Goal: Task Accomplishment & Management: Manage account settings

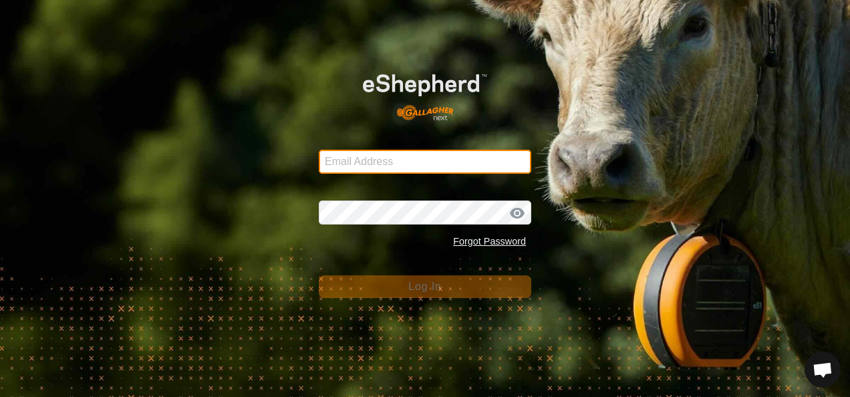
type input "[EMAIL_ADDRESS][DOMAIN_NAME]"
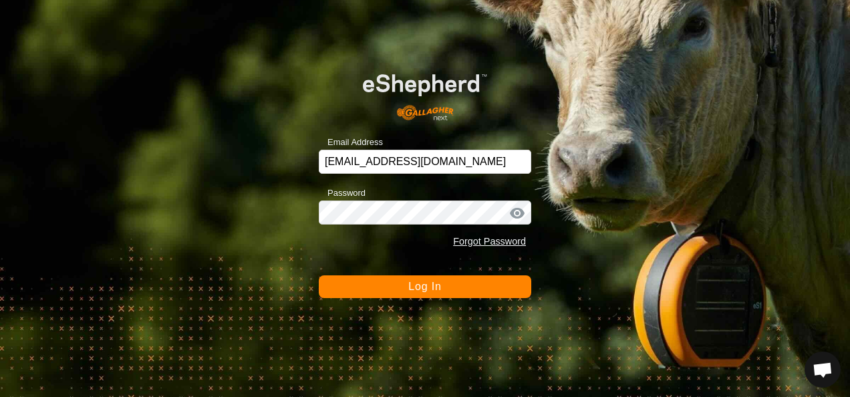
click at [407, 283] on button "Log In" at bounding box center [425, 286] width 213 height 23
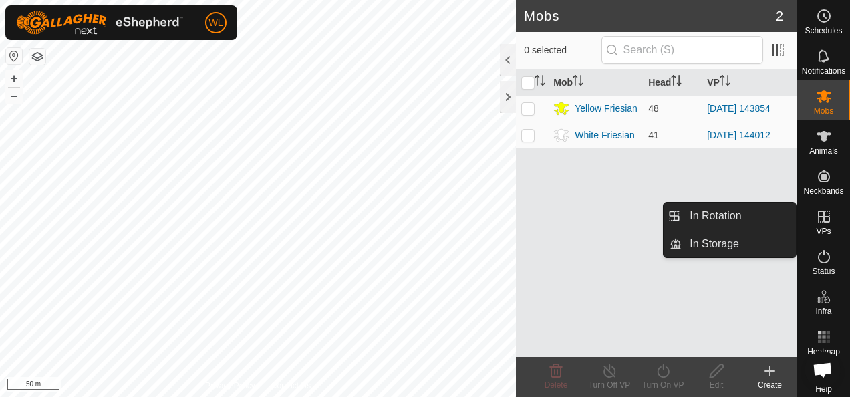
click at [821, 219] on icon at bounding box center [824, 217] width 16 height 16
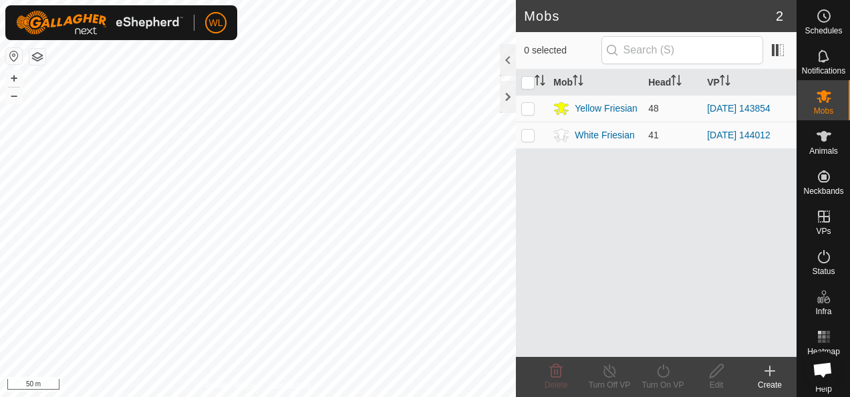
click at [777, 372] on icon at bounding box center [770, 371] width 16 height 16
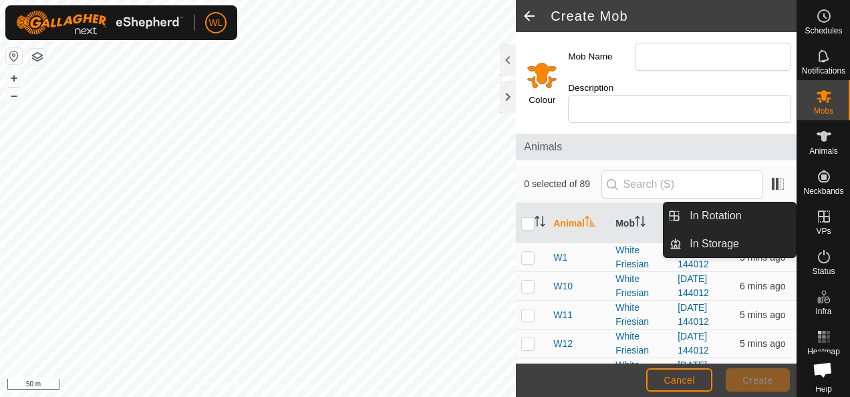
click at [817, 213] on icon at bounding box center [824, 217] width 16 height 16
click at [763, 212] on link "In Rotation" at bounding box center [739, 216] width 114 height 27
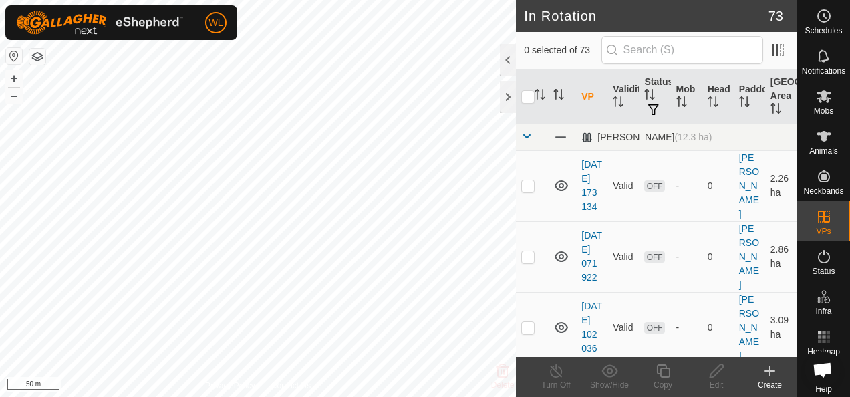
click at [770, 374] on icon at bounding box center [770, 370] width 0 height 9
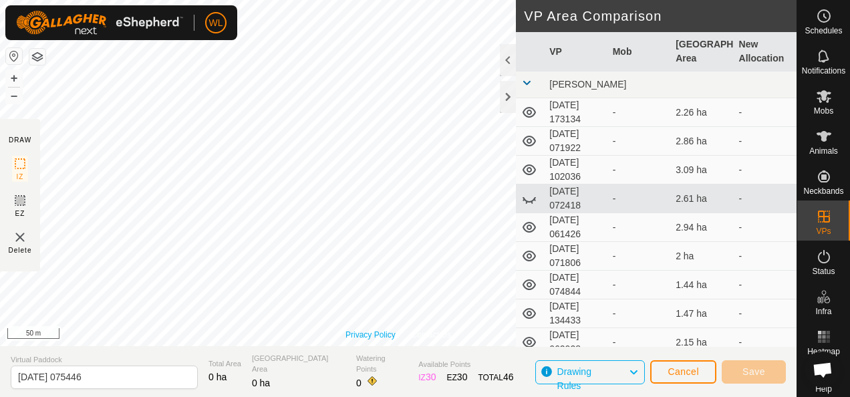
click at [356, 338] on link "Privacy Policy" at bounding box center [371, 335] width 50 height 12
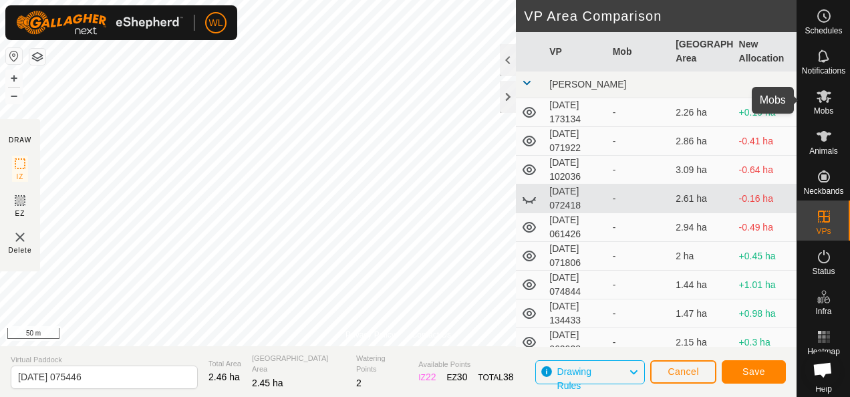
click at [818, 109] on span "Mobs" at bounding box center [823, 111] width 19 height 8
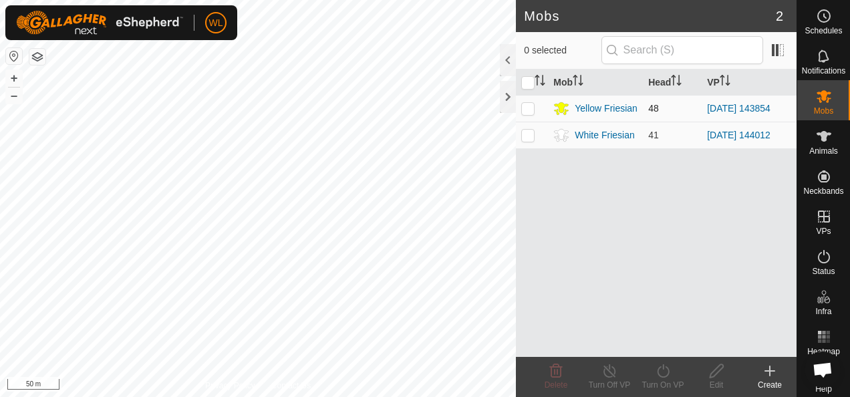
click at [529, 106] on p-checkbox at bounding box center [527, 108] width 13 height 11
checkbox input "true"
click at [652, 374] on turn-on-svg-icon at bounding box center [662, 371] width 53 height 16
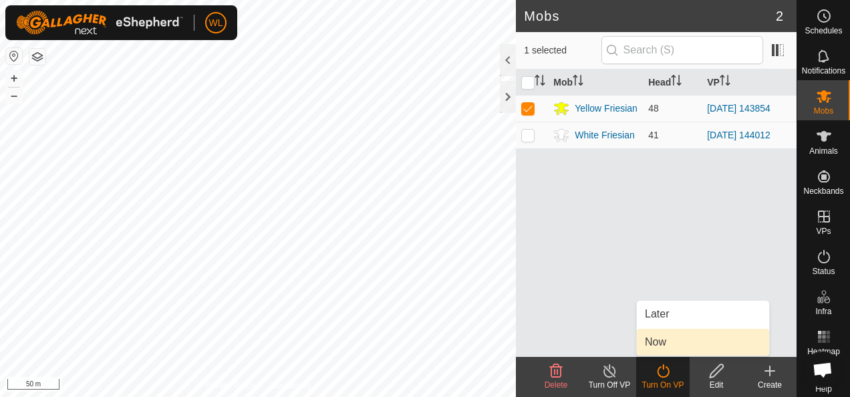
click at [658, 341] on link "Now" at bounding box center [703, 342] width 132 height 27
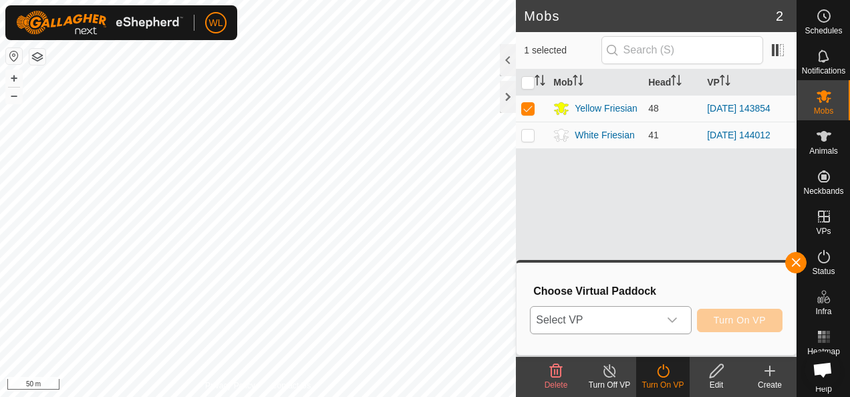
click at [656, 318] on span "Select VP" at bounding box center [595, 320] width 128 height 27
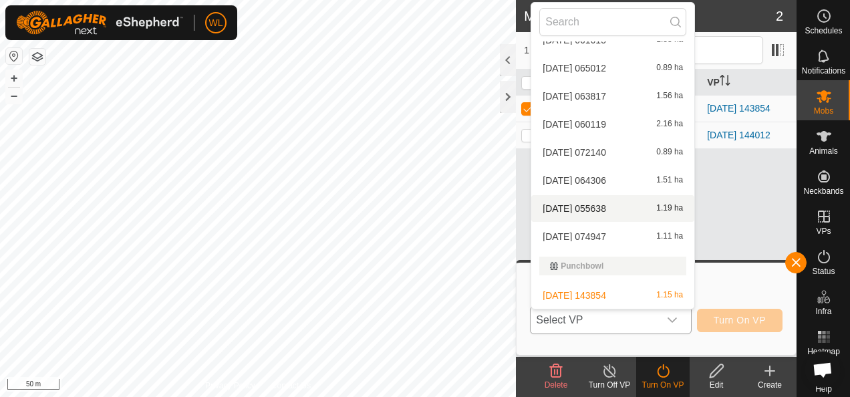
scroll to position [1837, 0]
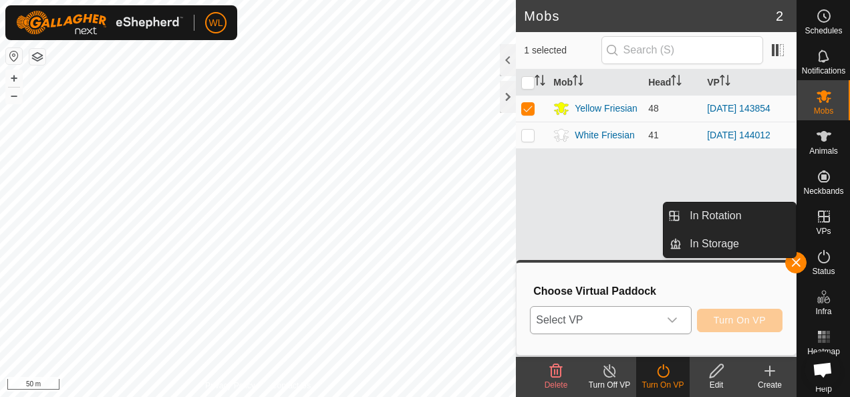
click at [819, 209] on icon at bounding box center [824, 217] width 16 height 16
click at [775, 210] on link "In Rotation" at bounding box center [739, 216] width 114 height 27
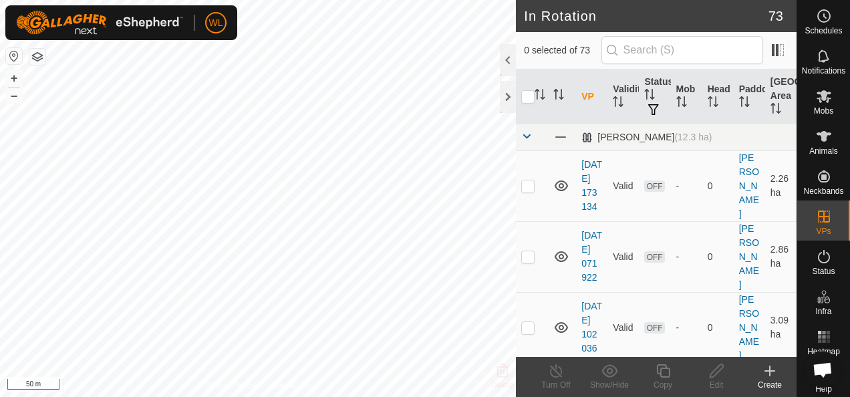
click at [772, 377] on icon at bounding box center [770, 371] width 16 height 16
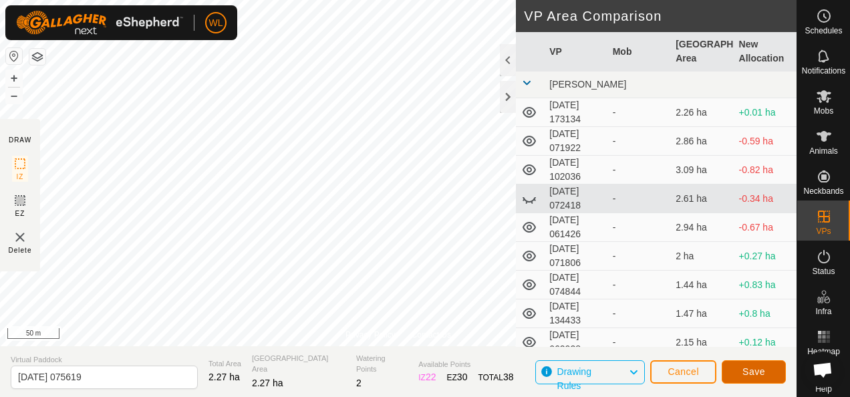
click at [748, 367] on span "Save" at bounding box center [754, 371] width 23 height 11
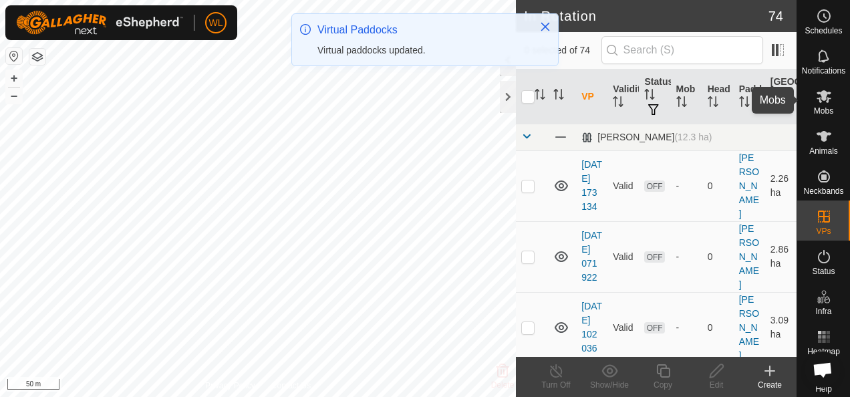
click at [822, 105] on es-mob-svg-icon at bounding box center [824, 96] width 24 height 21
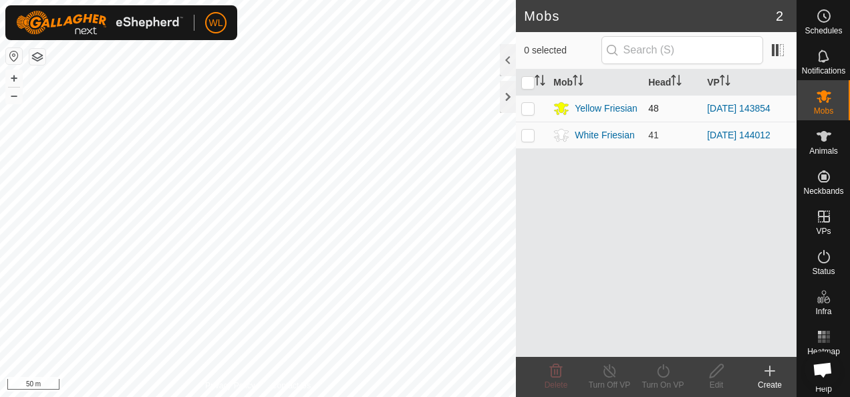
click at [524, 107] on p-checkbox at bounding box center [527, 108] width 13 height 11
checkbox input "true"
click at [662, 376] on icon at bounding box center [663, 370] width 12 height 13
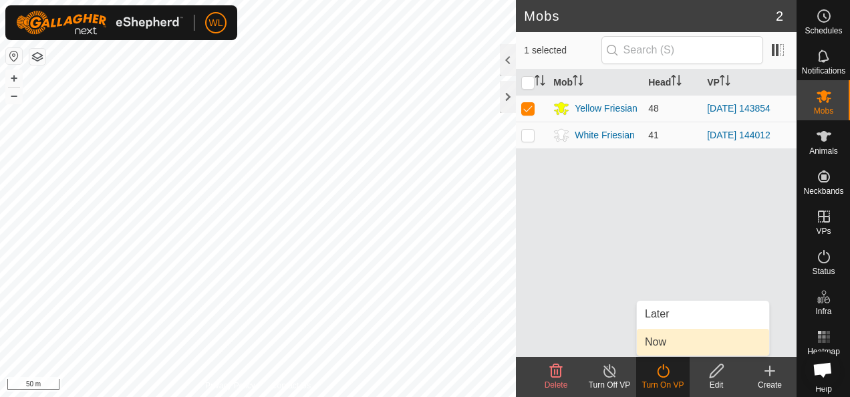
click at [659, 340] on link "Now" at bounding box center [703, 342] width 132 height 27
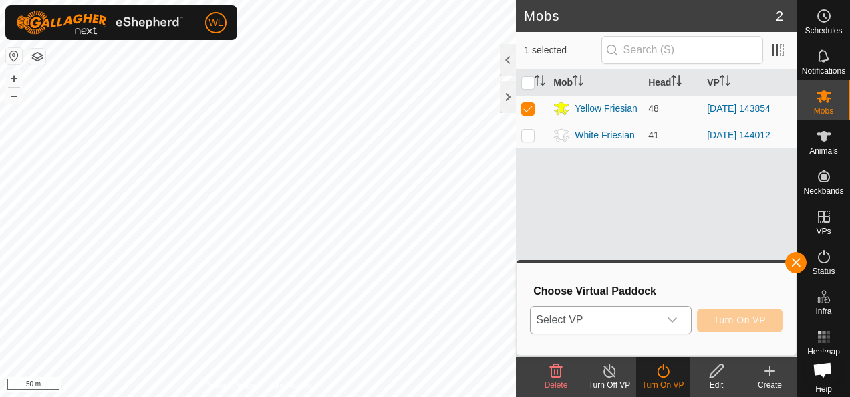
click at [586, 307] on span "Select VP" at bounding box center [595, 320] width 128 height 27
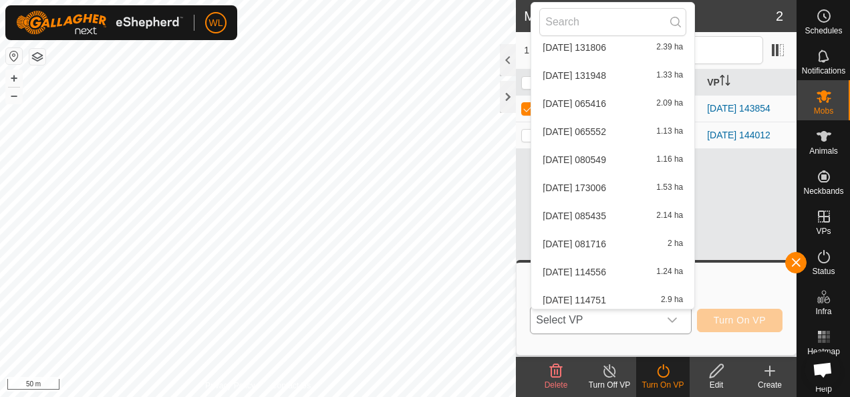
scroll to position [1932, 0]
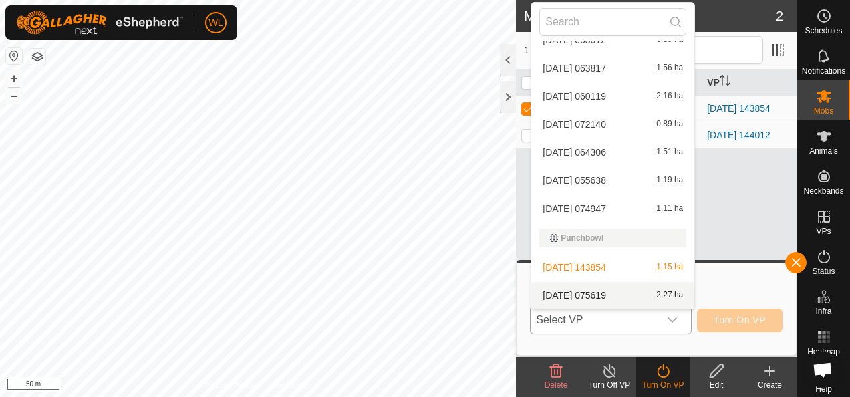
click at [631, 297] on li "2025-09-28 075619 2.27 ha" at bounding box center [612, 295] width 163 height 27
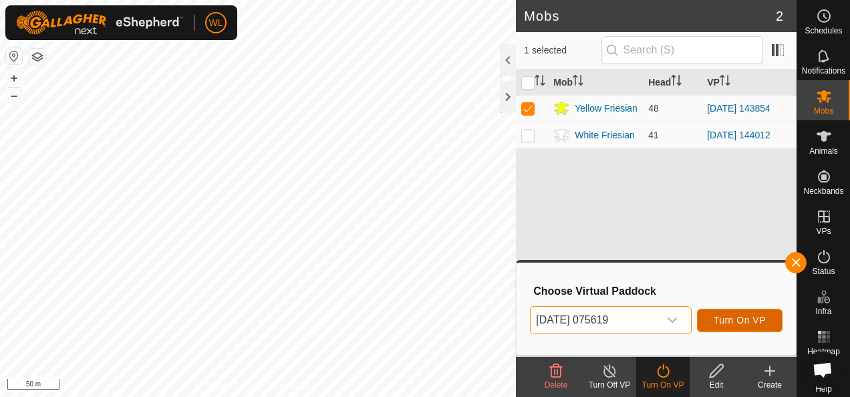
click at [740, 320] on span "Turn On VP" at bounding box center [740, 320] width 52 height 11
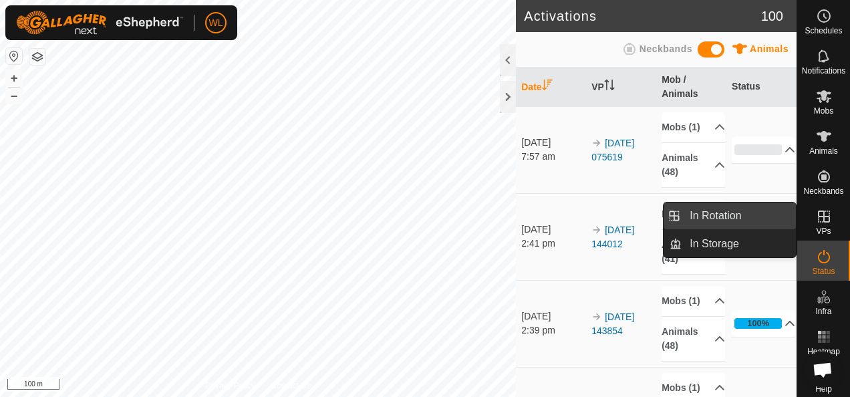
click at [778, 219] on link "In Rotation" at bounding box center [739, 216] width 114 height 27
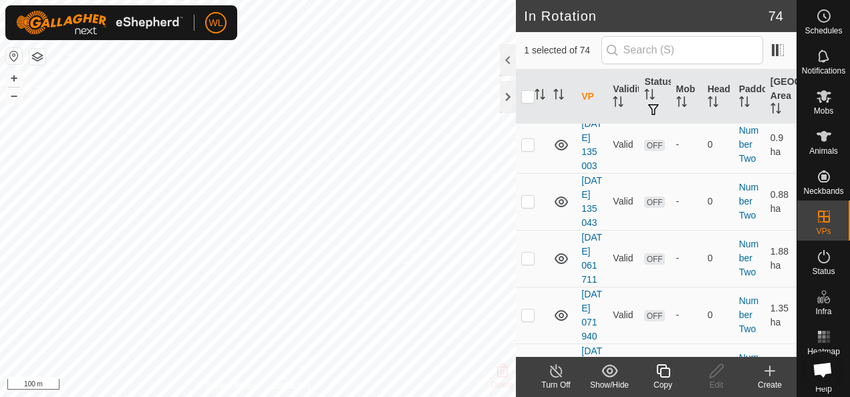
scroll to position [2729, 0]
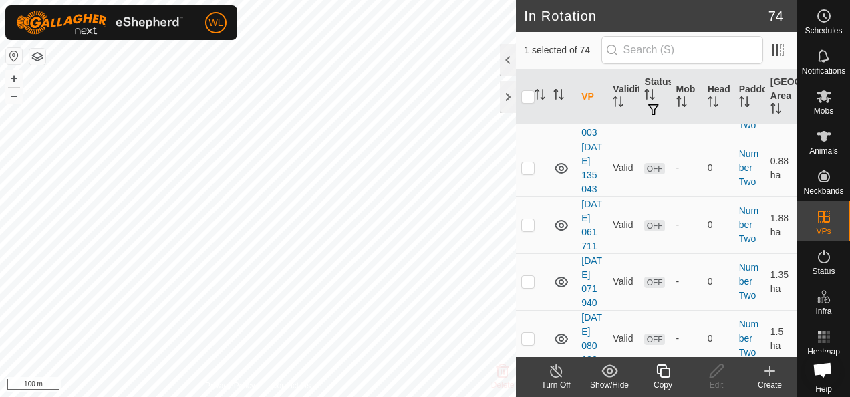
checkbox input "true"
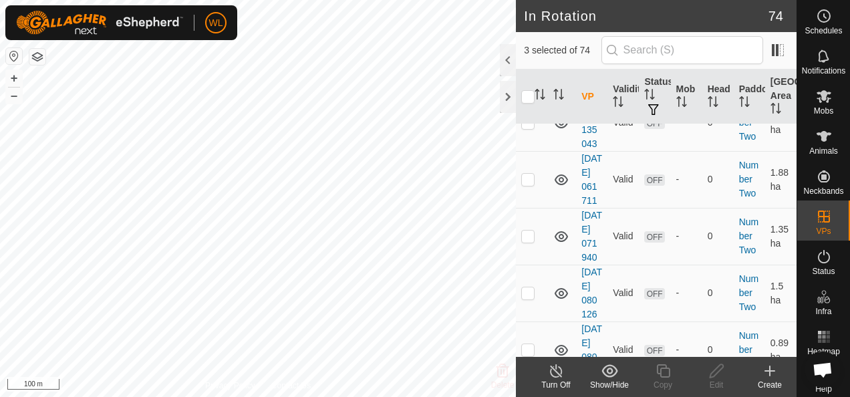
scroll to position [2863, 0]
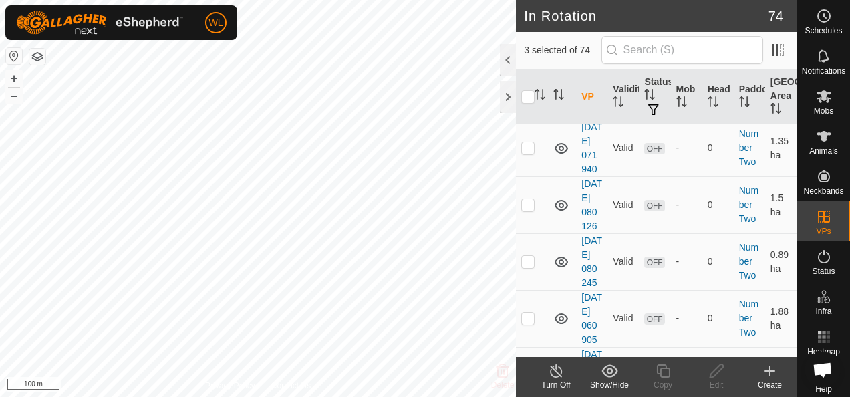
drag, startPoint x: 527, startPoint y: 235, endPoint x: 527, endPoint y: 245, distance: 10.0
checkbox input "true"
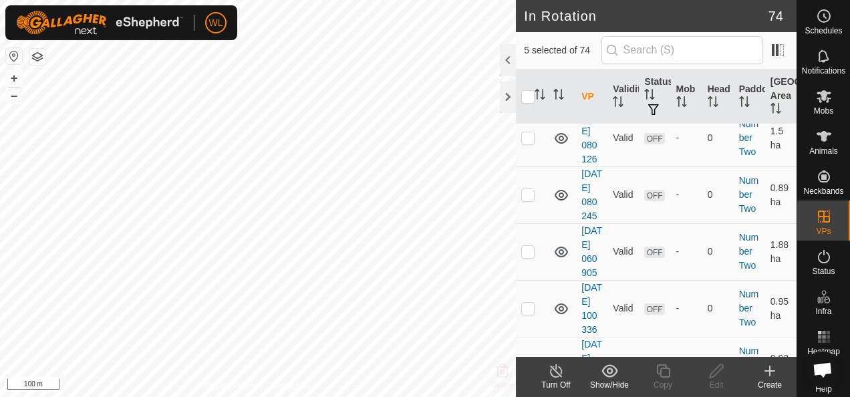
scroll to position [3063, 0]
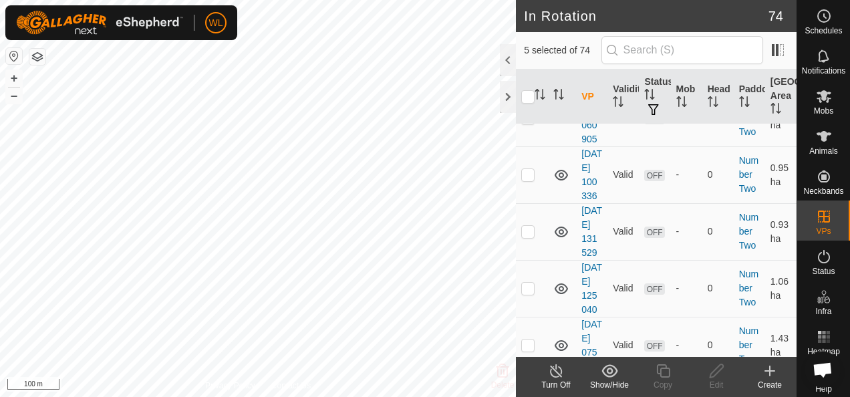
checkbox input "true"
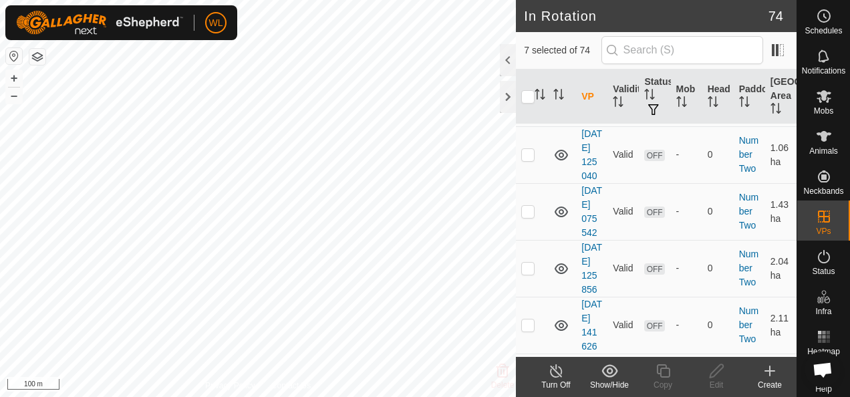
checkbox input "true"
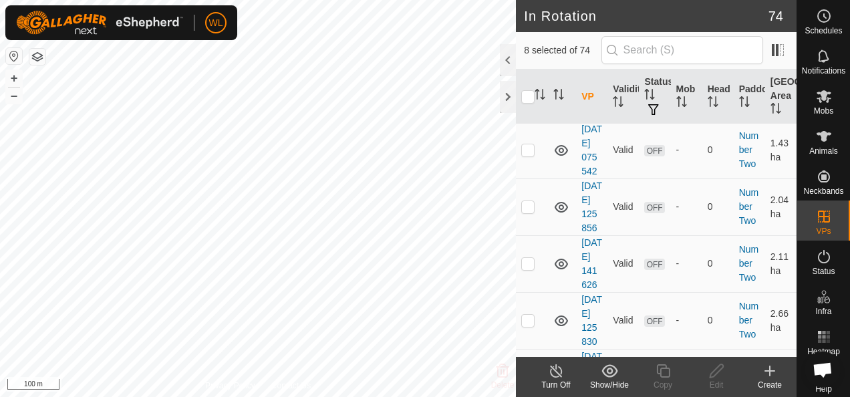
scroll to position [3330, 0]
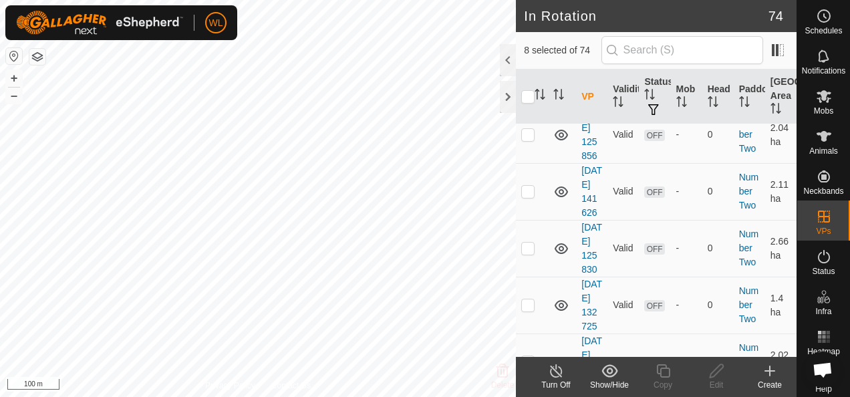
checkbox input "true"
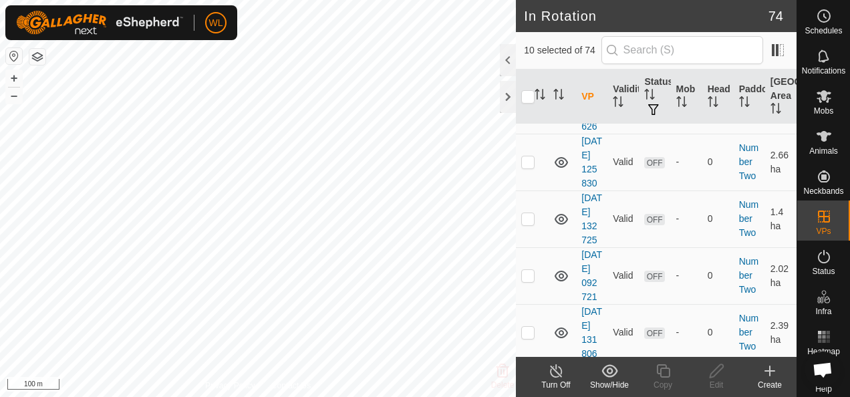
scroll to position [3464, 0]
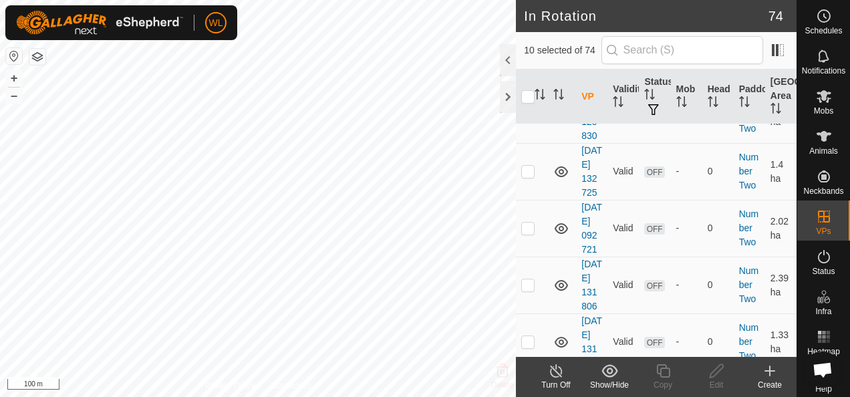
checkbox input "true"
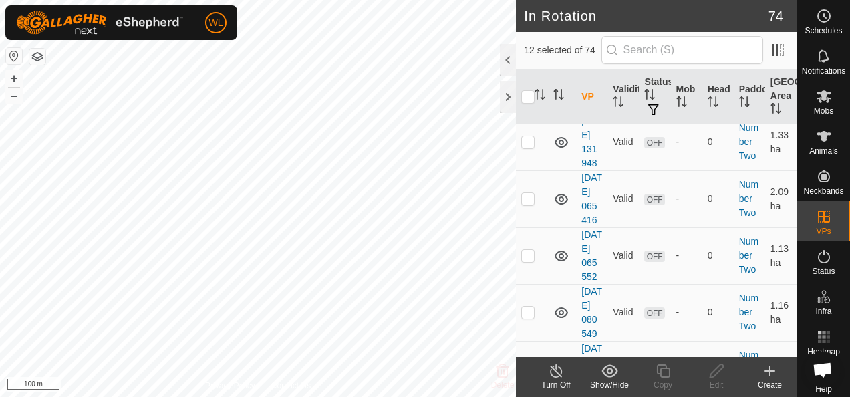
scroll to position [3665, 0]
checkbox input "true"
drag, startPoint x: 532, startPoint y: 309, endPoint x: 535, endPoint y: 302, distance: 7.5
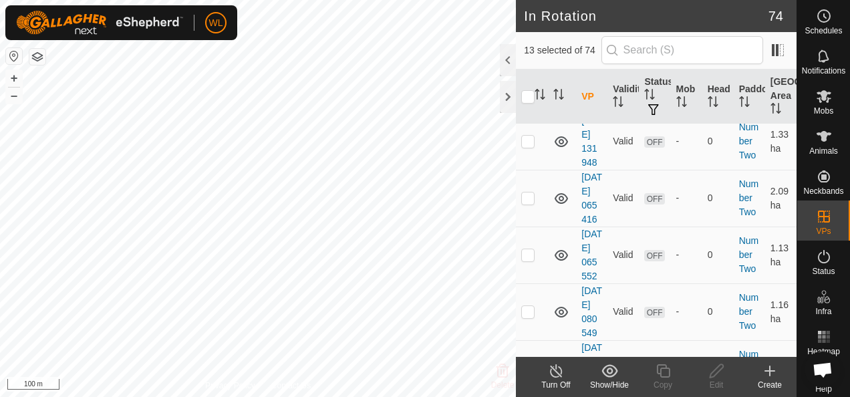
checkbox input "true"
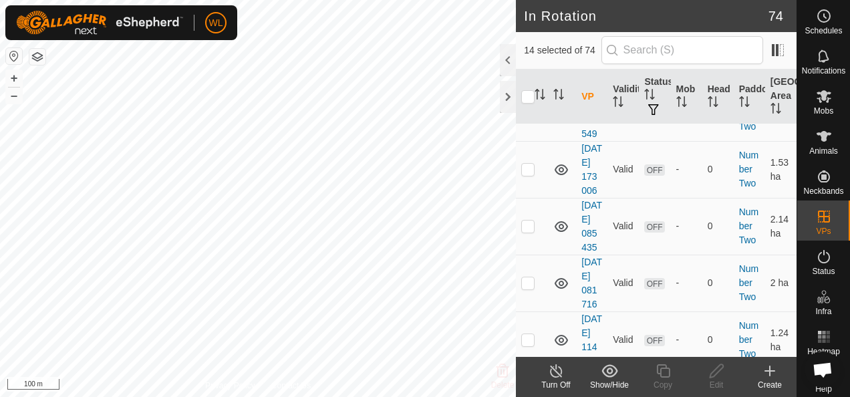
scroll to position [3865, 0]
checkbox input "true"
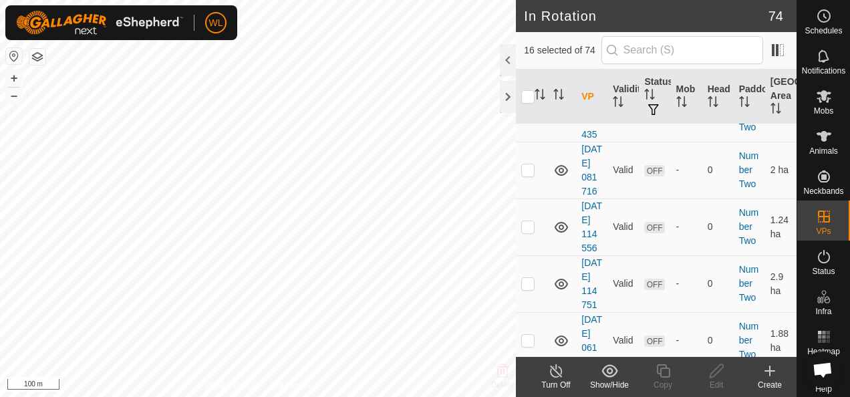
scroll to position [3999, 0]
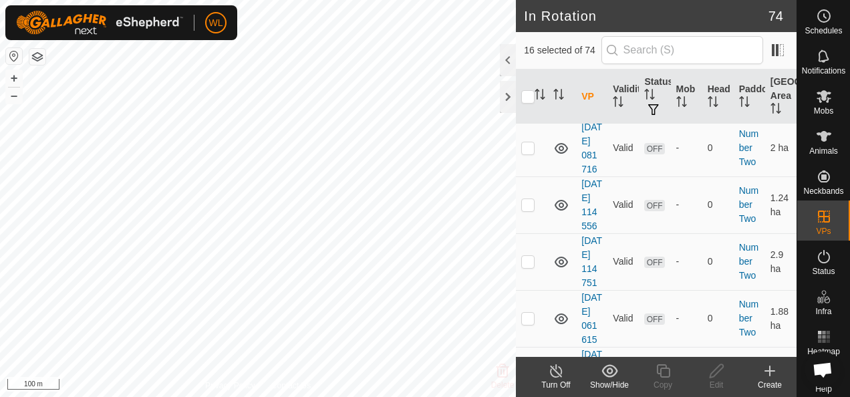
checkbox input "true"
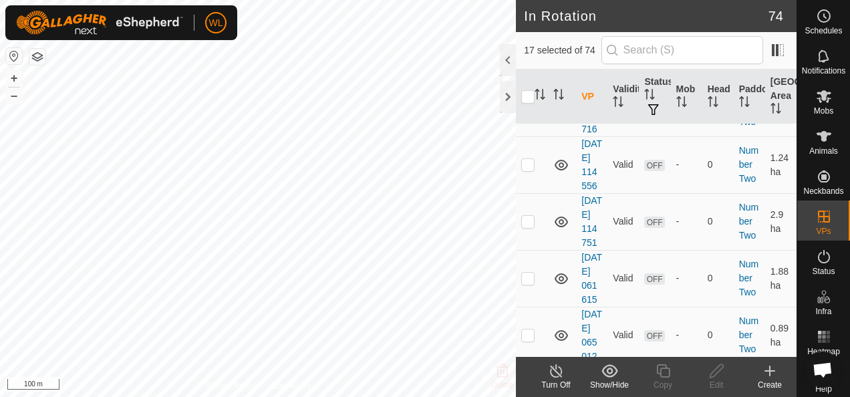
scroll to position [4066, 0]
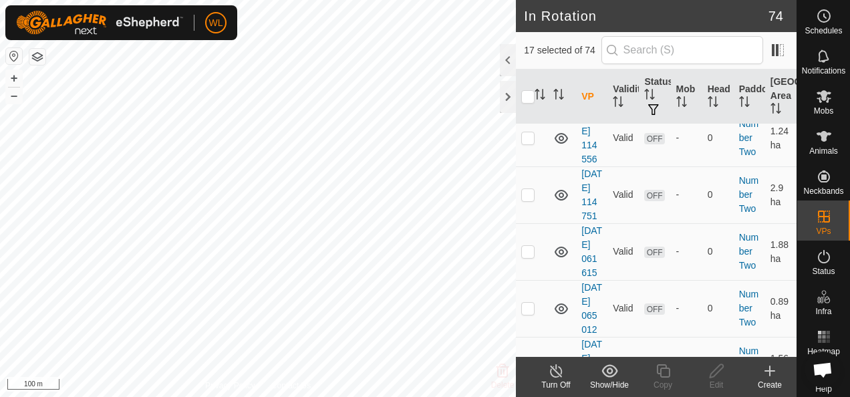
checkbox input "true"
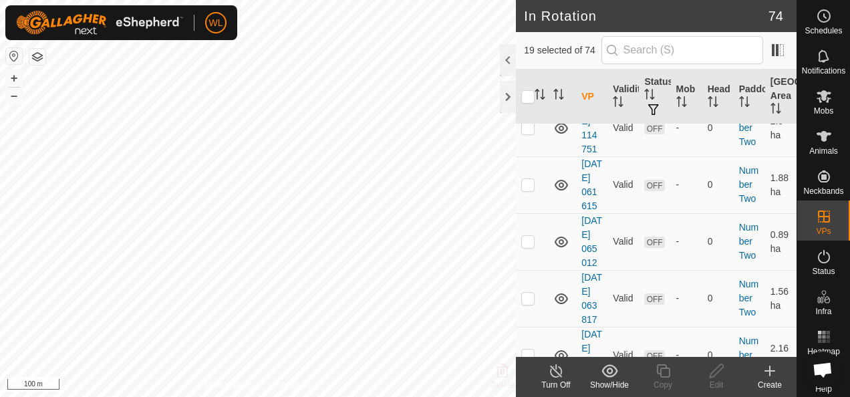
scroll to position [4199, 0]
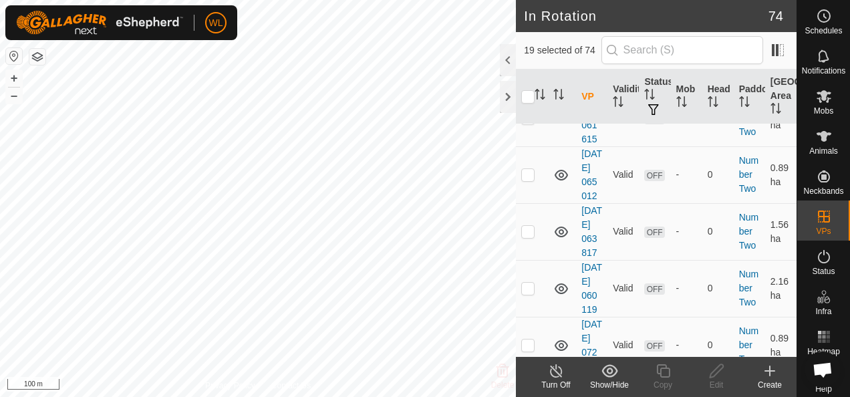
checkbox input "true"
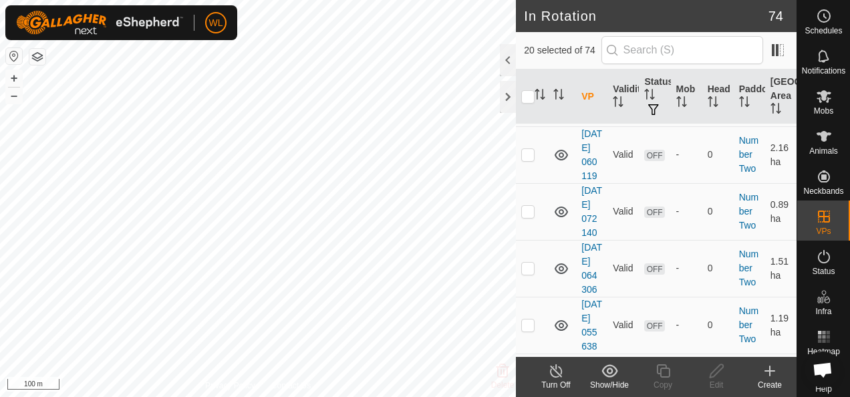
checkbox input "true"
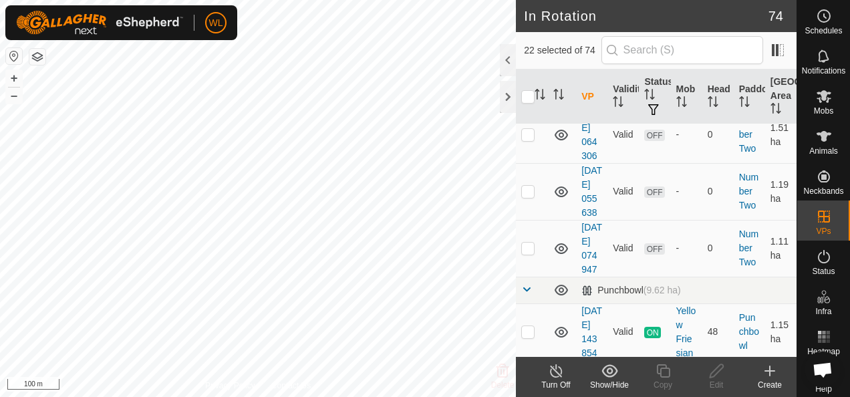
checkbox input "true"
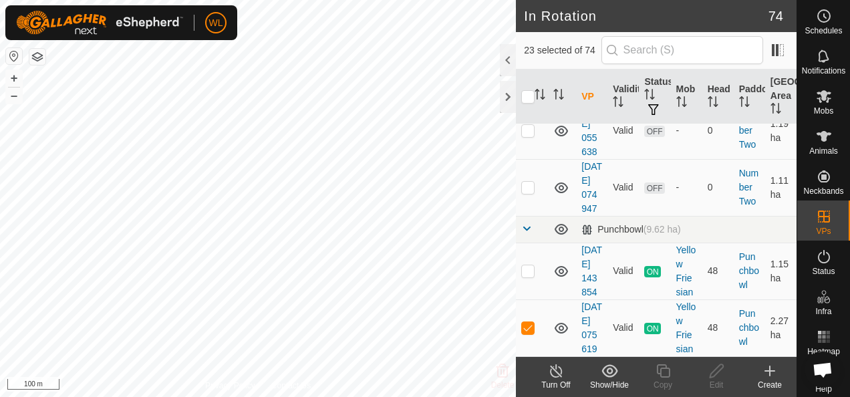
checkbox input "true"
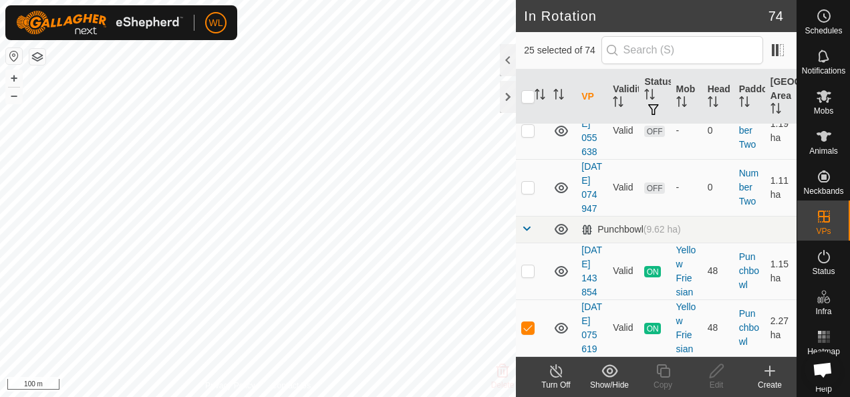
checkbox input "true"
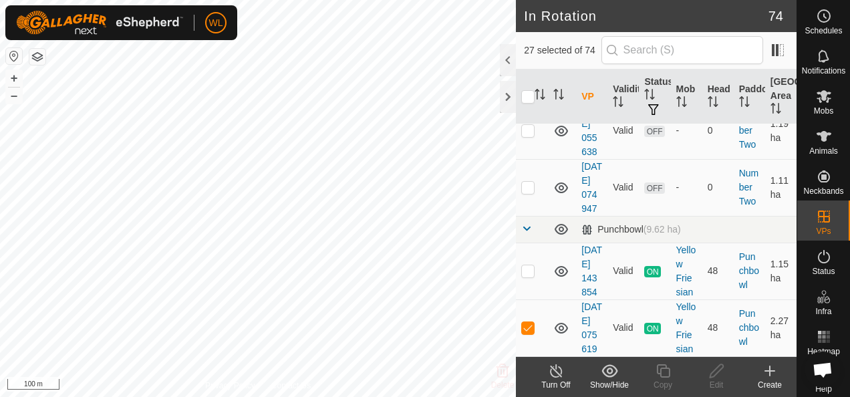
checkbox input "true"
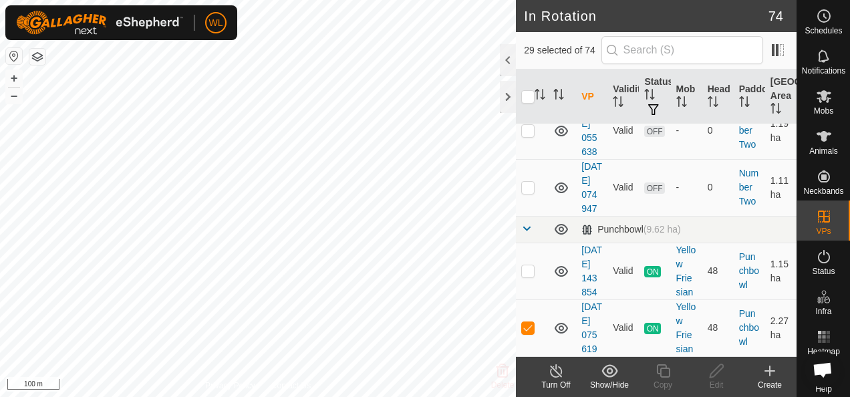
checkbox input "true"
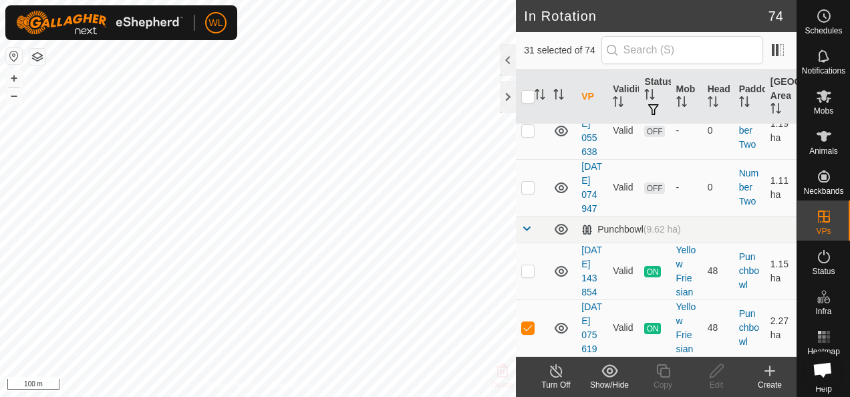
scroll to position [5202, 0]
checkbox input "true"
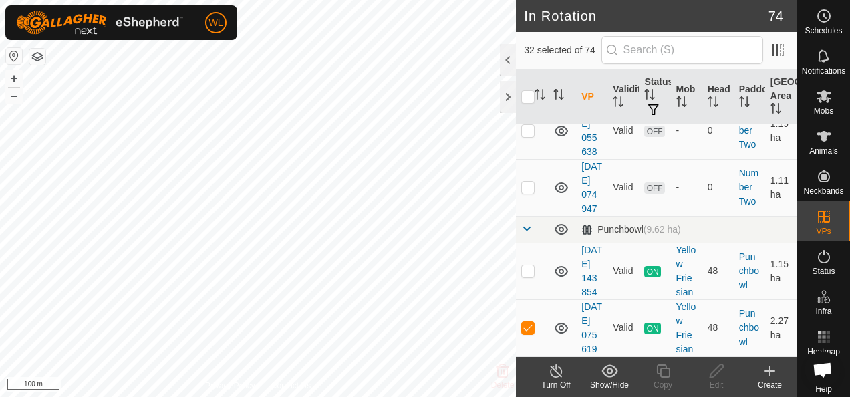
checkbox input "true"
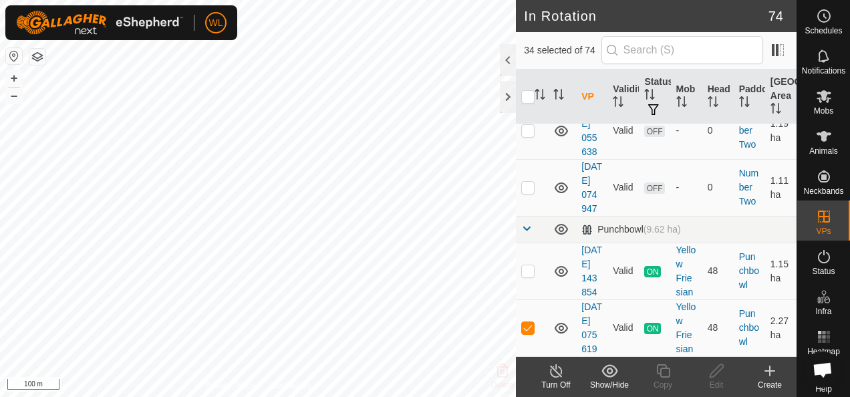
checkbox input "true"
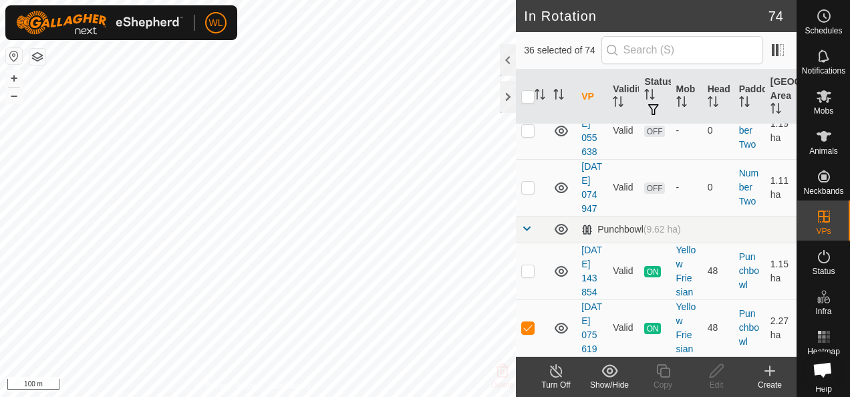
scroll to position [5736, 0]
click at [528, 22] on p-checkbox at bounding box center [527, 16] width 13 height 11
checkbox input "true"
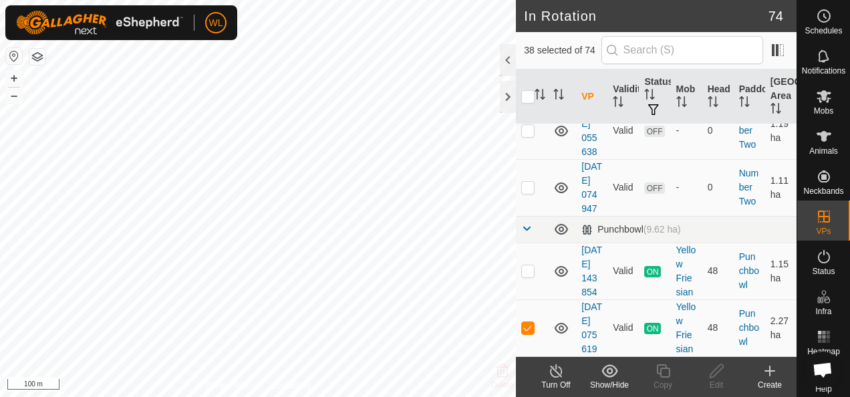
scroll to position [5803, 0]
click at [524, 79] on p-checkbox at bounding box center [527, 73] width 13 height 11
checkbox input "true"
click at [529, 136] on p-checkbox at bounding box center [527, 130] width 13 height 11
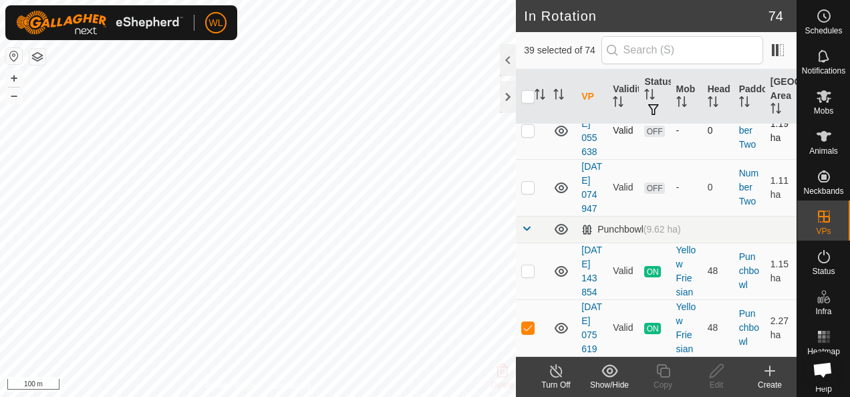
checkbox input "true"
click at [526, 192] on p-checkbox at bounding box center [527, 187] width 13 height 11
checkbox input "true"
click at [510, 63] on div at bounding box center [508, 60] width 16 height 32
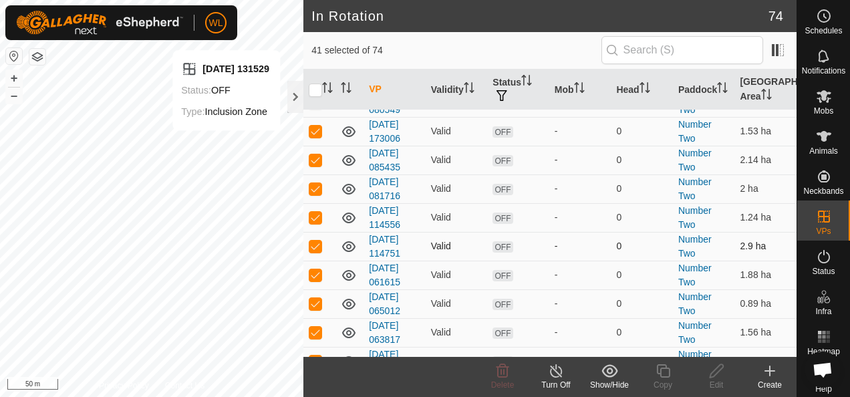
scroll to position [1969, 0]
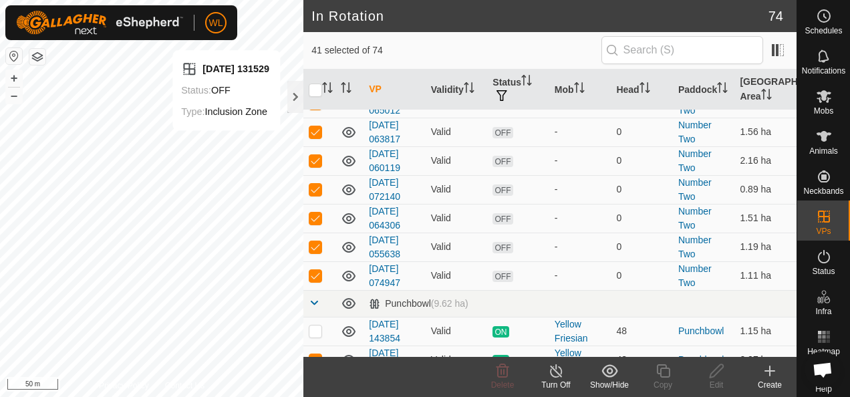
click at [313, 354] on p-checkbox at bounding box center [315, 359] width 13 height 11
checkbox input "false"
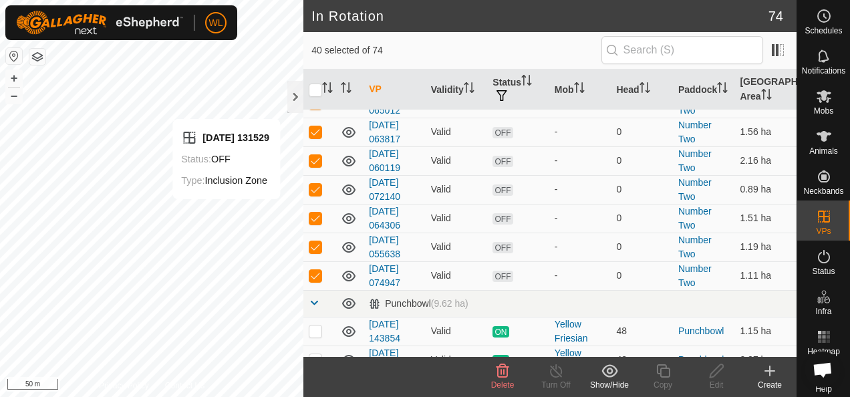
click at [503, 376] on icon at bounding box center [503, 371] width 16 height 16
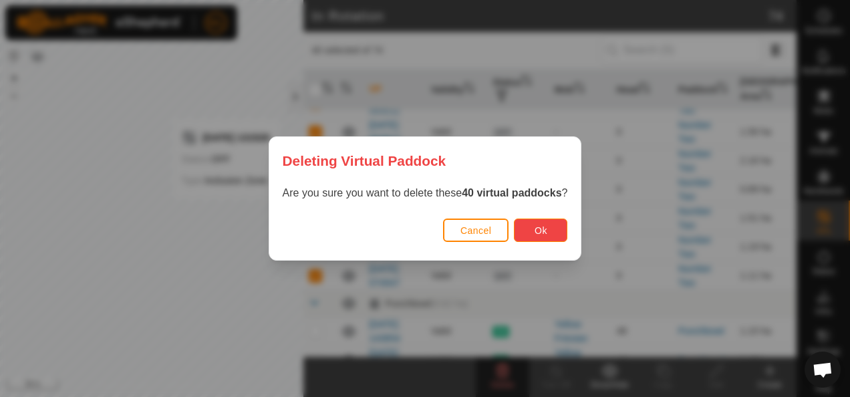
click at [522, 224] on button "Ok" at bounding box center [540, 230] width 53 height 23
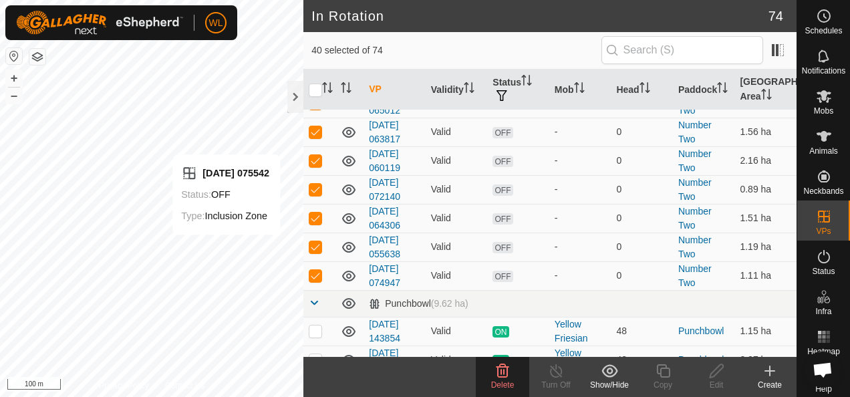
click at [509, 368] on icon at bounding box center [503, 371] width 16 height 16
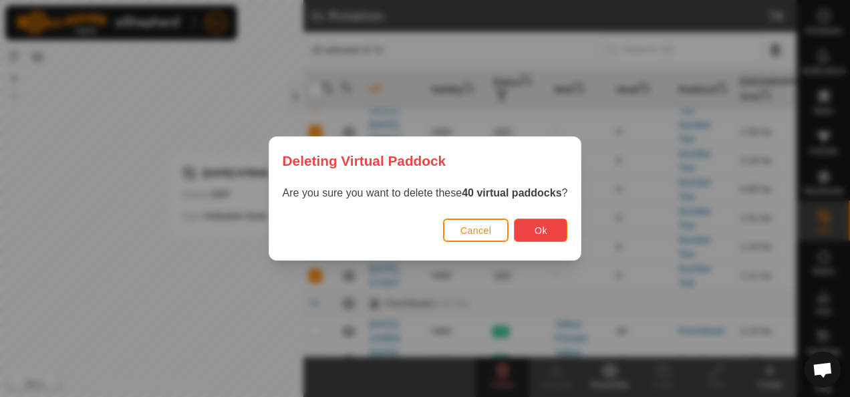
click at [529, 238] on button "Ok" at bounding box center [540, 230] width 53 height 23
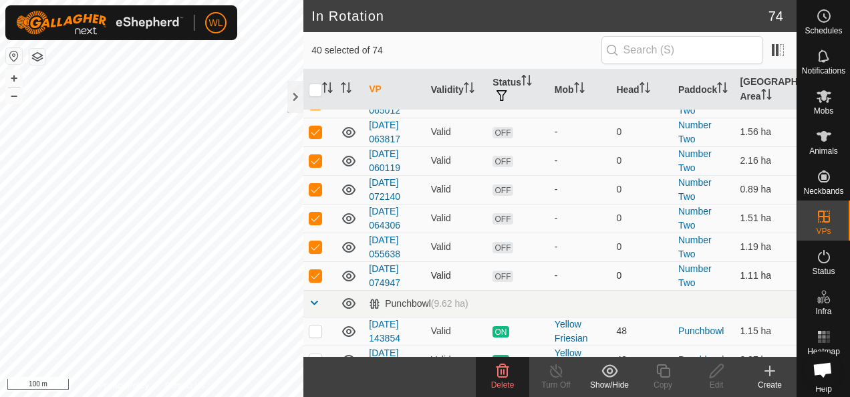
click at [318, 270] on p-checkbox at bounding box center [315, 275] width 13 height 11
checkbox input "false"
click at [499, 372] on icon at bounding box center [503, 370] width 13 height 13
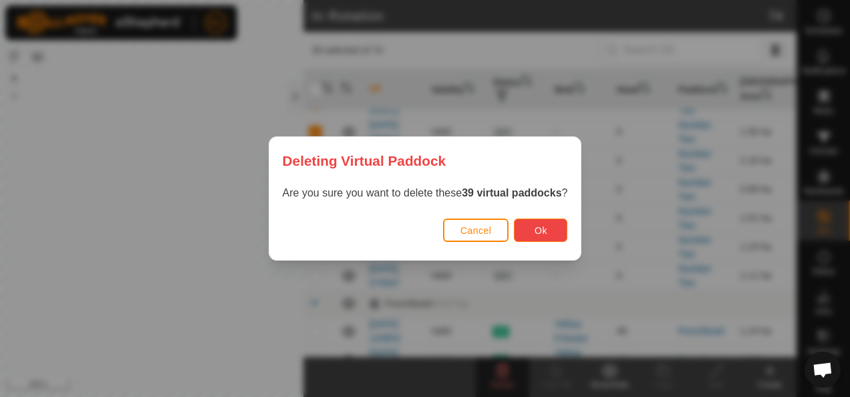
click at [531, 227] on button "Ok" at bounding box center [540, 230] width 53 height 23
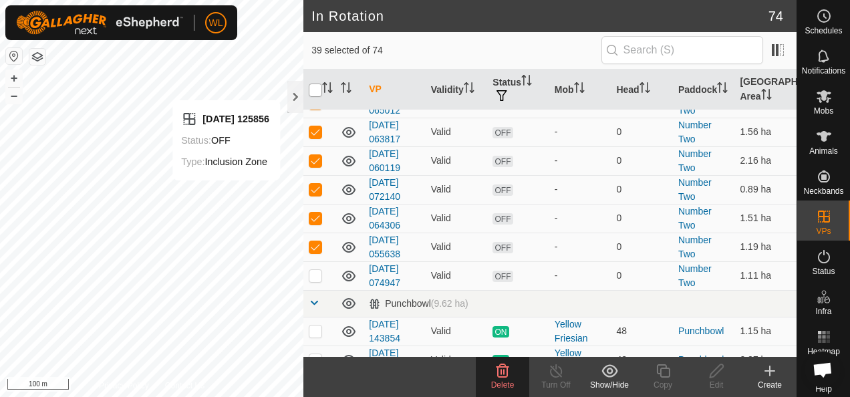
click at [317, 86] on input "checkbox" at bounding box center [315, 90] width 13 height 13
checkbox input "true"
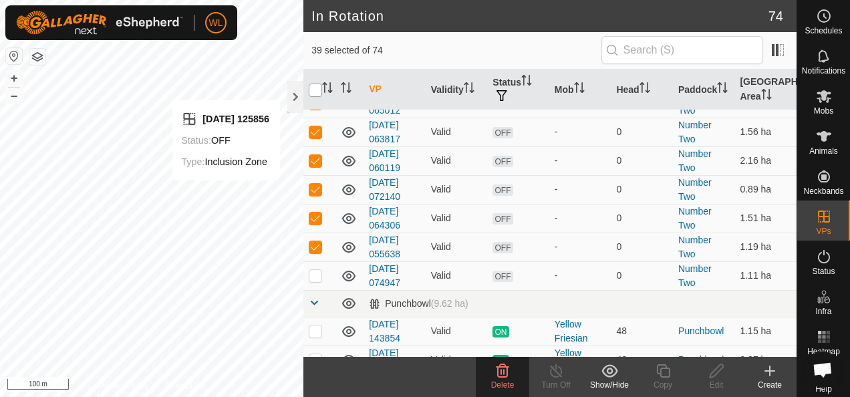
checkbox input "true"
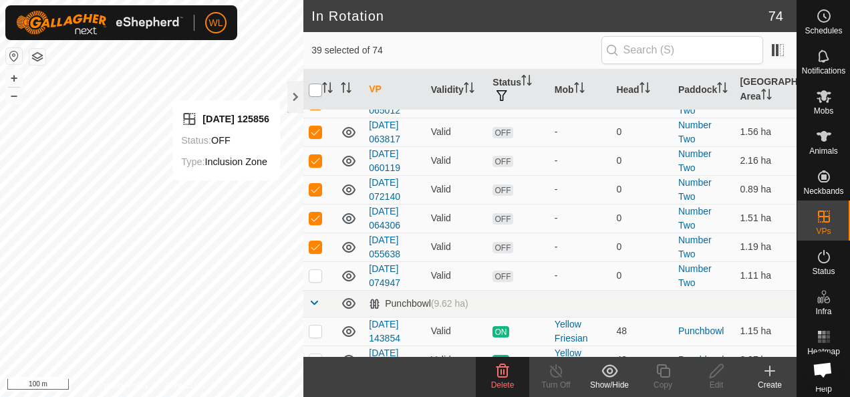
checkbox input "true"
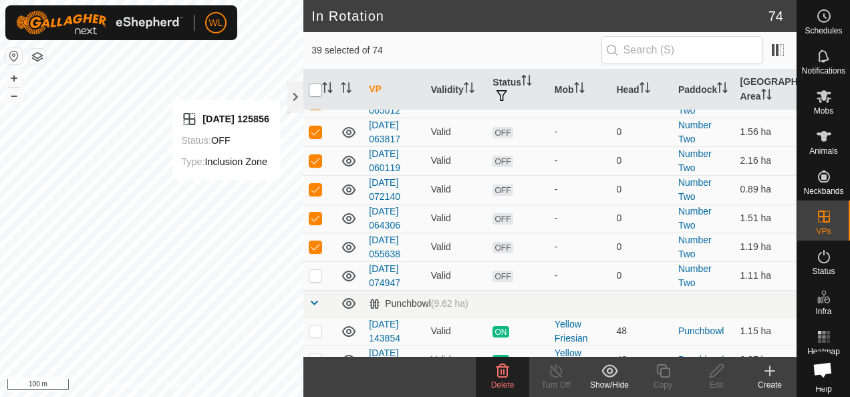
checkbox input "true"
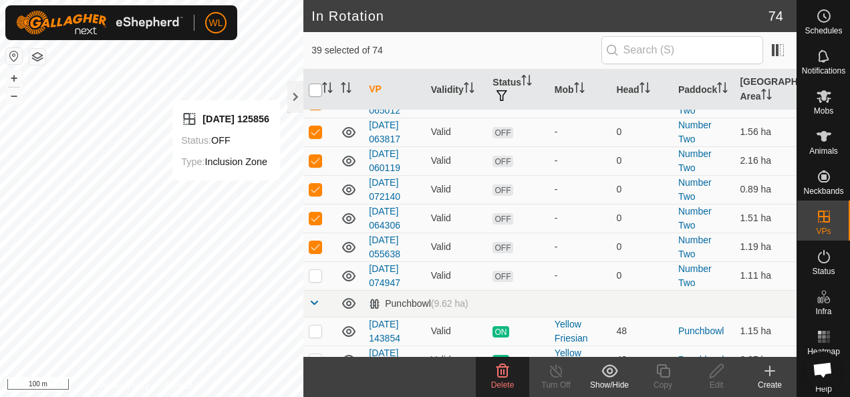
checkbox input "true"
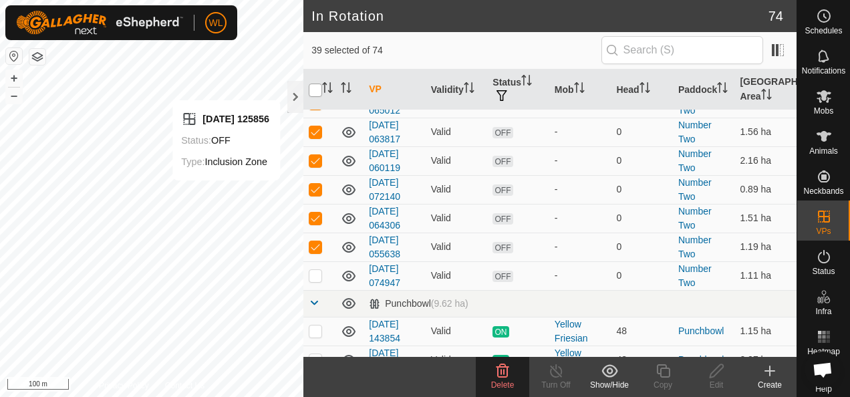
checkbox input "true"
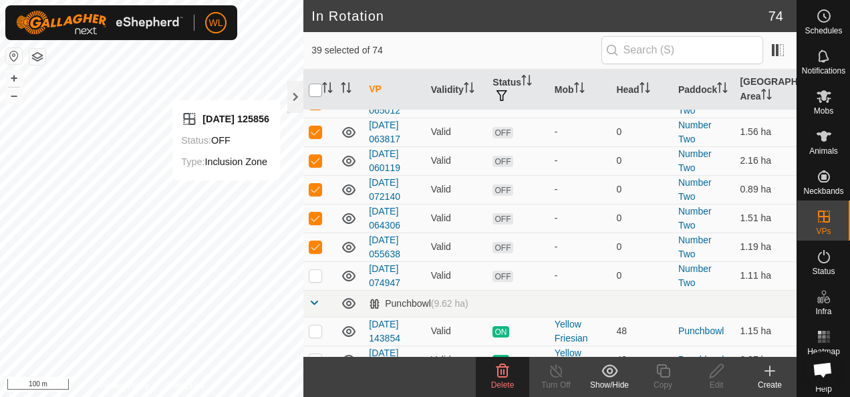
checkbox input "true"
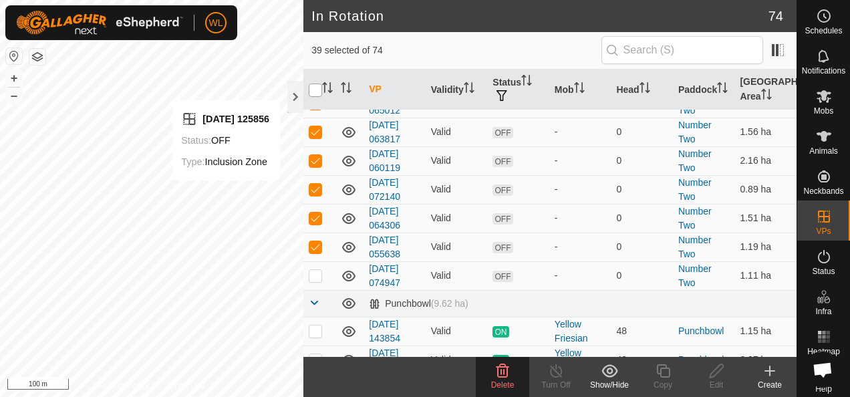
checkbox input "true"
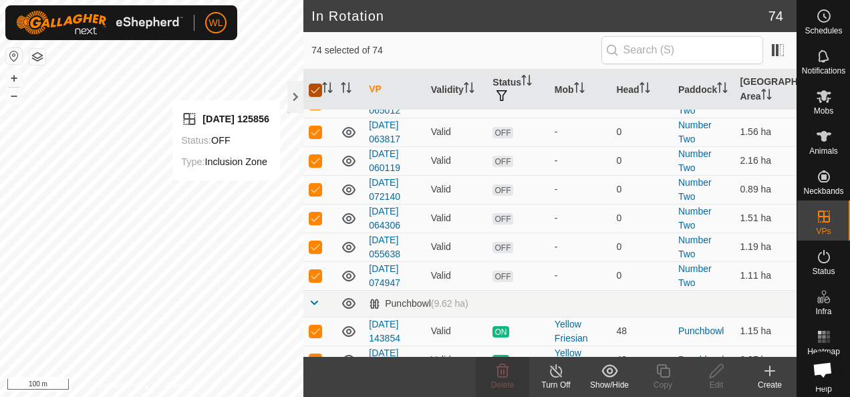
click at [317, 86] on input "checkbox" at bounding box center [315, 90] width 13 height 13
checkbox input "false"
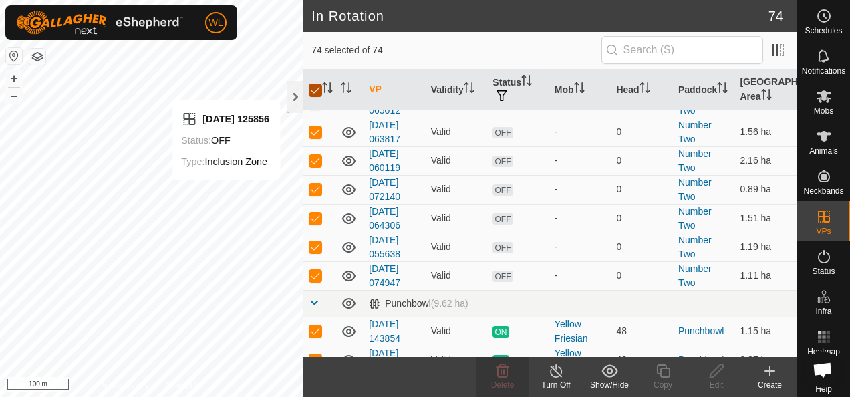
checkbox input "false"
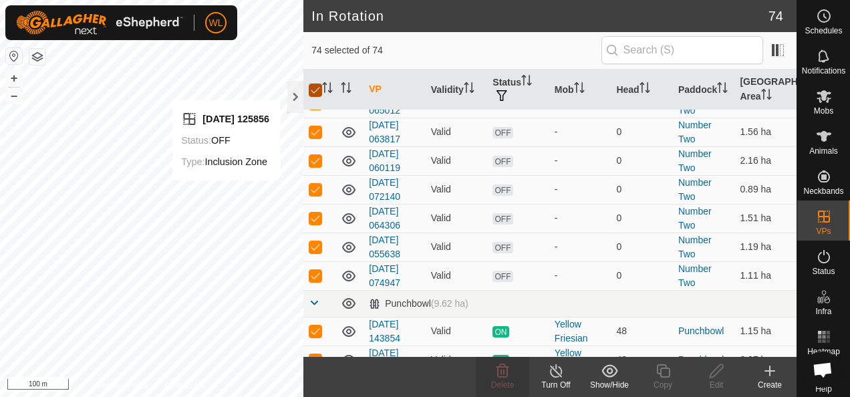
checkbox input "false"
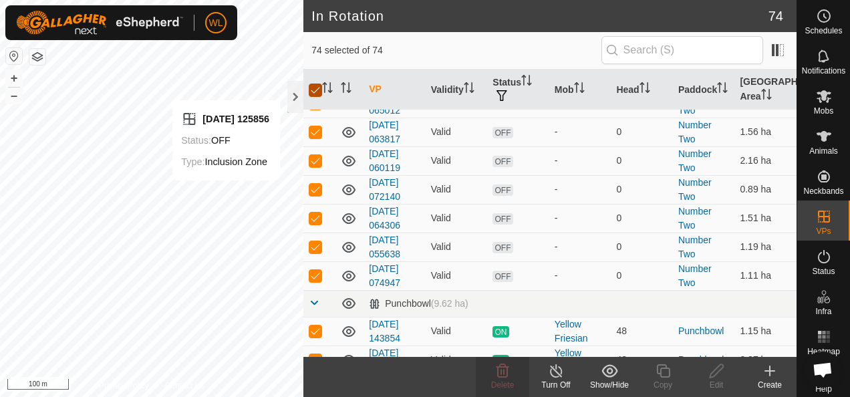
checkbox input "false"
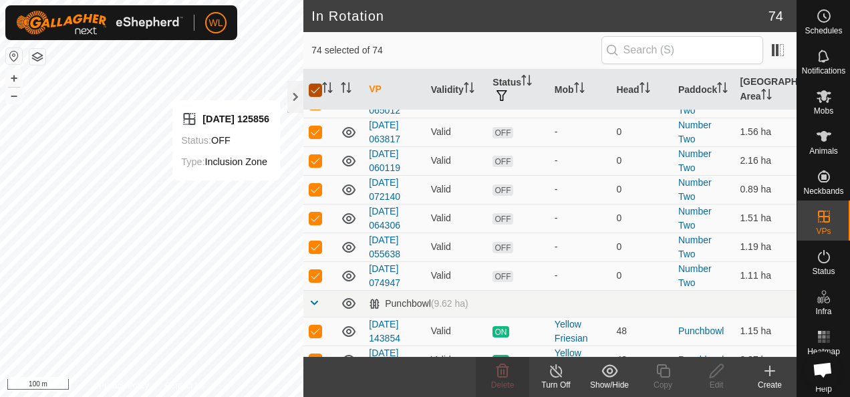
checkbox input "false"
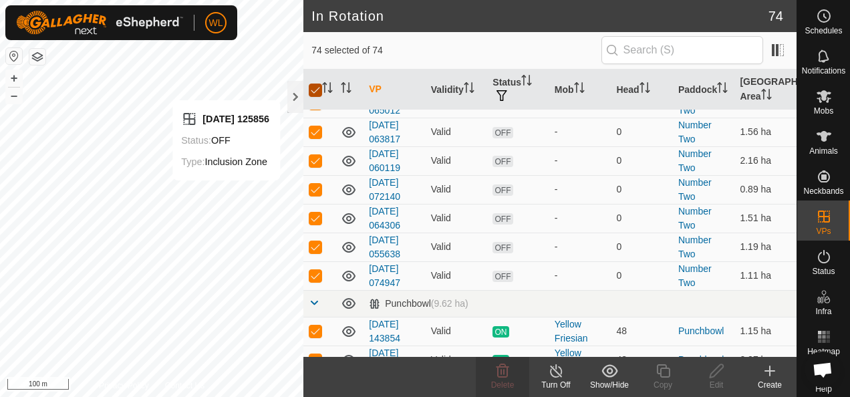
checkbox input "false"
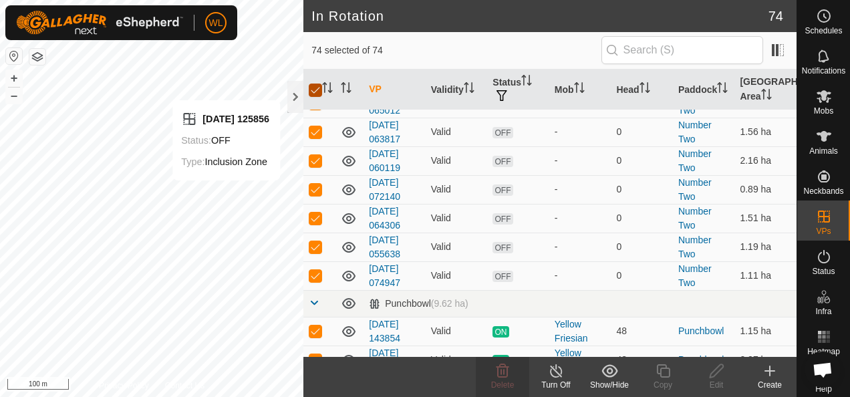
checkbox input "false"
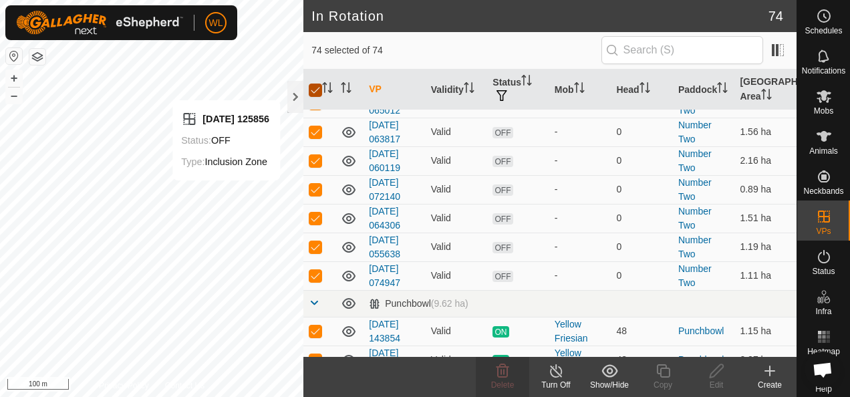
checkbox input "false"
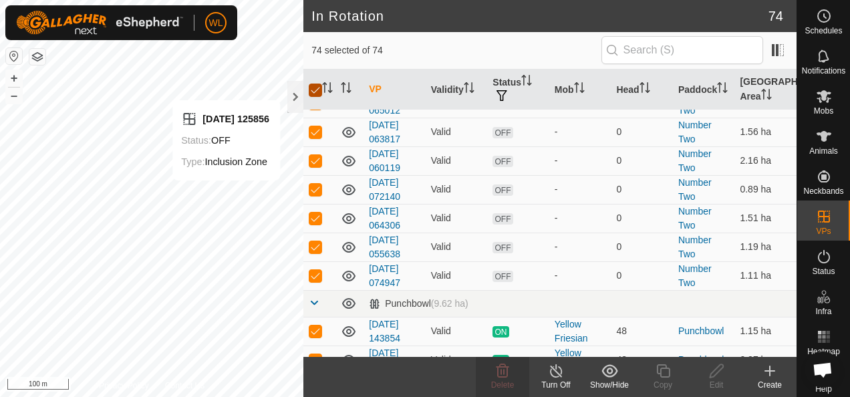
checkbox input "false"
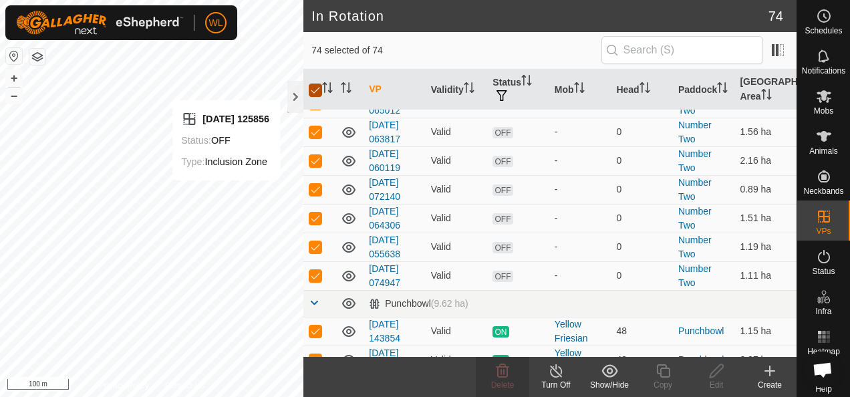
checkbox input "false"
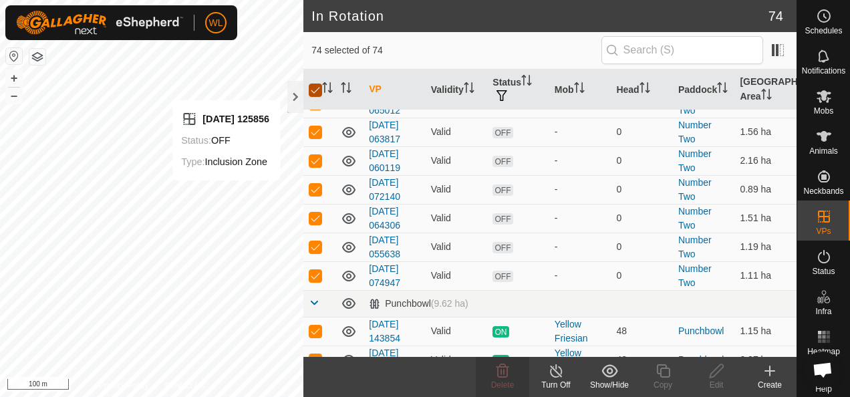
checkbox input "false"
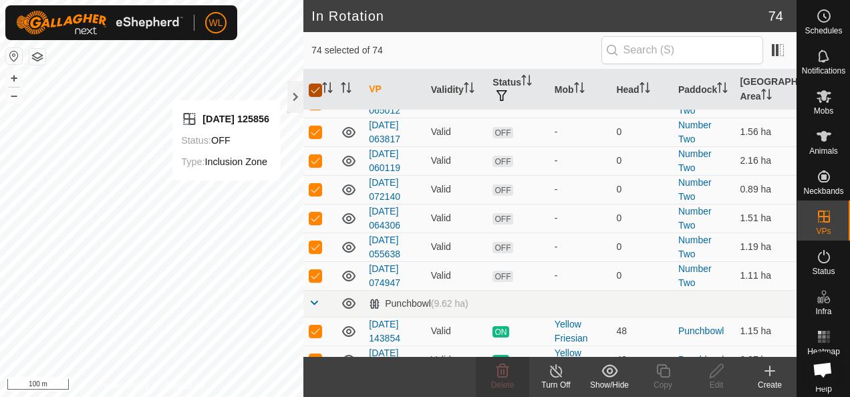
checkbox input "false"
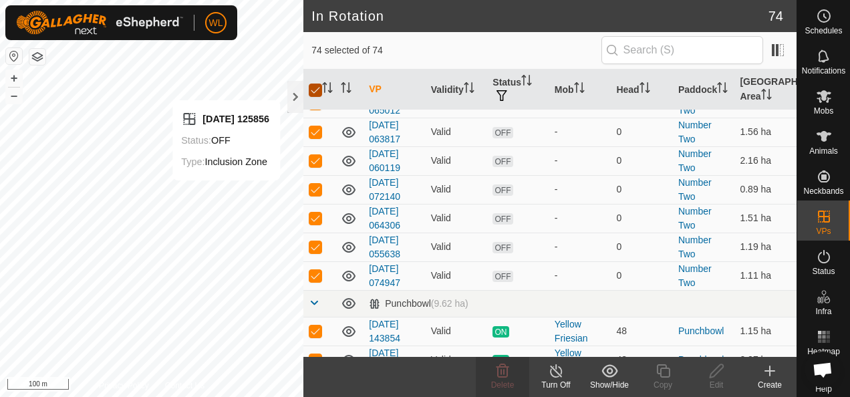
checkbox input "false"
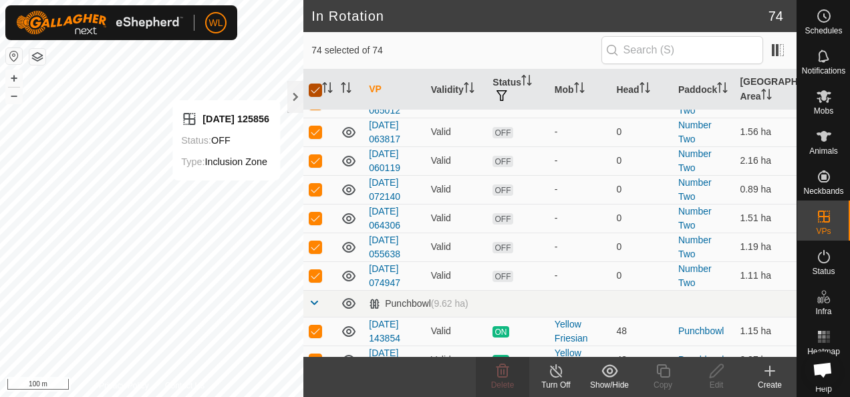
checkbox input "false"
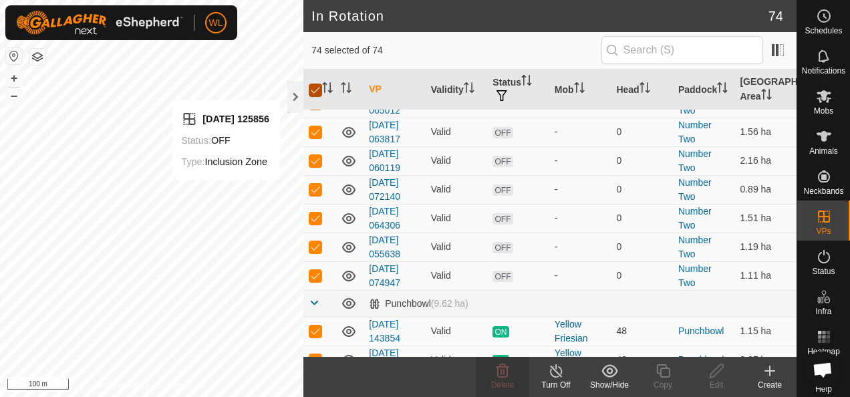
checkbox input "false"
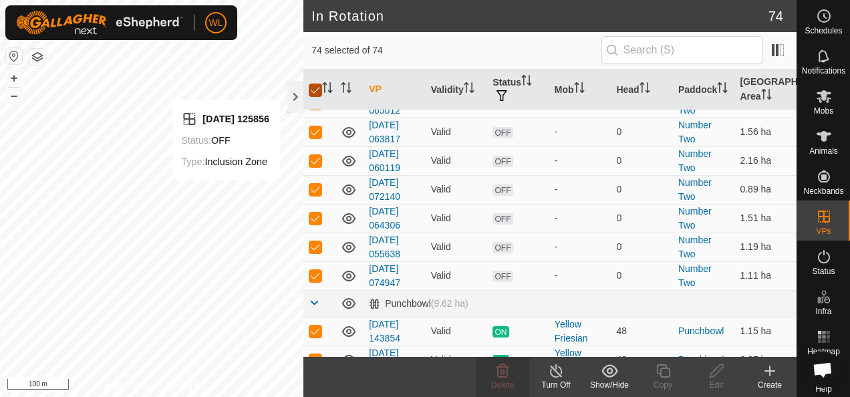
checkbox input "false"
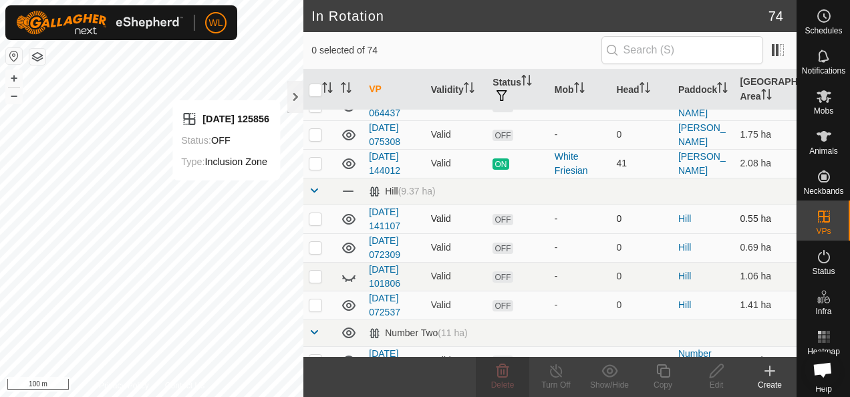
scroll to position [900, 0]
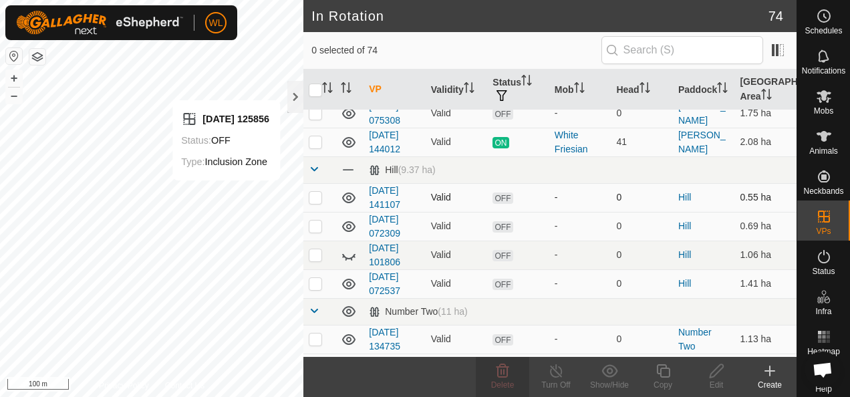
click at [314, 194] on p-checkbox at bounding box center [315, 197] width 13 height 11
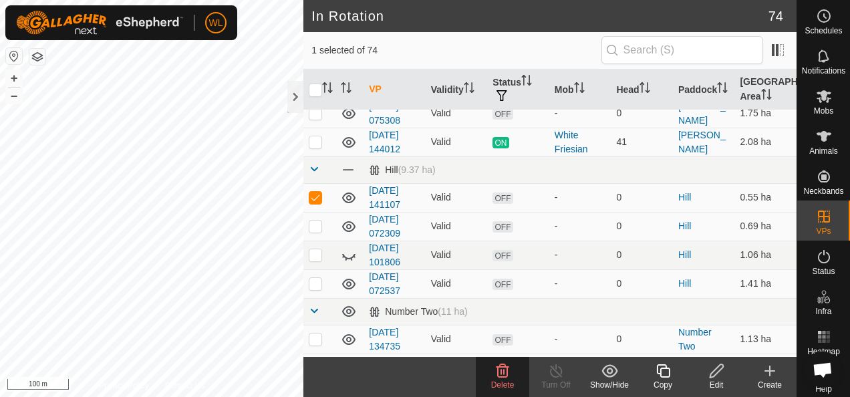
click at [504, 374] on icon at bounding box center [503, 371] width 16 height 16
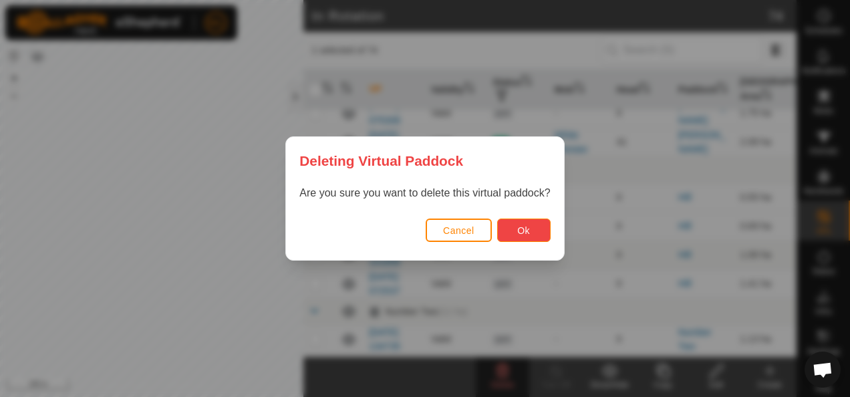
click at [506, 234] on button "Ok" at bounding box center [523, 230] width 53 height 23
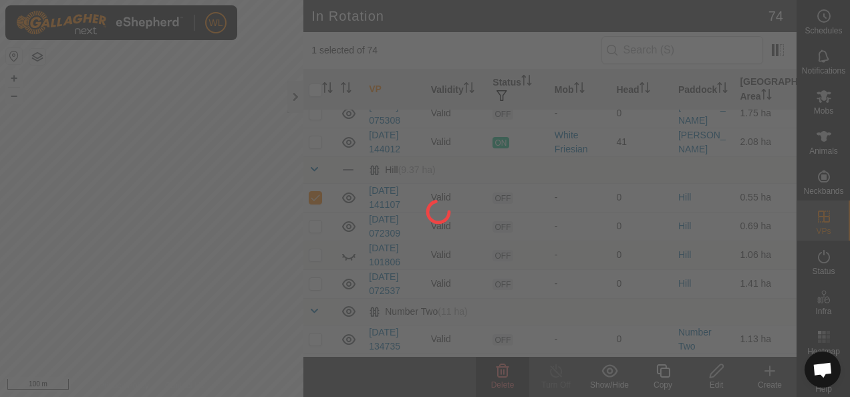
checkbox input "false"
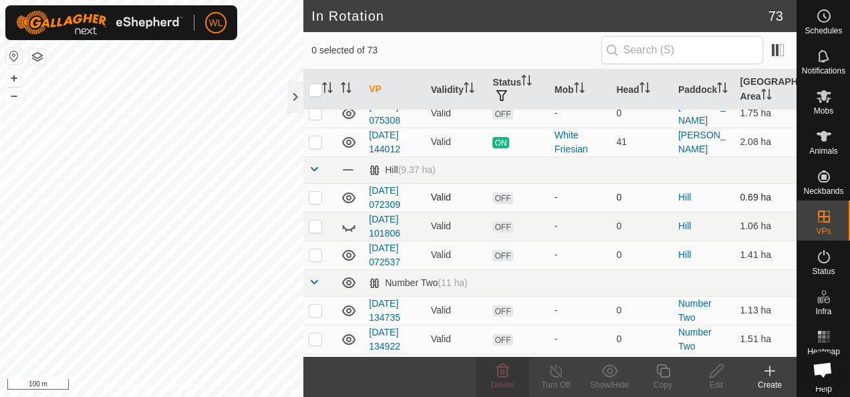
click at [316, 192] on p-checkbox at bounding box center [315, 197] width 13 height 11
checkbox input "true"
click at [316, 227] on td at bounding box center [319, 226] width 32 height 29
checkbox input "true"
click at [315, 241] on td at bounding box center [319, 255] width 32 height 29
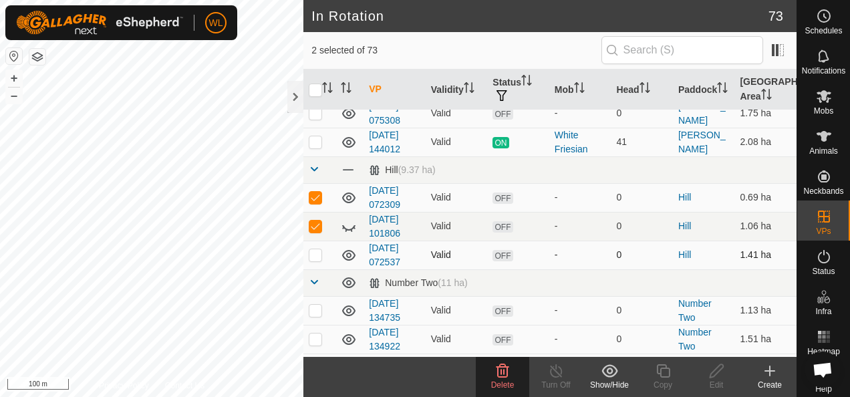
checkbox input "true"
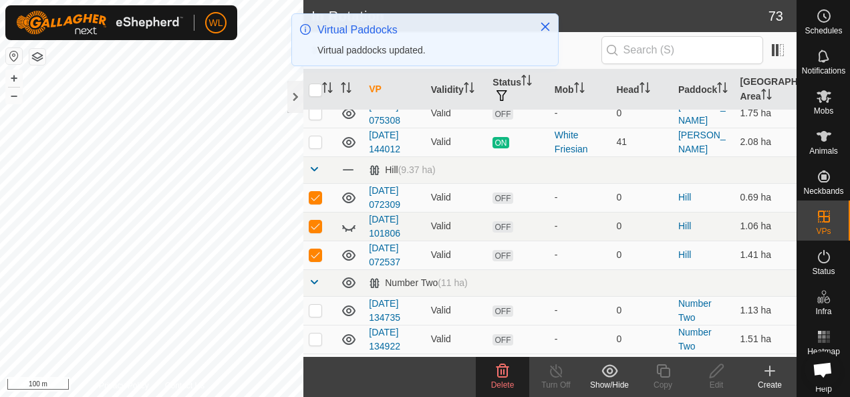
click at [501, 369] on icon at bounding box center [503, 370] width 13 height 13
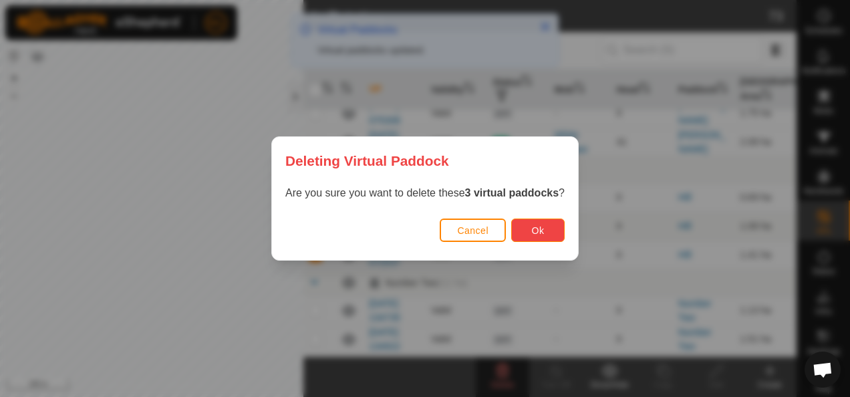
click at [527, 228] on button "Ok" at bounding box center [537, 230] width 53 height 23
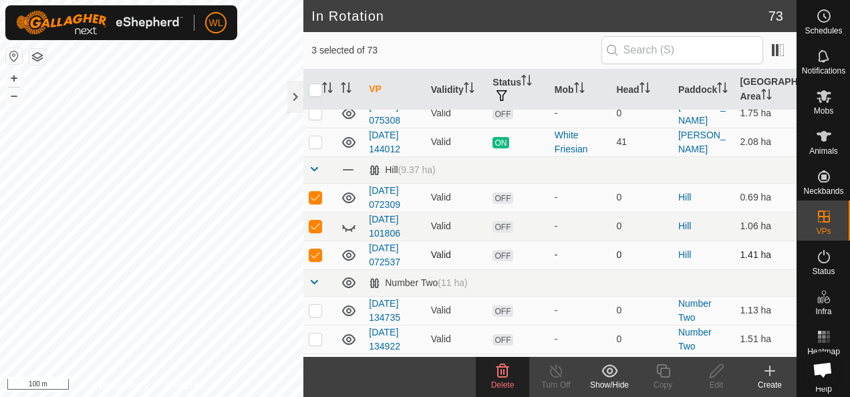
click at [315, 249] on p-checkbox at bounding box center [315, 254] width 13 height 11
checkbox input "false"
click at [316, 221] on p-checkbox at bounding box center [315, 226] width 13 height 11
checkbox input "true"
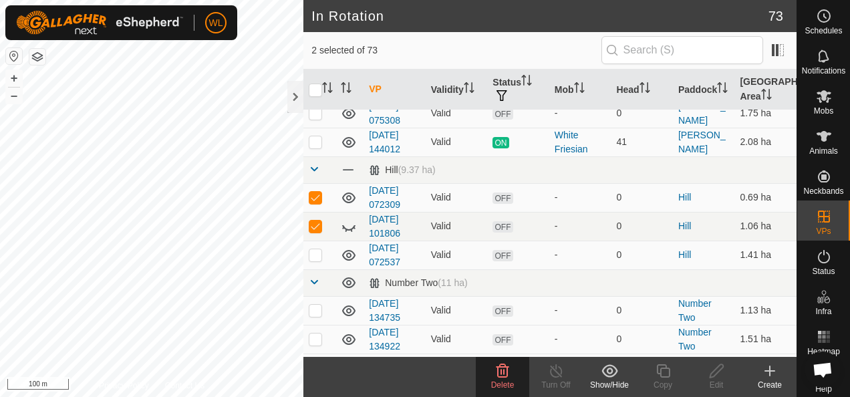
click at [495, 369] on icon at bounding box center [503, 371] width 16 height 16
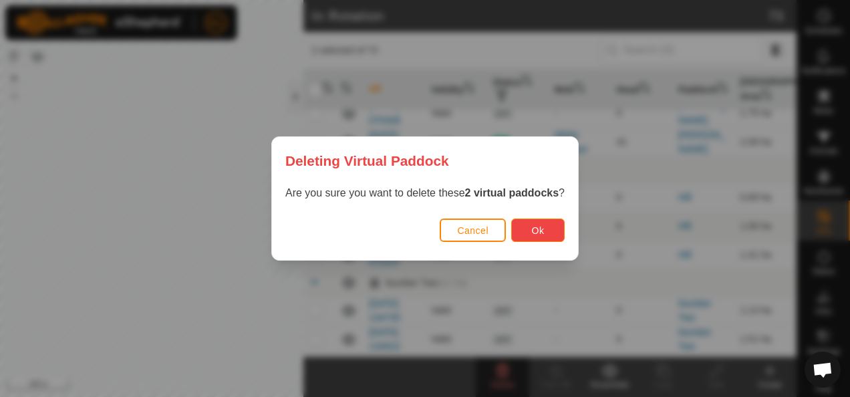
click at [511, 231] on button "Ok" at bounding box center [537, 230] width 53 height 23
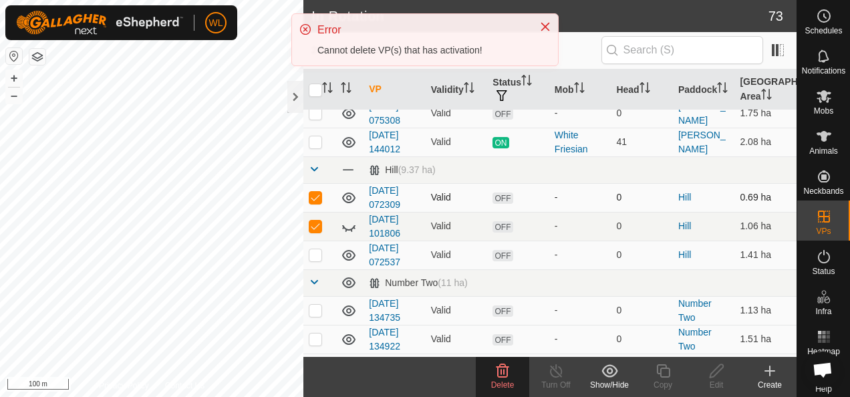
checkbox input "false"
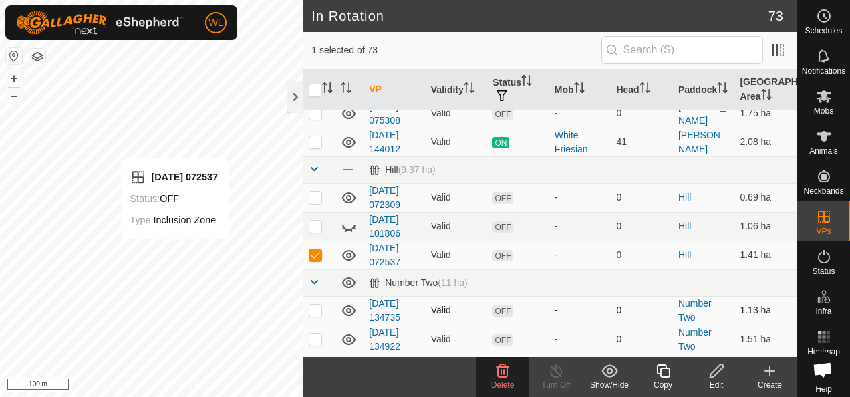
checkbox input "false"
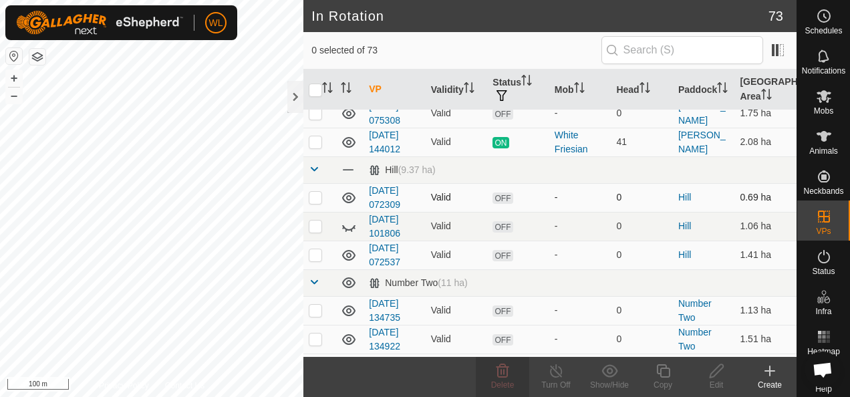
click at [315, 192] on p-checkbox at bounding box center [315, 197] width 13 height 11
click at [496, 374] on icon at bounding box center [503, 371] width 16 height 16
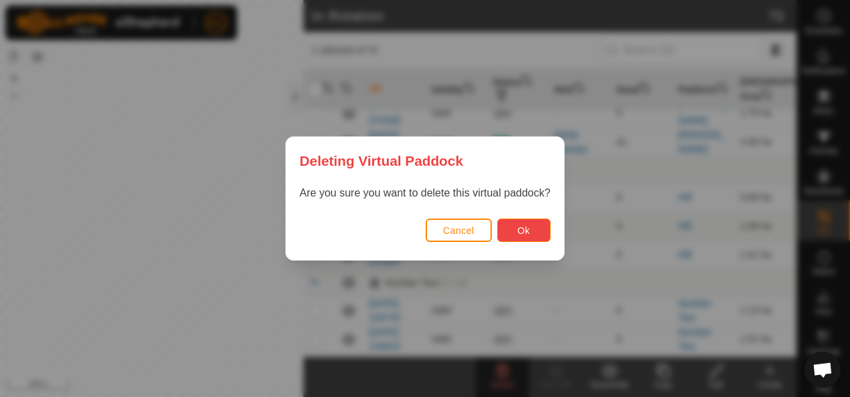
click at [507, 233] on button "Ok" at bounding box center [523, 230] width 53 height 23
checkbox input "false"
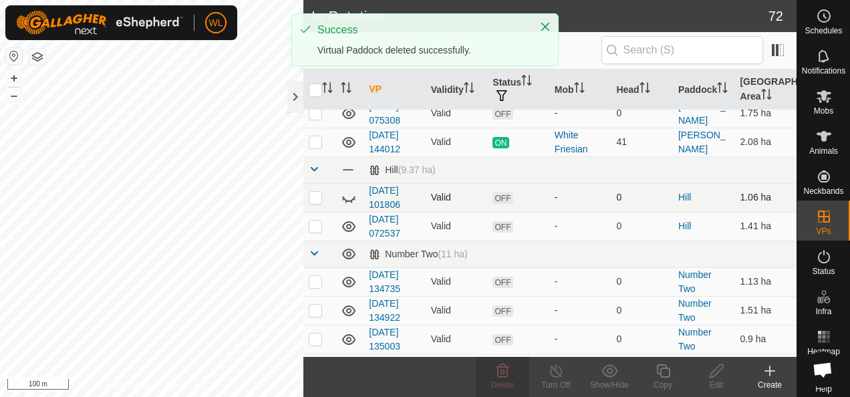
click at [319, 192] on p-checkbox at bounding box center [315, 197] width 13 height 11
checkbox input "true"
click at [500, 369] on icon at bounding box center [503, 371] width 16 height 16
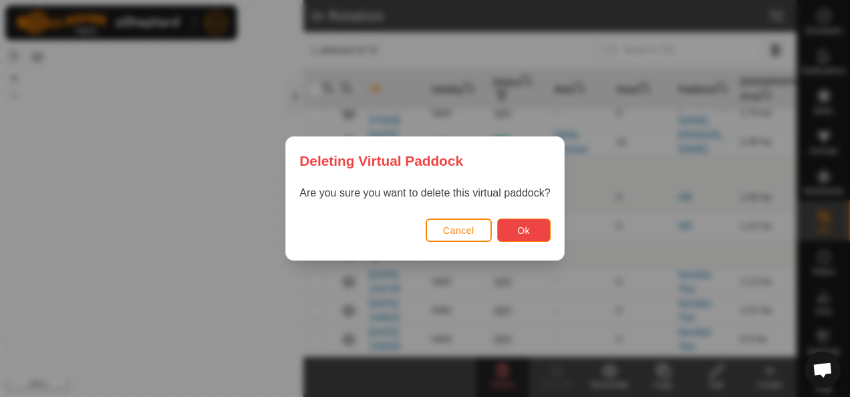
click at [517, 233] on span "Ok" at bounding box center [523, 230] width 13 height 11
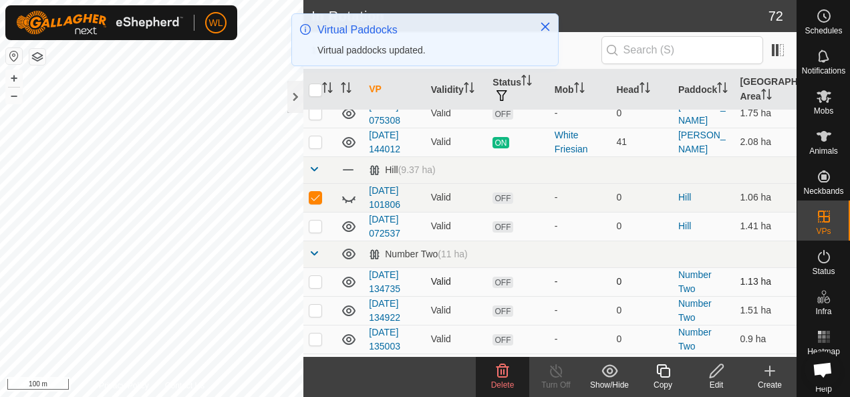
click at [318, 276] on p-checkbox at bounding box center [315, 281] width 13 height 11
click at [315, 276] on p-checkbox at bounding box center [315, 281] width 13 height 11
checkbox input "false"
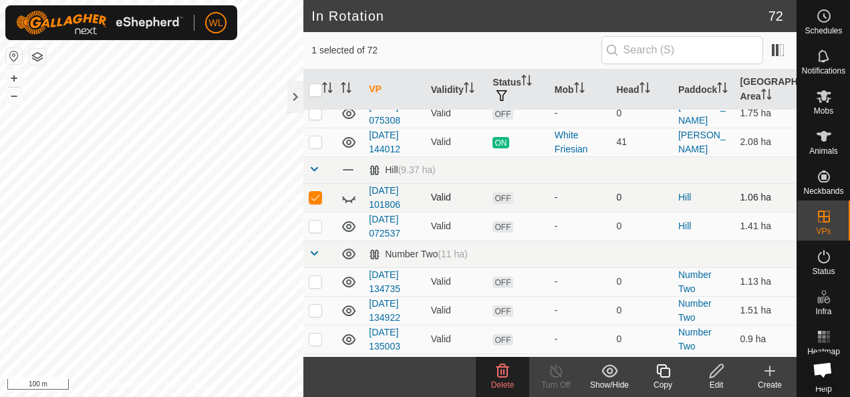
click at [317, 192] on p-checkbox at bounding box center [315, 197] width 13 height 11
checkbox input "false"
click at [315, 221] on p-checkbox at bounding box center [315, 226] width 13 height 11
click at [501, 368] on icon at bounding box center [503, 371] width 16 height 16
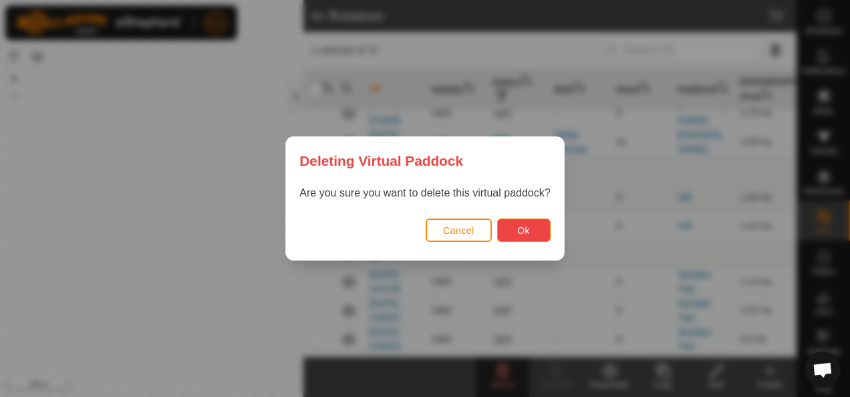
click at [512, 223] on button "Ok" at bounding box center [523, 230] width 53 height 23
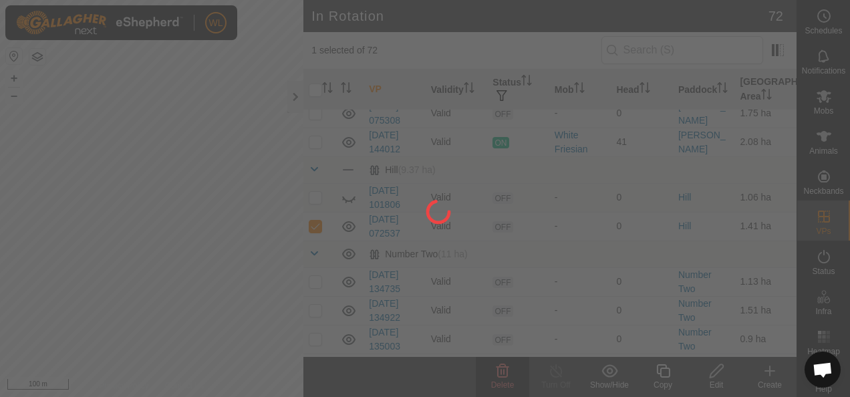
checkbox input "false"
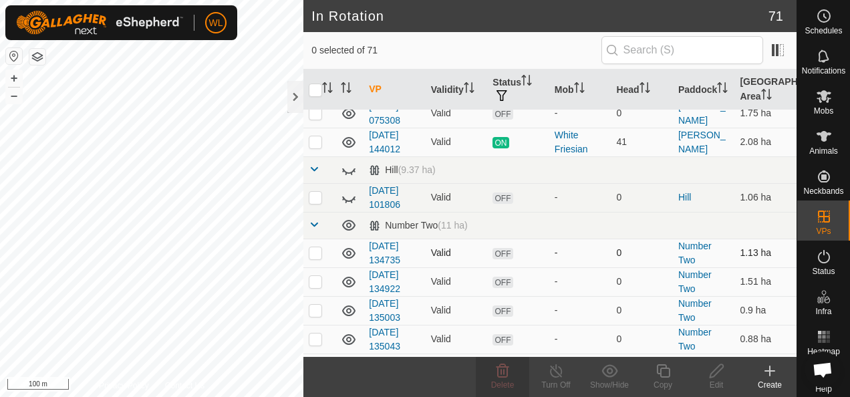
click at [311, 249] on p-checkbox at bounding box center [315, 252] width 13 height 11
checkbox input "true"
click at [314, 276] on p-checkbox at bounding box center [315, 281] width 13 height 11
checkbox input "true"
click at [321, 305] on p-checkbox at bounding box center [315, 310] width 13 height 11
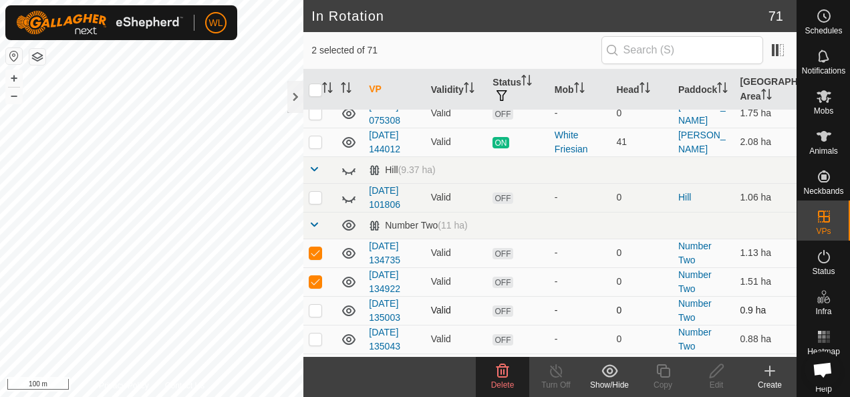
checkbox input "true"
click at [497, 370] on icon at bounding box center [503, 370] width 13 height 13
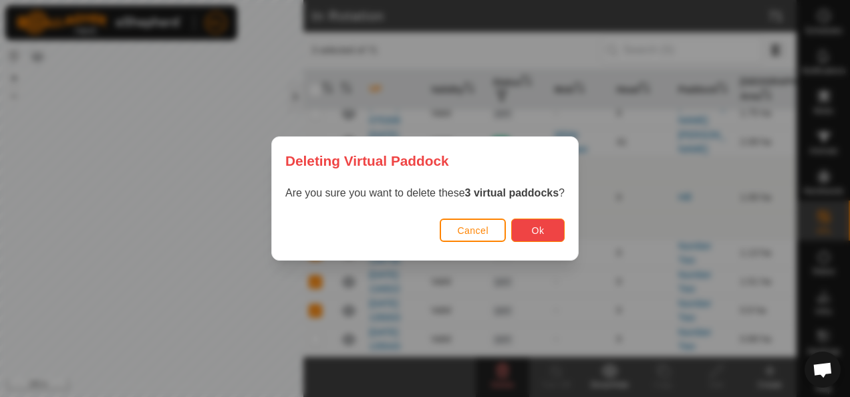
click at [532, 223] on button "Ok" at bounding box center [537, 230] width 53 height 23
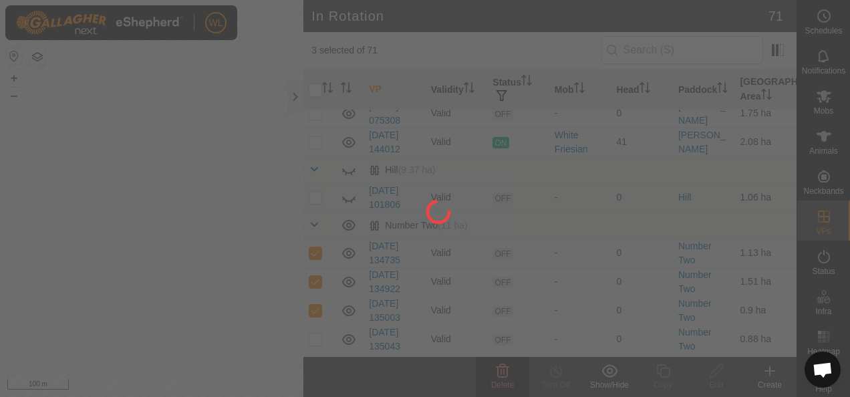
checkbox input "false"
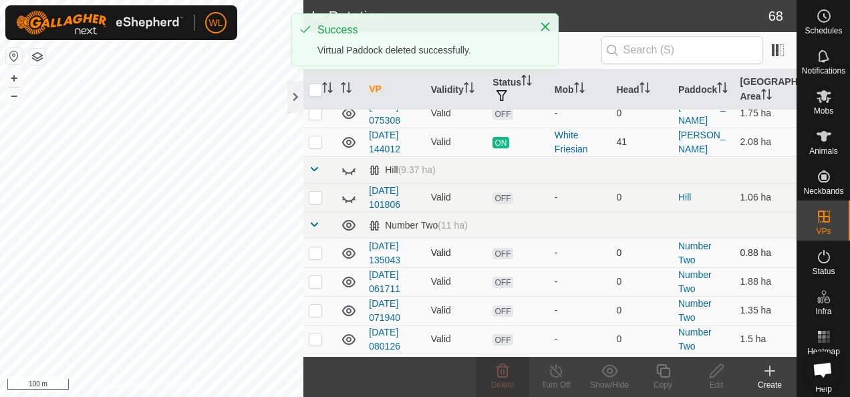
click at [317, 247] on p-checkbox at bounding box center [315, 252] width 13 height 11
checkbox input "true"
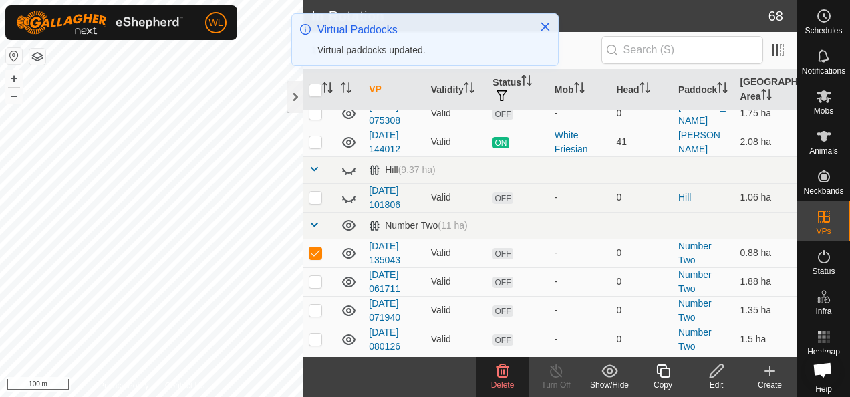
click at [351, 190] on icon at bounding box center [349, 198] width 16 height 16
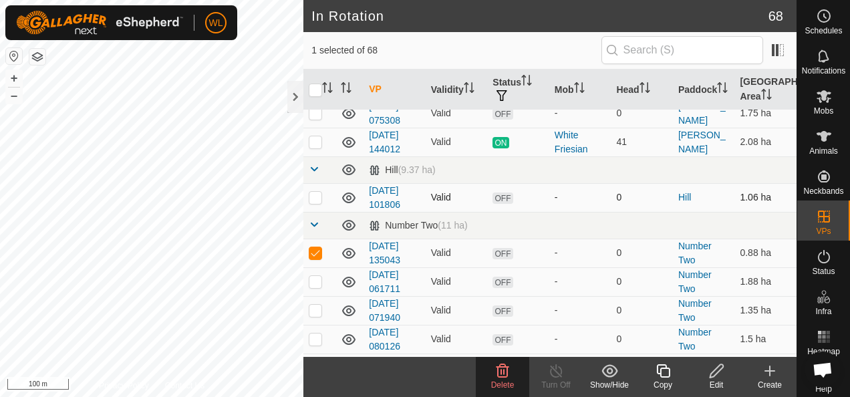
click at [315, 192] on p-checkbox at bounding box center [315, 197] width 13 height 11
checkbox input "true"
click at [500, 372] on icon at bounding box center [503, 371] width 16 height 16
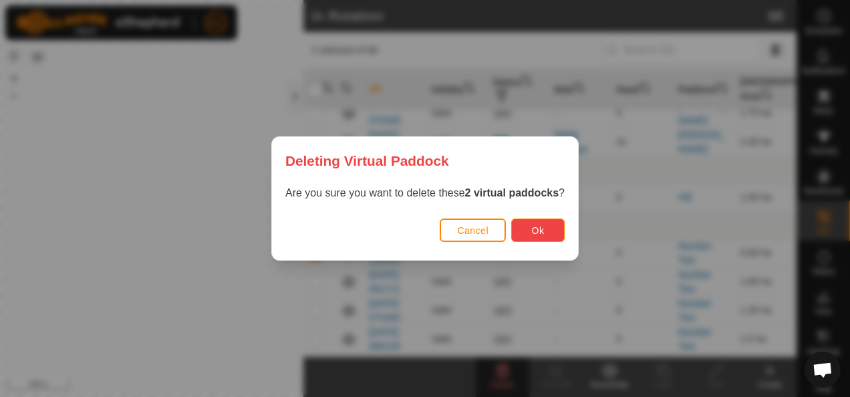
click at [532, 239] on button "Ok" at bounding box center [537, 230] width 53 height 23
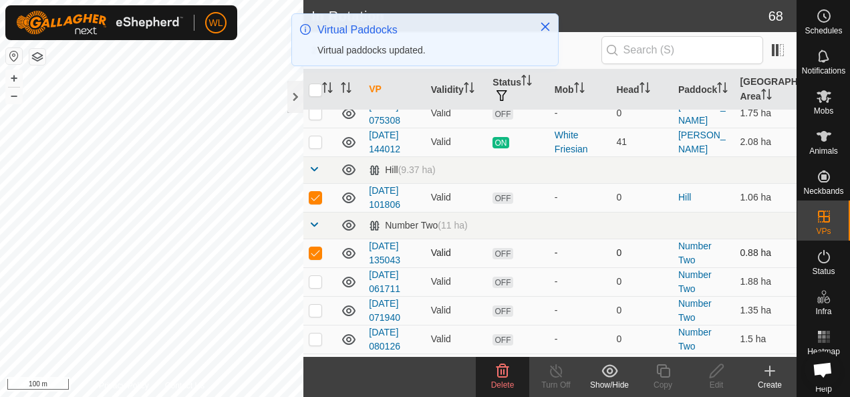
click at [316, 247] on p-checkbox at bounding box center [315, 252] width 13 height 11
checkbox input "false"
click at [321, 277] on p-checkbox at bounding box center [315, 281] width 13 height 11
checkbox input "true"
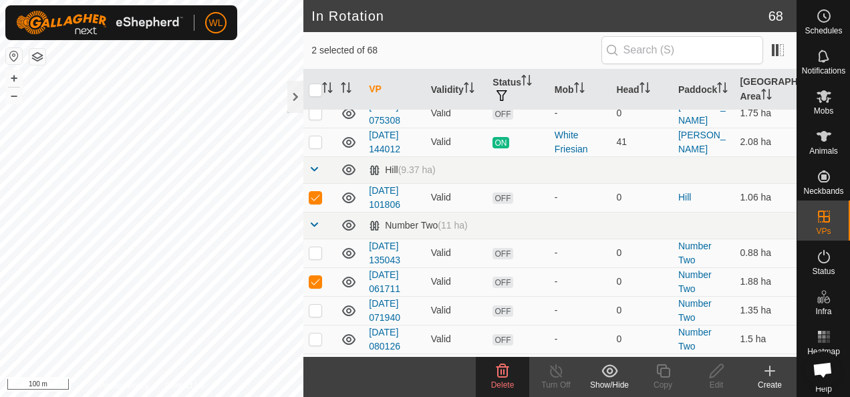
click at [495, 374] on icon at bounding box center [503, 371] width 16 height 16
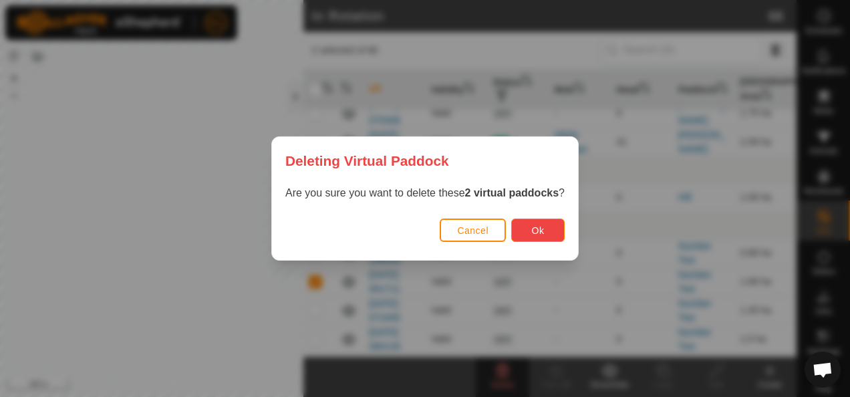
click at [515, 230] on button "Ok" at bounding box center [537, 230] width 53 height 23
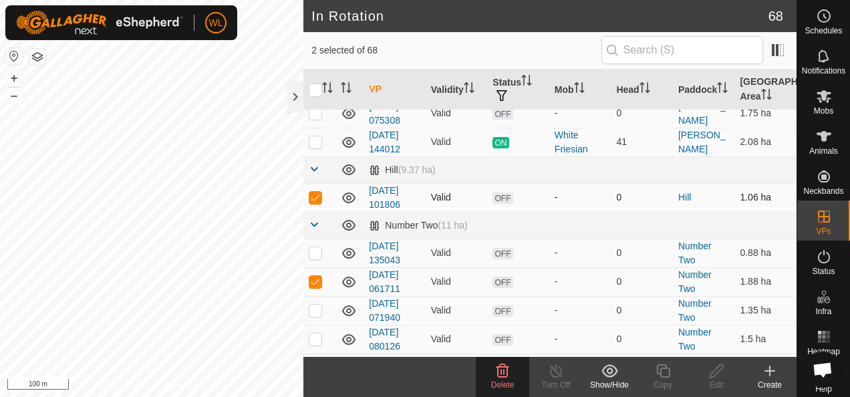
click at [314, 196] on td at bounding box center [319, 197] width 32 height 29
checkbox input "false"
click at [313, 278] on td at bounding box center [319, 281] width 32 height 29
checkbox input "false"
click at [315, 192] on p-checkbox at bounding box center [315, 197] width 13 height 11
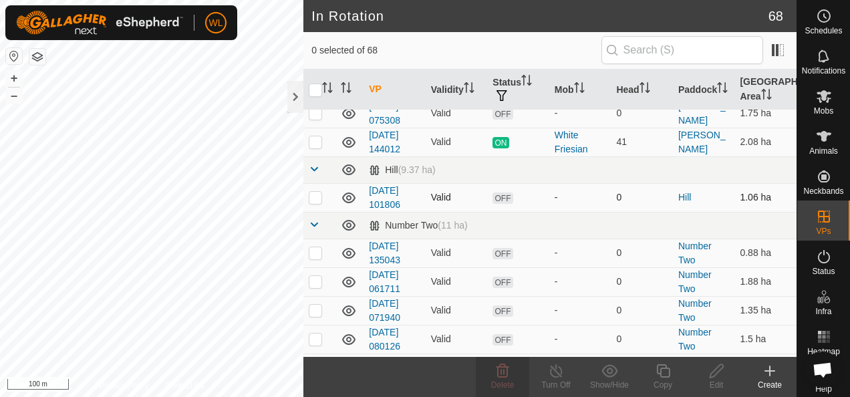
checkbox input "true"
click at [515, 379] on div "Delete" at bounding box center [502, 385] width 53 height 12
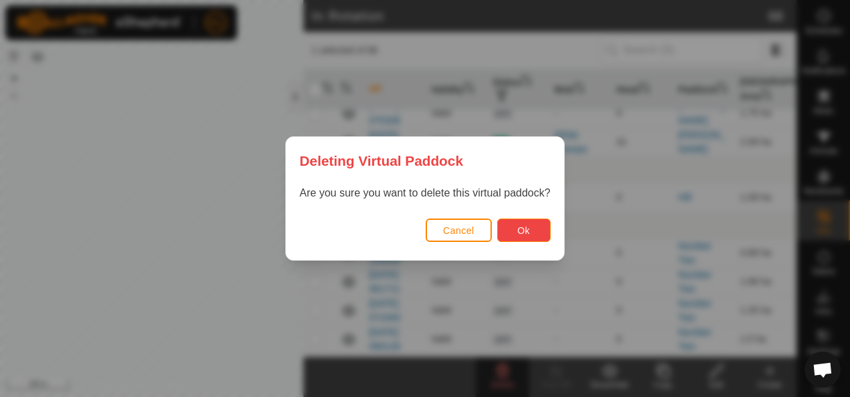
click at [513, 238] on button "Ok" at bounding box center [523, 230] width 53 height 23
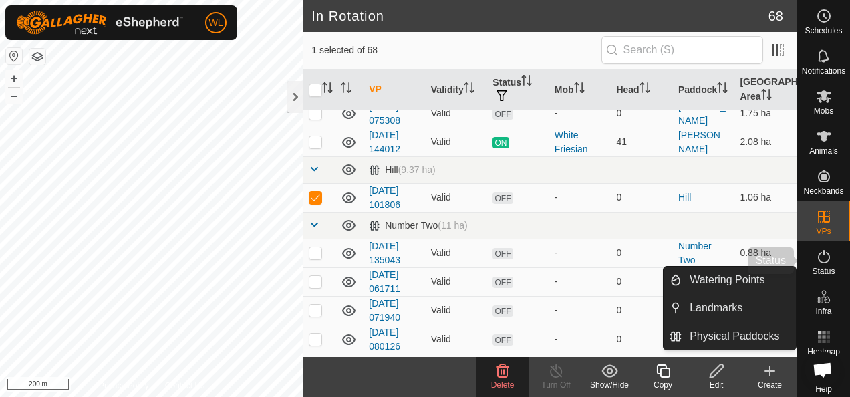
click at [817, 269] on span "Status" at bounding box center [823, 271] width 23 height 8
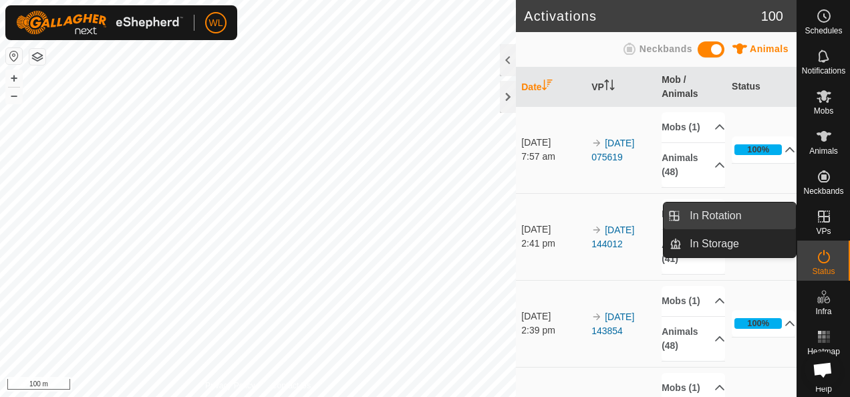
click at [745, 212] on link "In Rotation" at bounding box center [739, 216] width 114 height 27
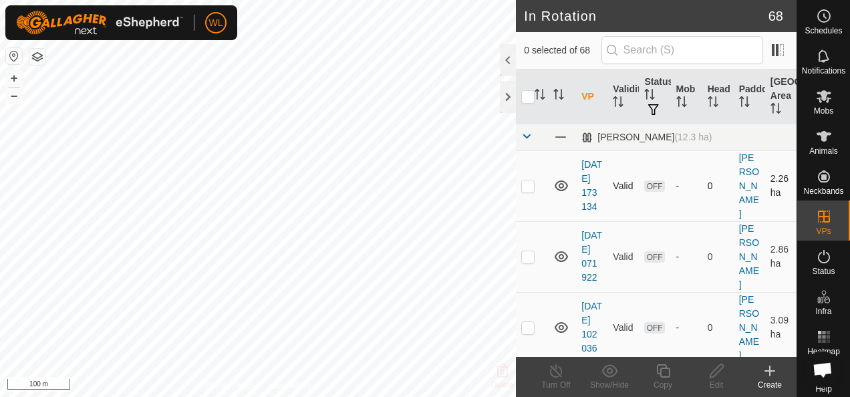
click at [521, 189] on p-checkbox at bounding box center [527, 185] width 13 height 11
click at [523, 190] on p-checkbox at bounding box center [527, 185] width 13 height 11
checkbox input "false"
click at [527, 262] on p-checkbox at bounding box center [527, 256] width 13 height 11
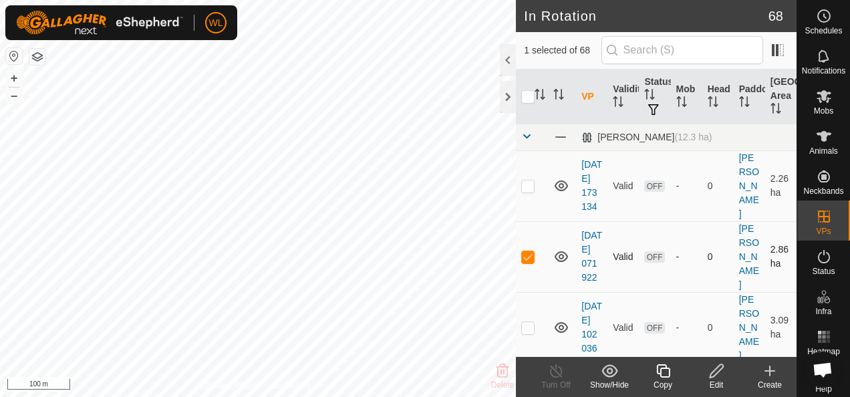
checkbox input "false"
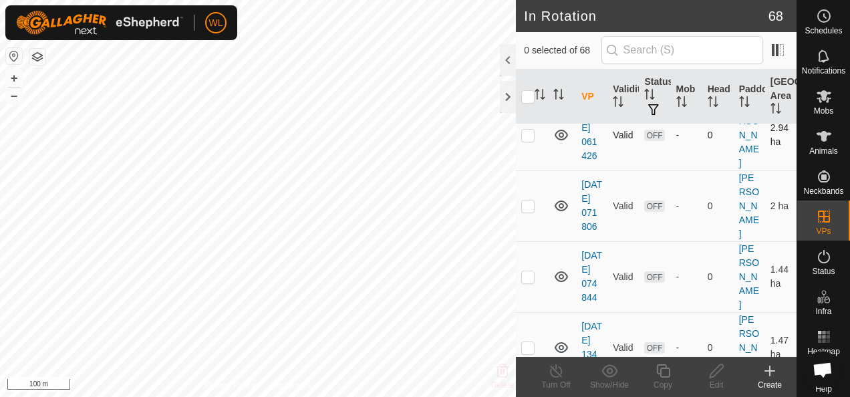
scroll to position [267, 0]
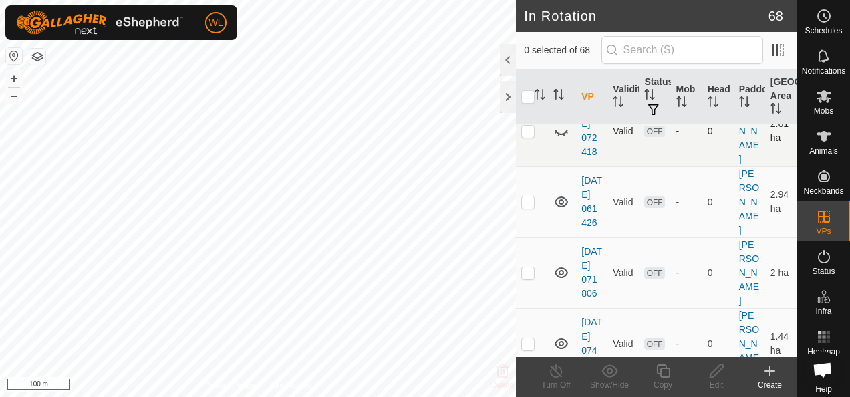
click at [561, 139] on icon at bounding box center [561, 131] width 16 height 16
click at [561, 136] on icon at bounding box center [561, 131] width 13 height 11
click at [561, 139] on icon at bounding box center [561, 131] width 16 height 16
click at [524, 136] on p-checkbox at bounding box center [527, 131] width 13 height 11
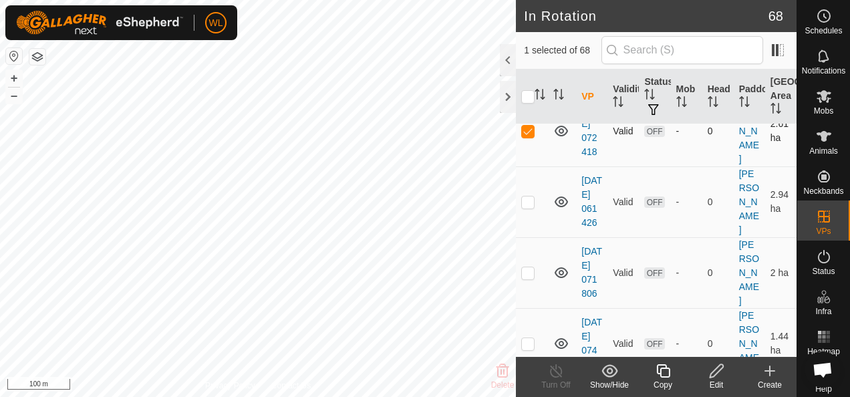
checkbox input "false"
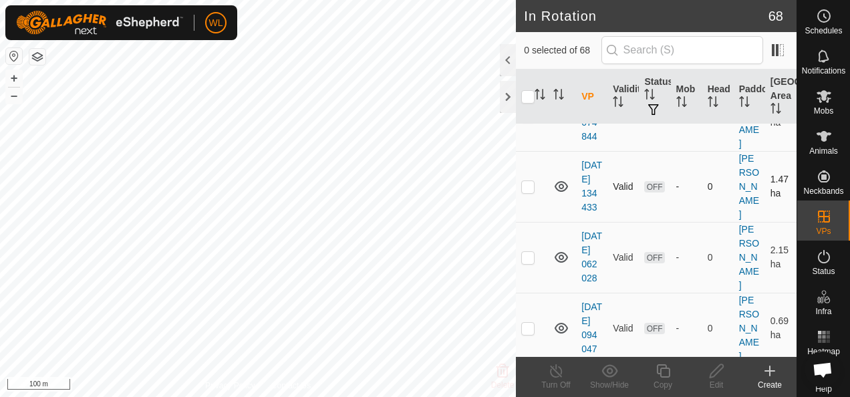
scroll to position [668, 0]
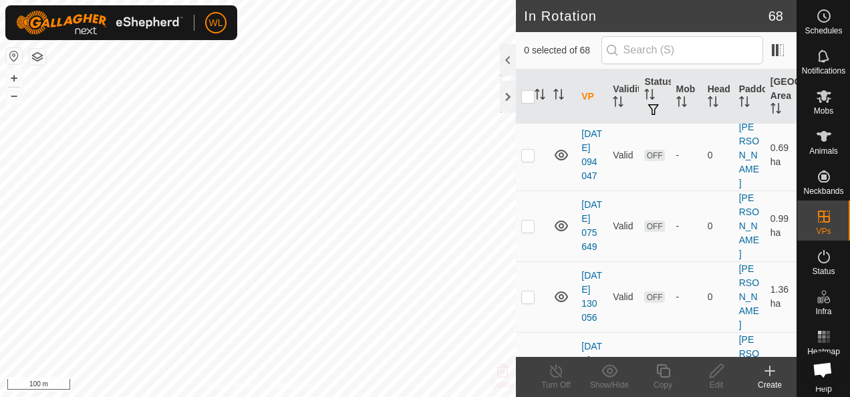
click at [528, 90] on p-checkbox at bounding box center [527, 84] width 13 height 11
checkbox input "false"
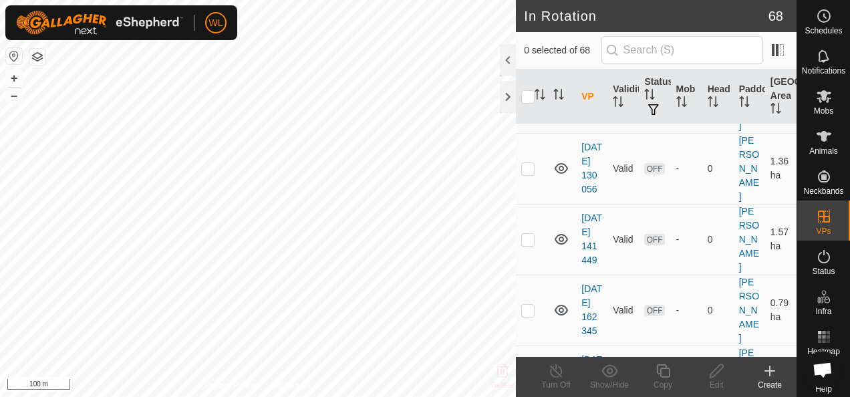
scroll to position [802, 0]
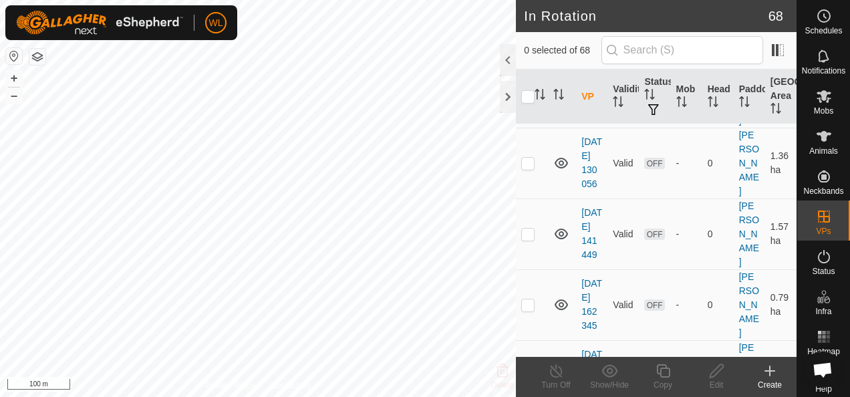
click at [529, 27] on p-checkbox at bounding box center [527, 21] width 13 height 11
checkbox input "false"
click at [531, 98] on p-checkbox at bounding box center [527, 92] width 13 height 11
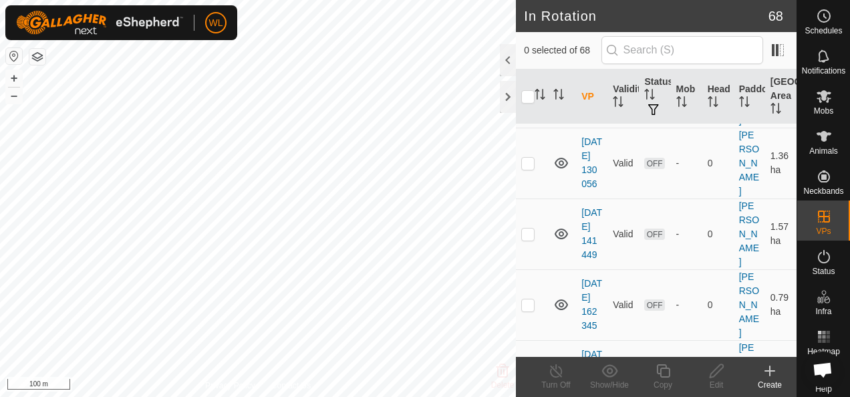
checkbox input "false"
click at [529, 27] on p-checkbox at bounding box center [527, 21] width 13 height 11
checkbox input "true"
click at [528, 98] on p-checkbox at bounding box center [527, 92] width 13 height 11
checkbox input "true"
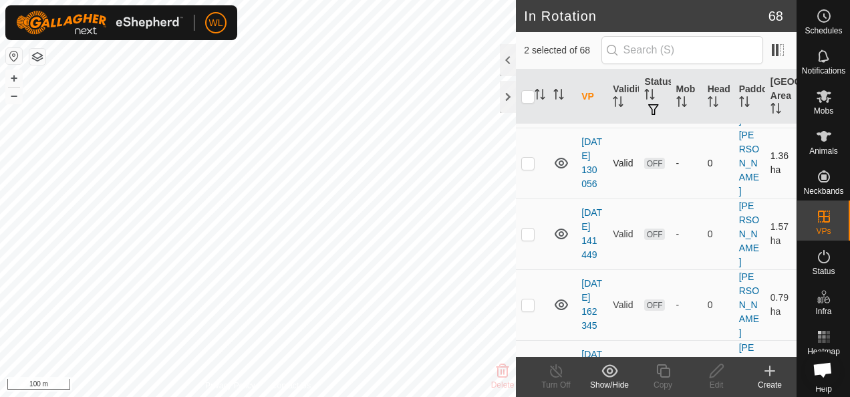
click at [529, 168] on p-checkbox at bounding box center [527, 163] width 13 height 11
checkbox input "true"
click at [610, 374] on icon at bounding box center [610, 371] width 17 height 16
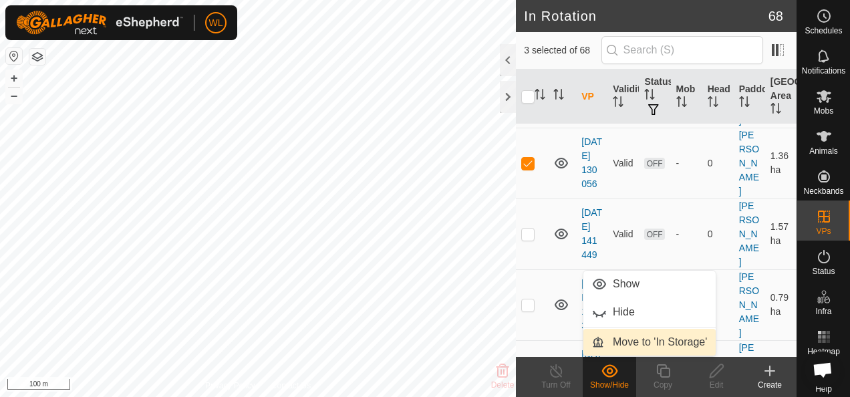
click at [674, 336] on link "Move to 'In Storage'" at bounding box center [649, 342] width 132 height 27
checkbox input "false"
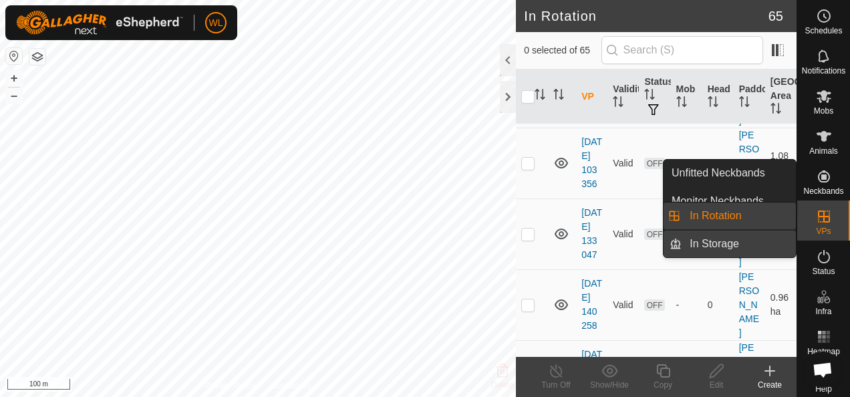
click at [734, 239] on link "In Storage" at bounding box center [739, 244] width 114 height 27
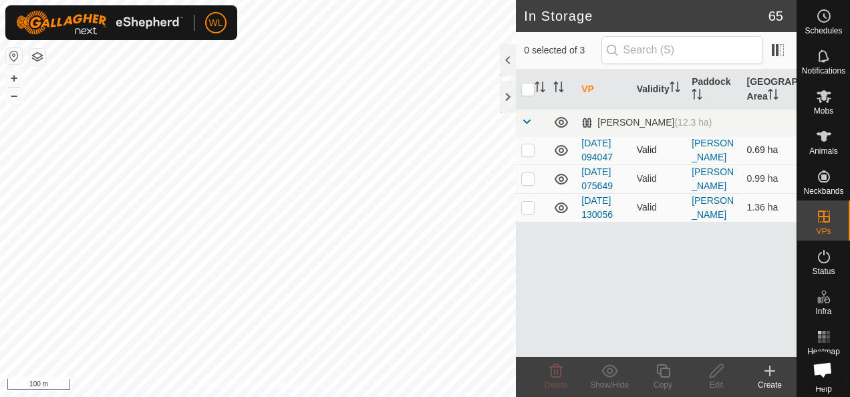
click at [530, 146] on p-checkbox at bounding box center [527, 149] width 13 height 11
checkbox input "true"
click at [527, 184] on td at bounding box center [532, 178] width 32 height 29
checkbox input "true"
click at [528, 207] on p-checkbox at bounding box center [527, 207] width 13 height 11
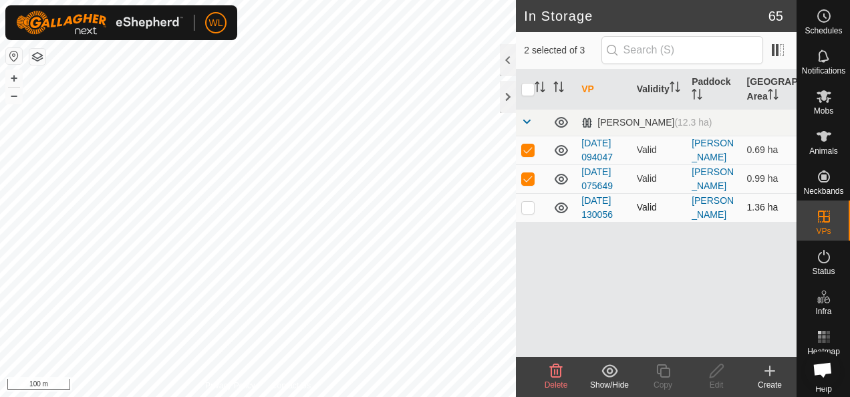
checkbox input "true"
click at [560, 371] on icon at bounding box center [556, 370] width 13 height 13
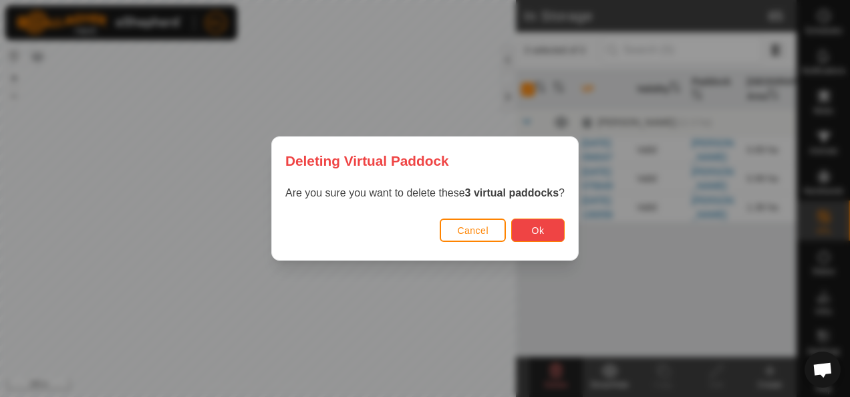
click at [521, 225] on button "Ok" at bounding box center [537, 230] width 53 height 23
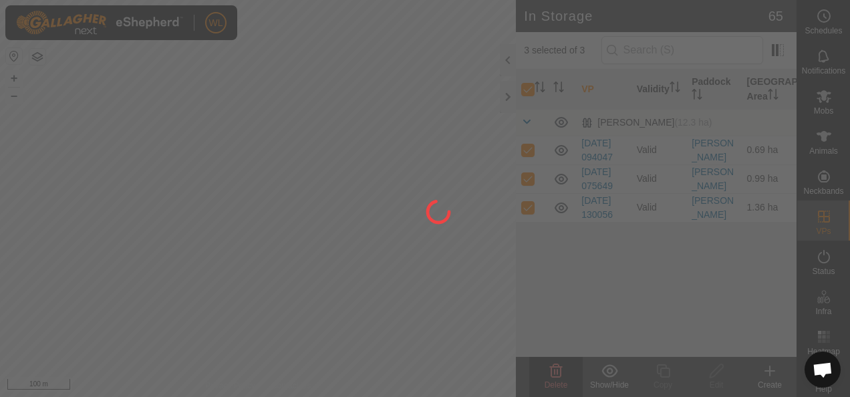
checkbox input "false"
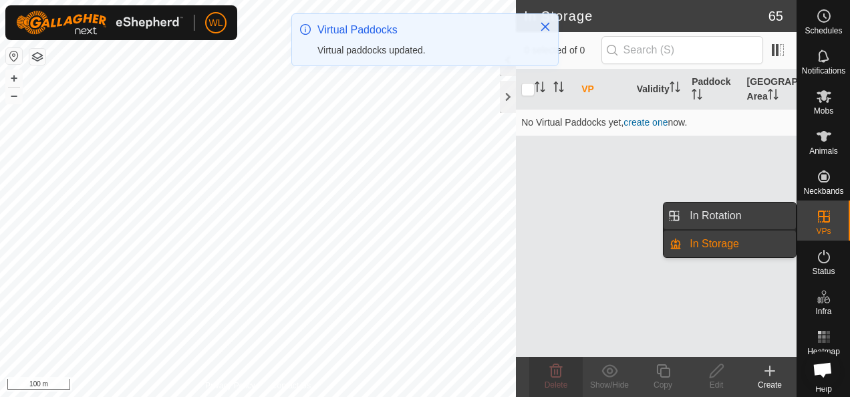
click at [738, 217] on link "In Rotation" at bounding box center [739, 216] width 114 height 27
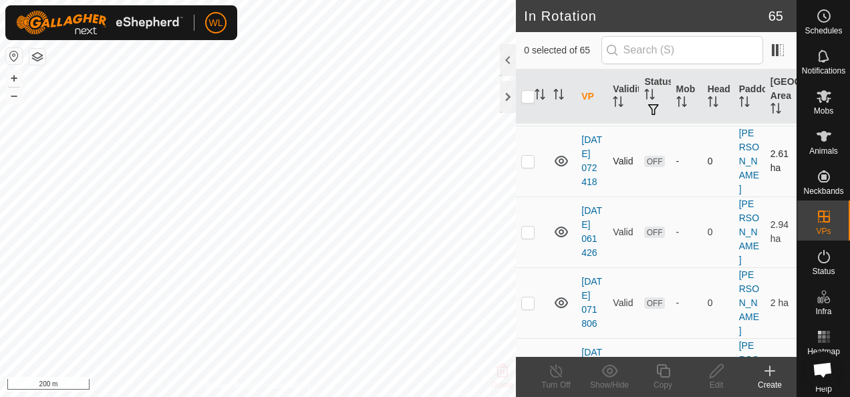
scroll to position [334, 0]
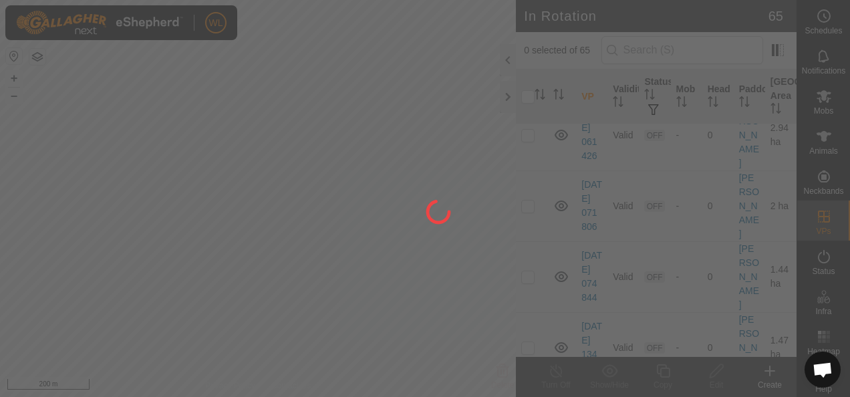
click at [781, 207] on div at bounding box center [425, 198] width 850 height 397
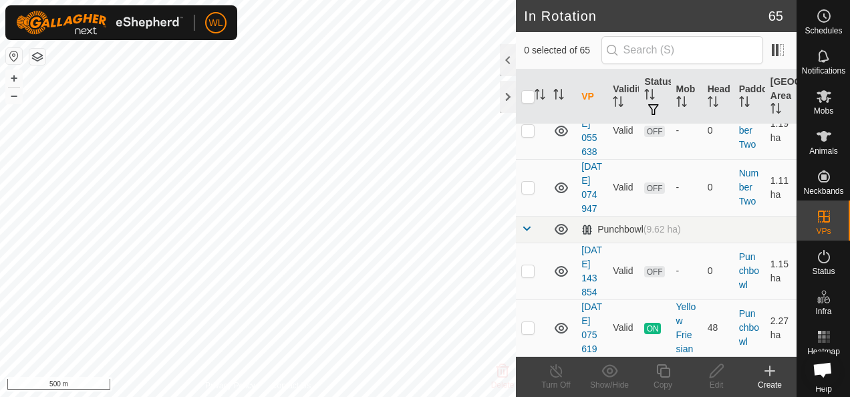
scroll to position [5107, 0]
click at [524, 136] on p-checkbox at bounding box center [527, 130] width 13 height 11
checkbox input "true"
click at [527, 79] on p-checkbox at bounding box center [527, 73] width 13 height 11
checkbox input "true"
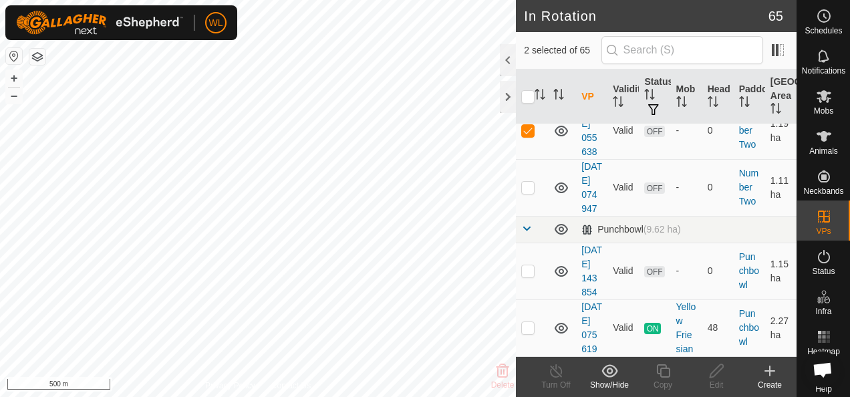
click at [525, 22] on p-checkbox at bounding box center [527, 16] width 13 height 11
checkbox input "true"
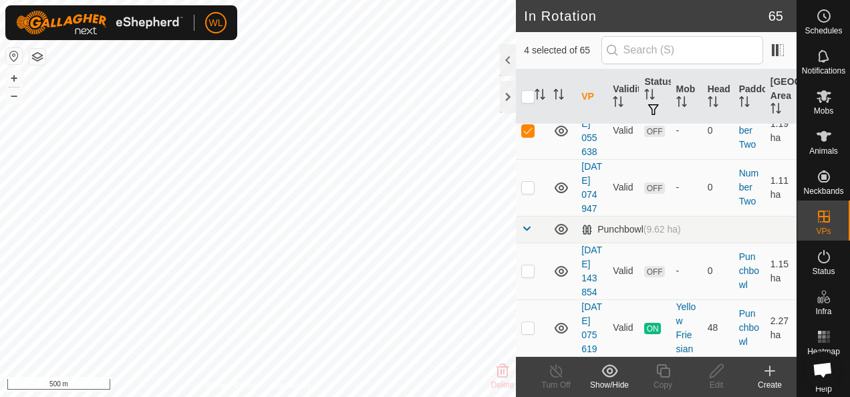
checkbox input "true"
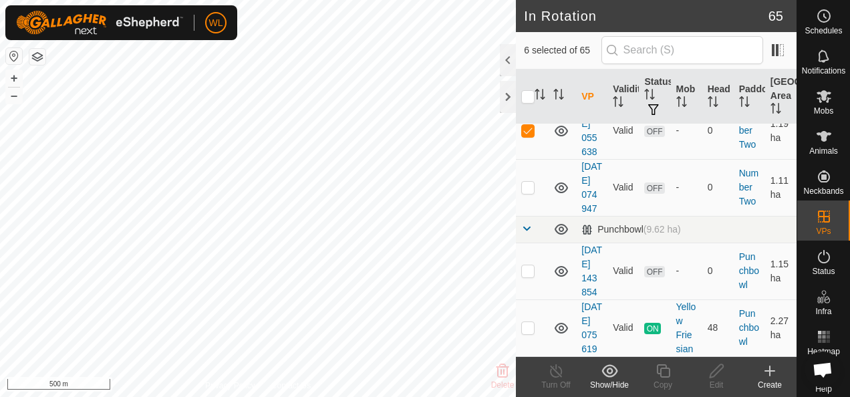
checkbox input "true"
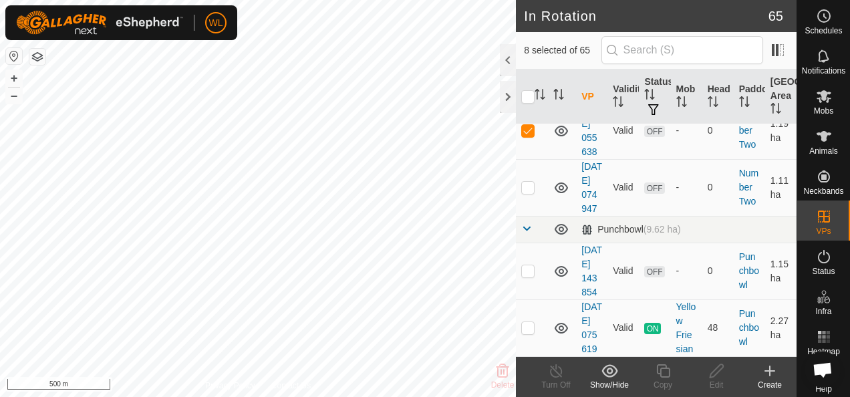
checkbox input "true"
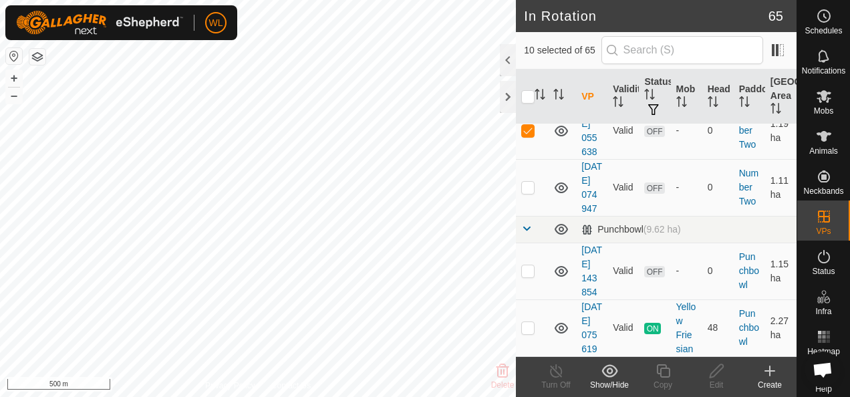
scroll to position [4305, 0]
checkbox input "true"
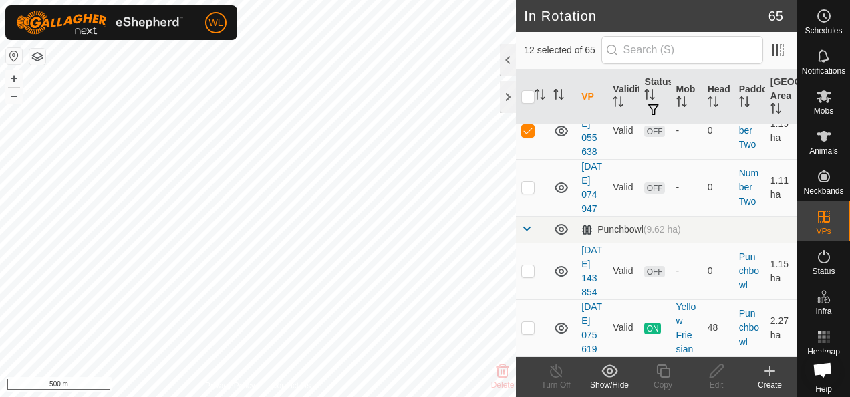
scroll to position [4239, 0]
checkbox input "true"
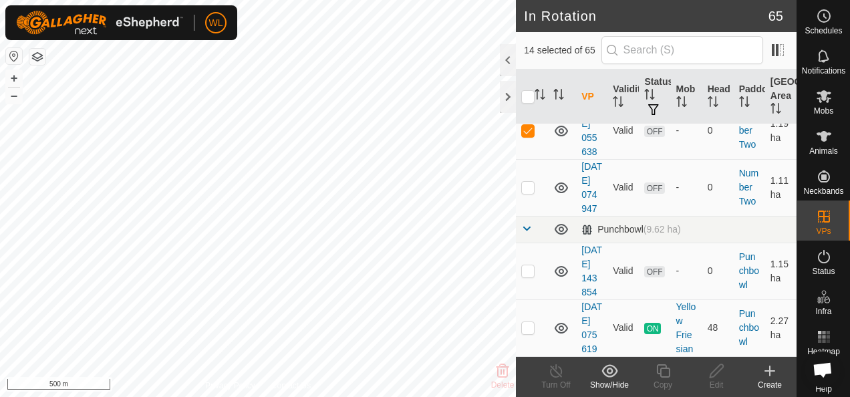
click at [510, 69] on div at bounding box center [508, 60] width 16 height 32
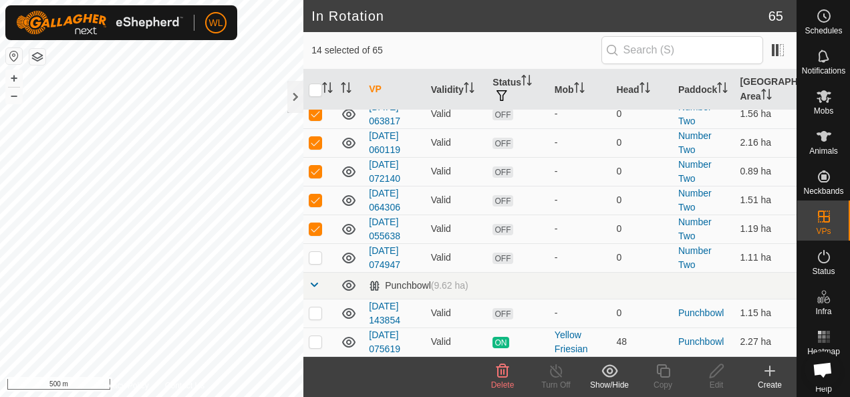
scroll to position [1519, 0]
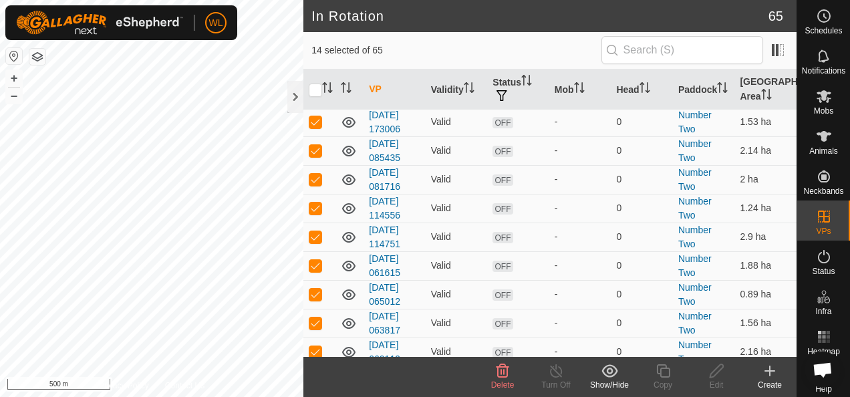
click at [500, 375] on icon at bounding box center [503, 371] width 16 height 16
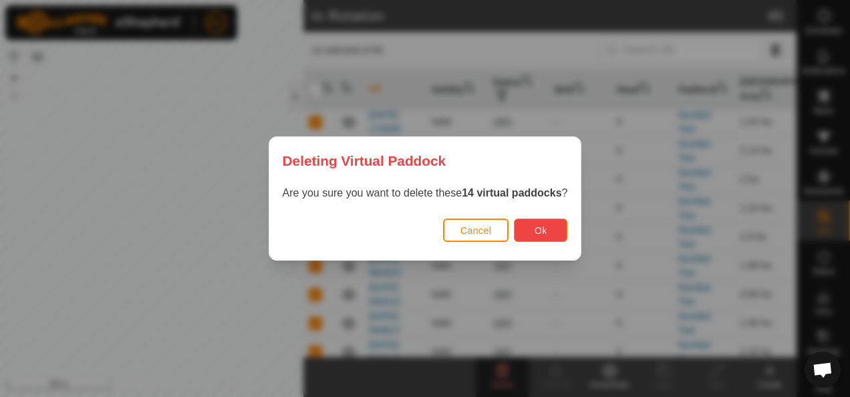
click at [537, 227] on span "Ok" at bounding box center [541, 230] width 13 height 11
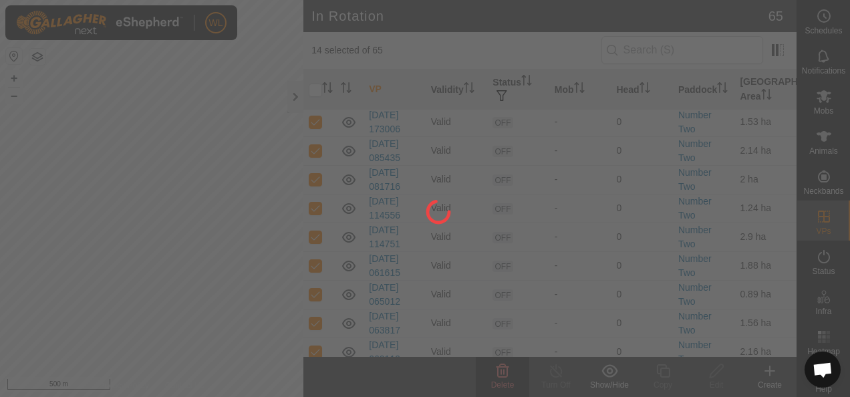
checkbox input "false"
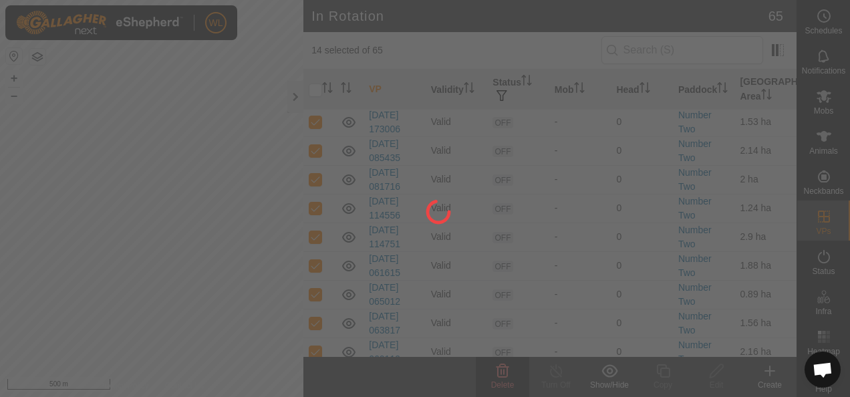
checkbox input "false"
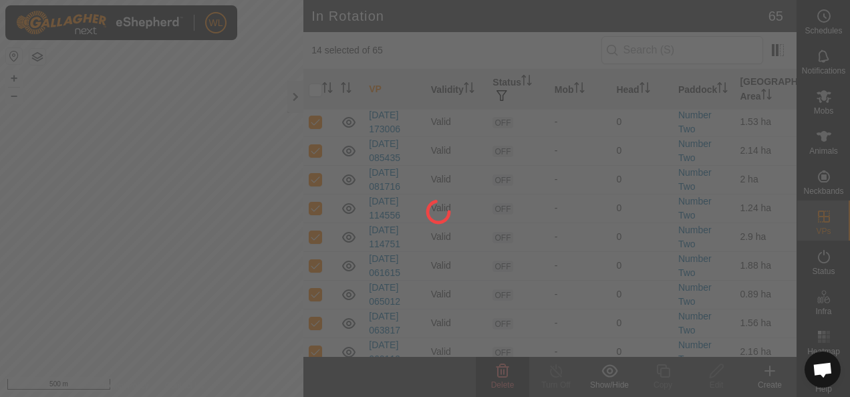
checkbox input "false"
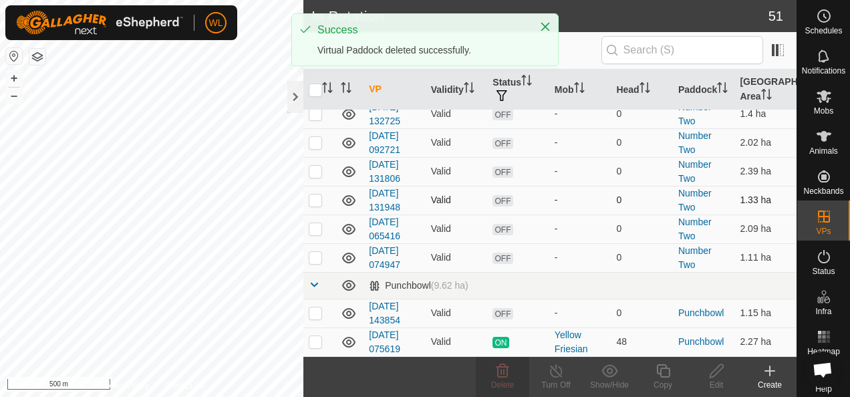
scroll to position [1313, 0]
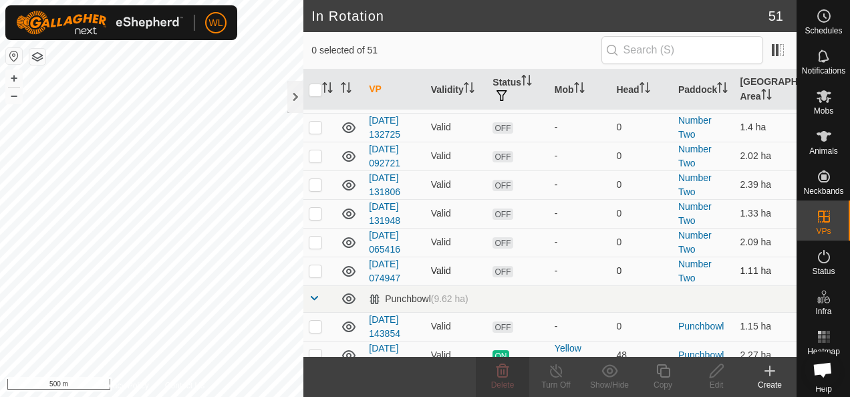
click at [315, 265] on p-checkbox at bounding box center [315, 270] width 13 height 11
checkbox input "true"
click at [314, 237] on p-checkbox at bounding box center [315, 242] width 13 height 11
checkbox input "true"
click at [314, 209] on td at bounding box center [319, 213] width 32 height 29
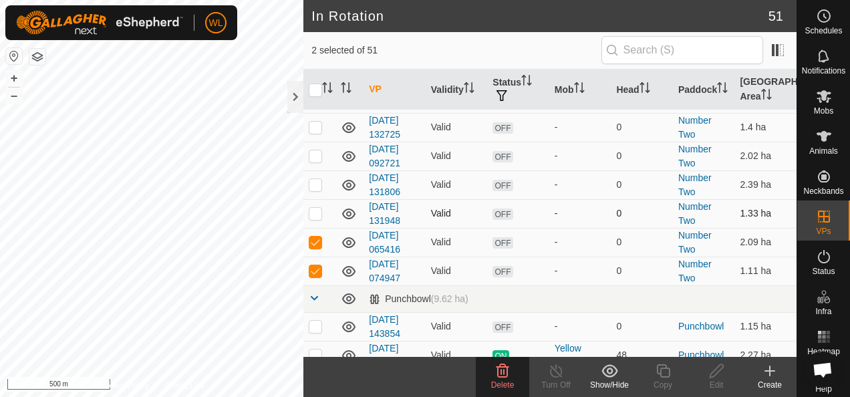
checkbox input "true"
click at [311, 179] on p-checkbox at bounding box center [315, 184] width 13 height 11
checkbox input "true"
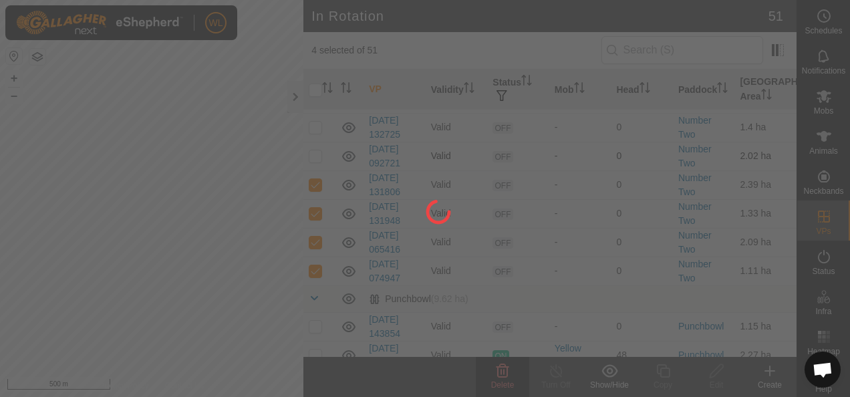
click at [313, 146] on div at bounding box center [425, 198] width 850 height 397
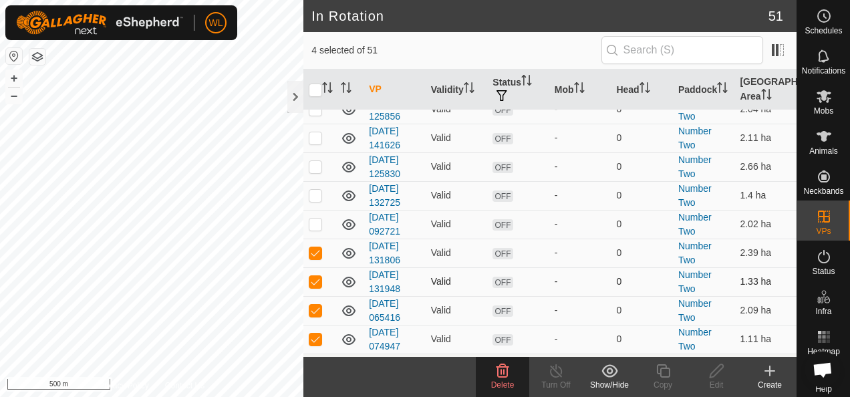
scroll to position [1179, 0]
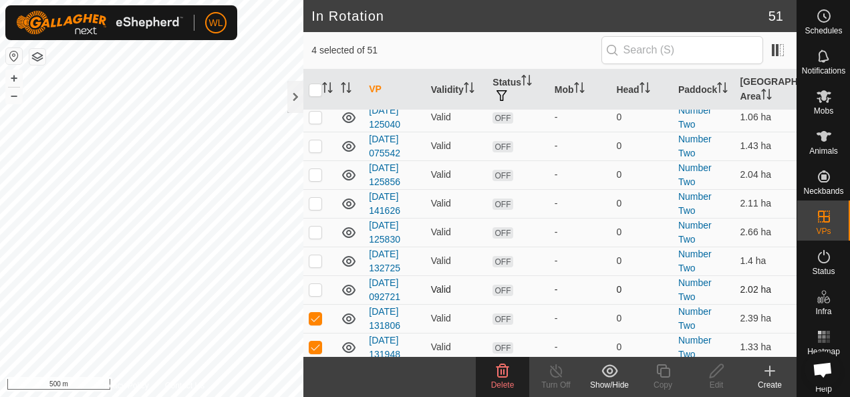
click at [314, 284] on p-checkbox at bounding box center [315, 289] width 13 height 11
checkbox input "true"
click at [316, 255] on p-checkbox at bounding box center [315, 260] width 13 height 11
checkbox input "true"
click at [311, 227] on p-checkbox at bounding box center [315, 232] width 13 height 11
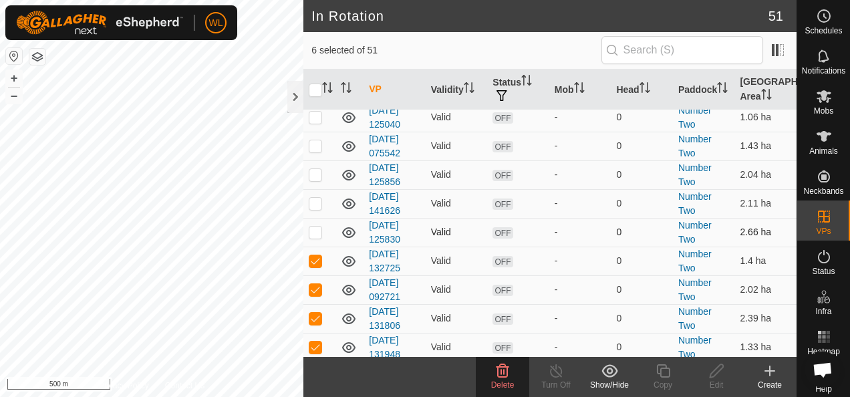
checkbox input "true"
click at [315, 199] on td at bounding box center [319, 203] width 32 height 29
checkbox input "true"
click at [318, 169] on p-checkbox at bounding box center [315, 174] width 13 height 11
checkbox input "true"
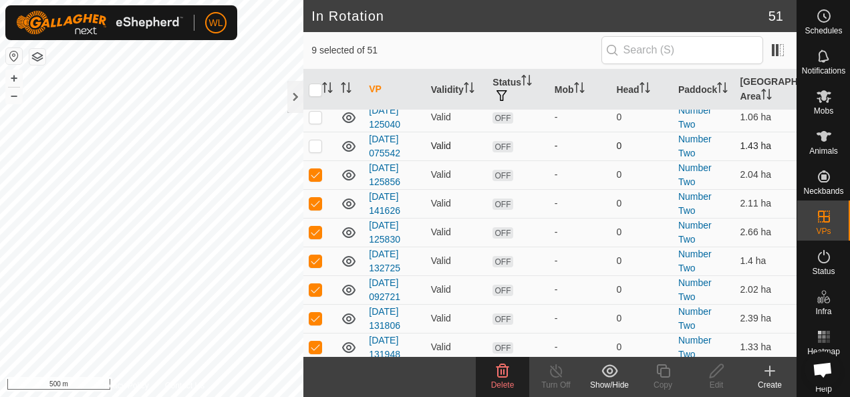
click at [313, 140] on p-checkbox at bounding box center [315, 145] width 13 height 11
checkbox input "true"
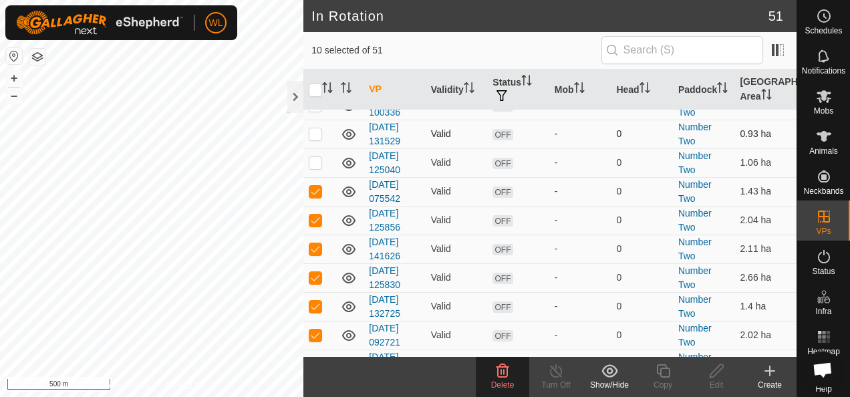
scroll to position [1112, 0]
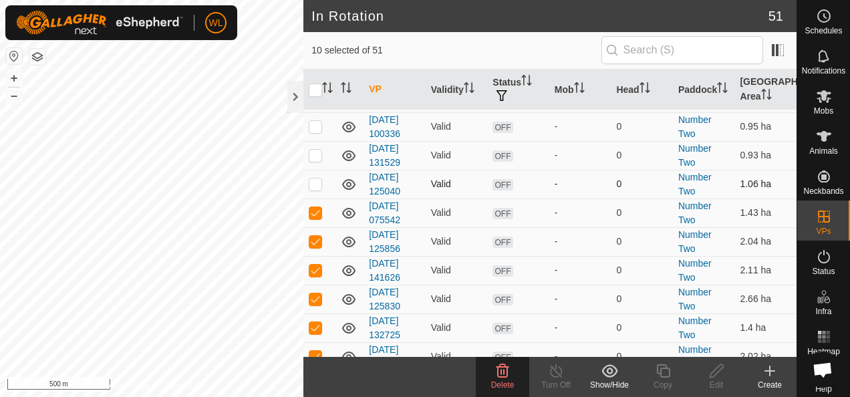
click at [316, 179] on td at bounding box center [319, 184] width 32 height 29
checkbox input "true"
click at [316, 150] on p-checkbox at bounding box center [315, 155] width 13 height 11
checkbox input "true"
click at [313, 121] on p-checkbox at bounding box center [315, 126] width 13 height 11
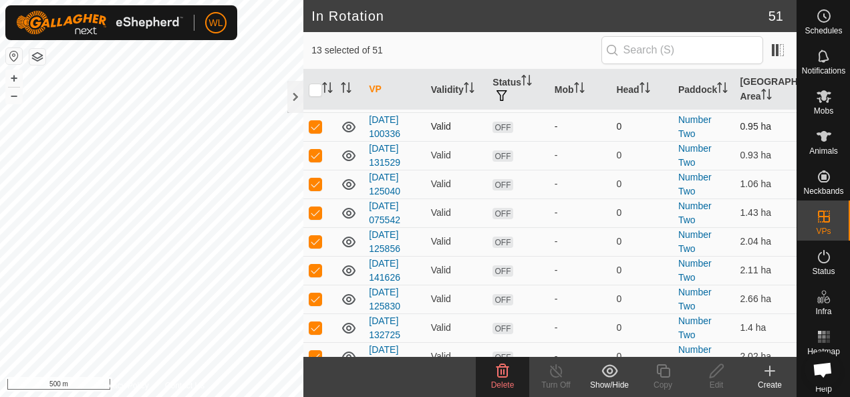
click at [313, 121] on p-checkbox at bounding box center [315, 126] width 13 height 11
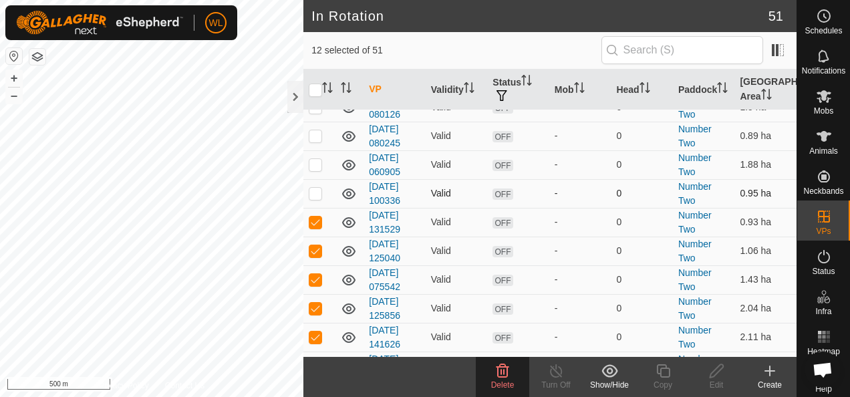
click at [319, 188] on p-checkbox at bounding box center [315, 193] width 13 height 11
checkbox input "true"
click at [315, 159] on p-checkbox at bounding box center [315, 164] width 13 height 11
checkbox input "true"
click at [315, 131] on p-checkbox at bounding box center [315, 135] width 13 height 11
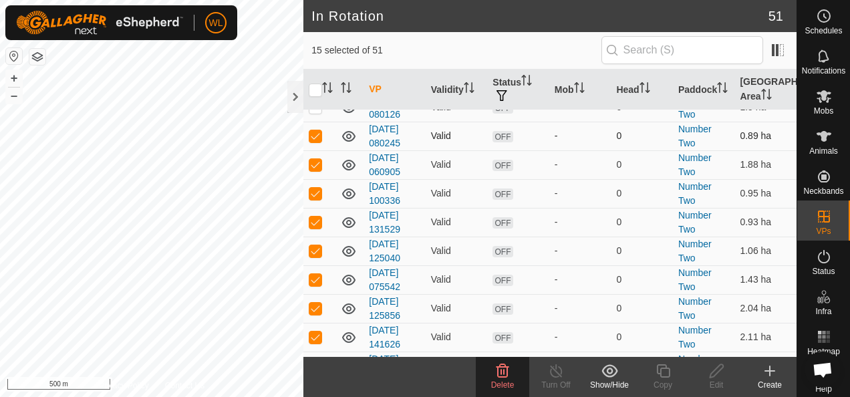
checkbox input "true"
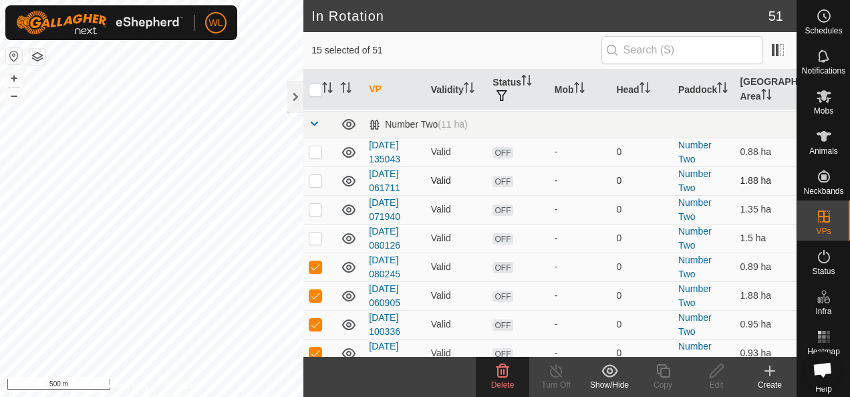
scroll to position [912, 0]
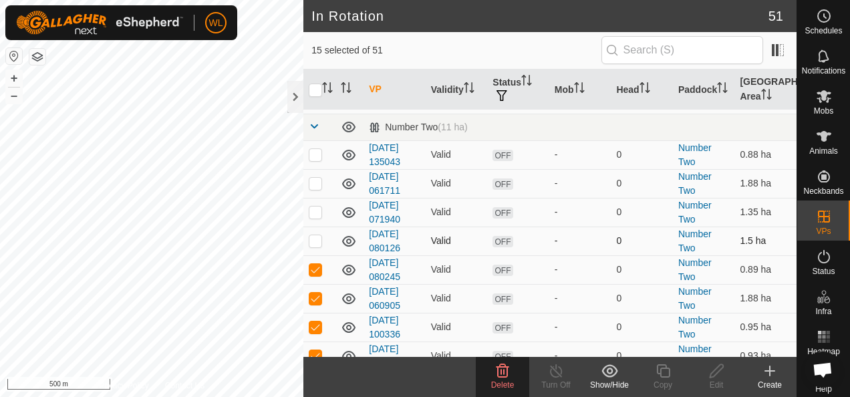
click at [318, 235] on p-checkbox at bounding box center [315, 240] width 13 height 11
checkbox input "true"
click at [311, 207] on p-checkbox at bounding box center [315, 212] width 13 height 11
checkbox input "true"
click at [315, 178] on p-checkbox at bounding box center [315, 183] width 13 height 11
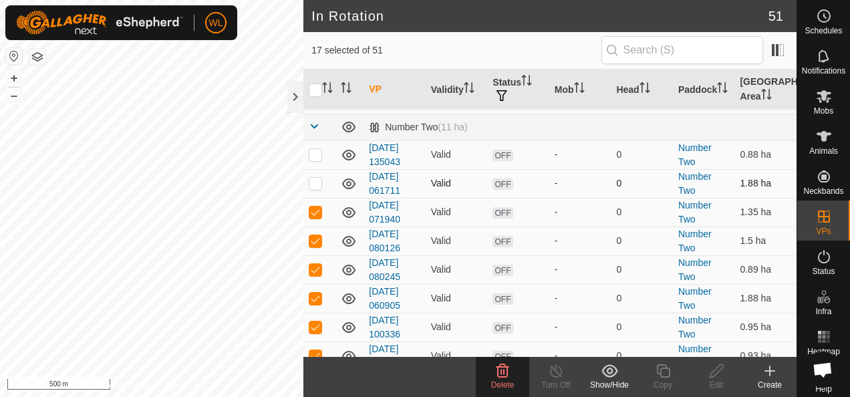
checkbox input "true"
click at [316, 149] on p-checkbox at bounding box center [315, 154] width 13 height 11
checkbox input "true"
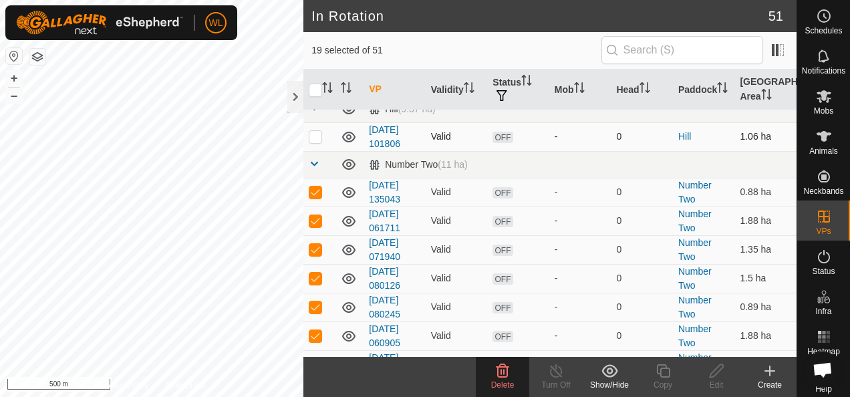
scroll to position [845, 0]
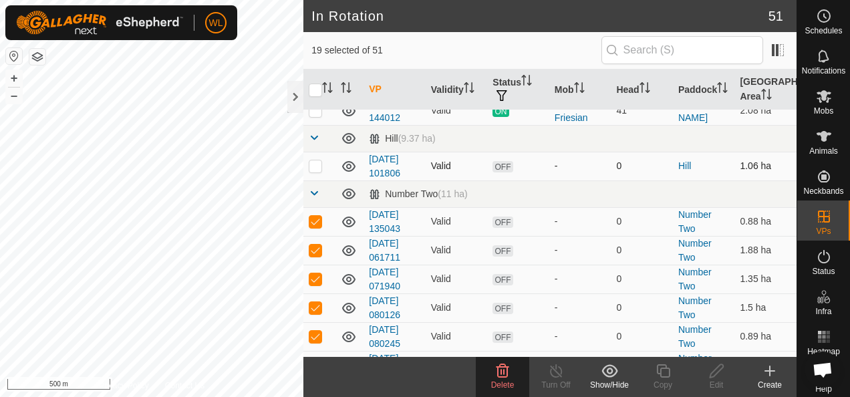
click at [319, 160] on p-checkbox at bounding box center [315, 165] width 13 height 11
click at [507, 372] on icon at bounding box center [503, 370] width 13 height 13
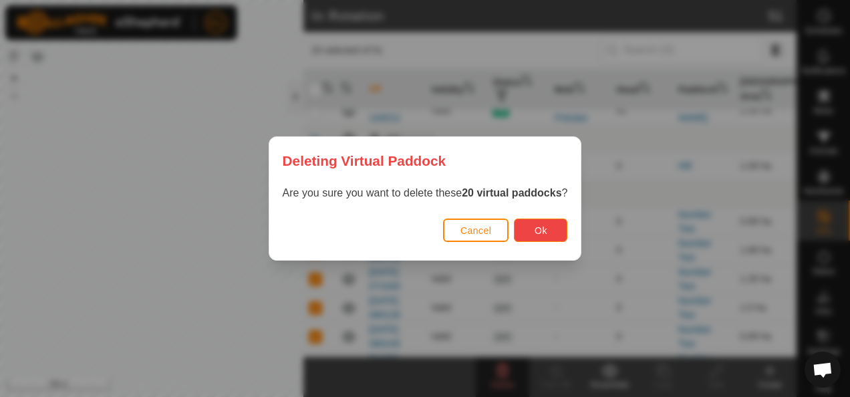
click at [520, 228] on button "Ok" at bounding box center [540, 230] width 53 height 23
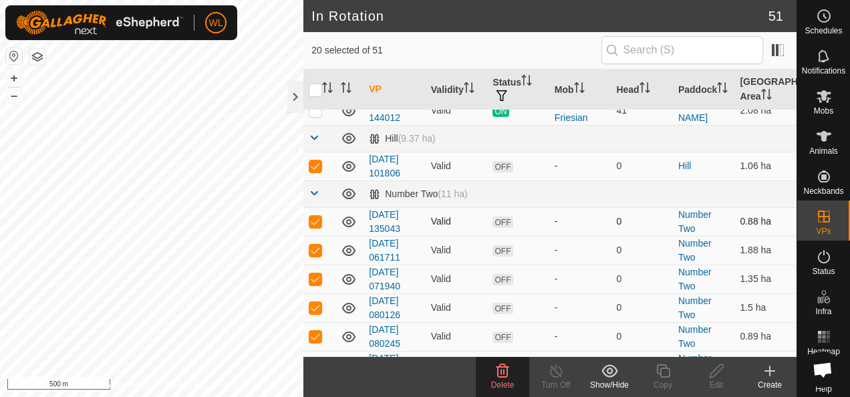
scroll to position [912, 0]
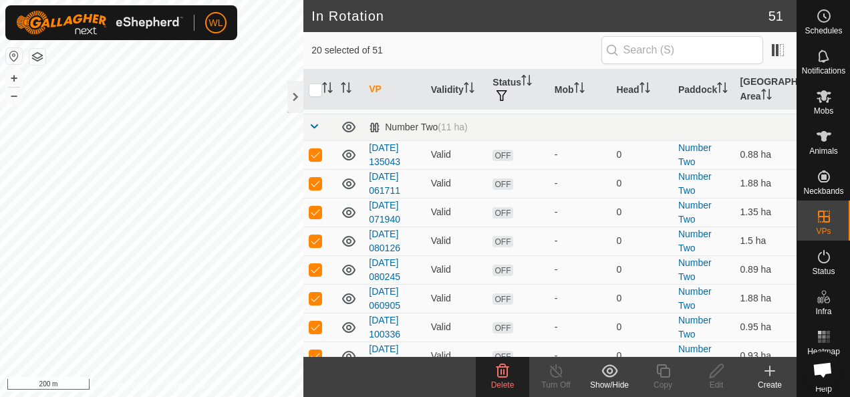
click at [605, 374] on icon at bounding box center [610, 370] width 16 height 13
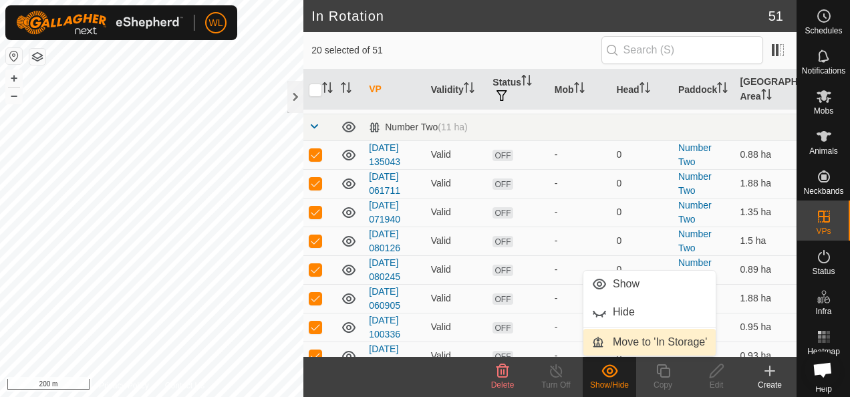
click at [616, 344] on link "Move to 'In Storage'" at bounding box center [649, 342] width 132 height 27
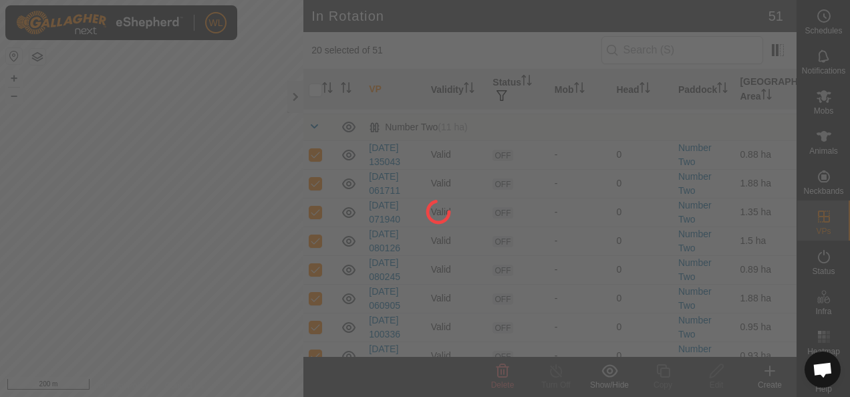
checkbox input "false"
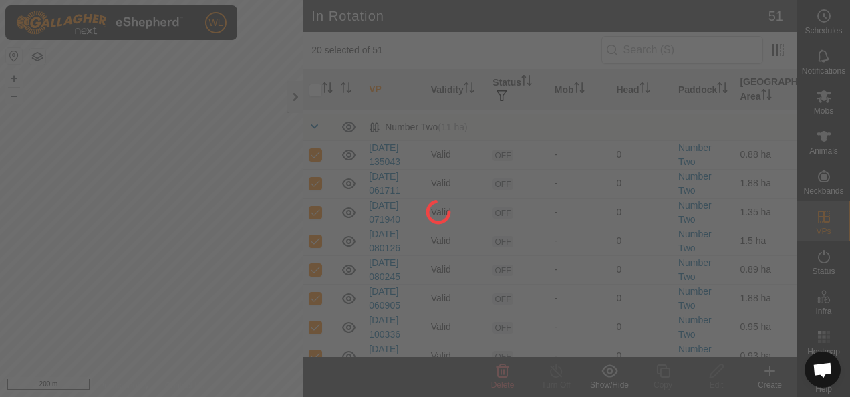
checkbox input "false"
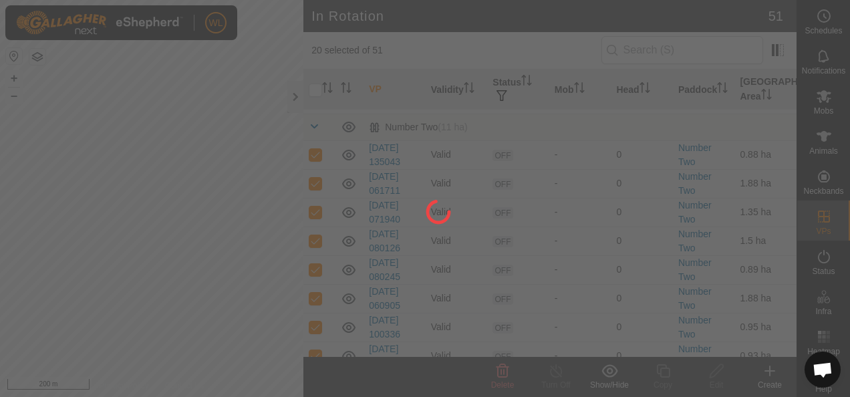
checkbox input "false"
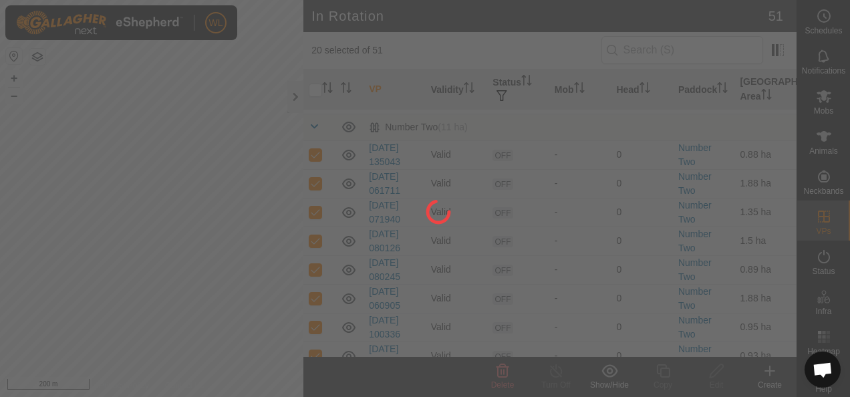
checkbox input "false"
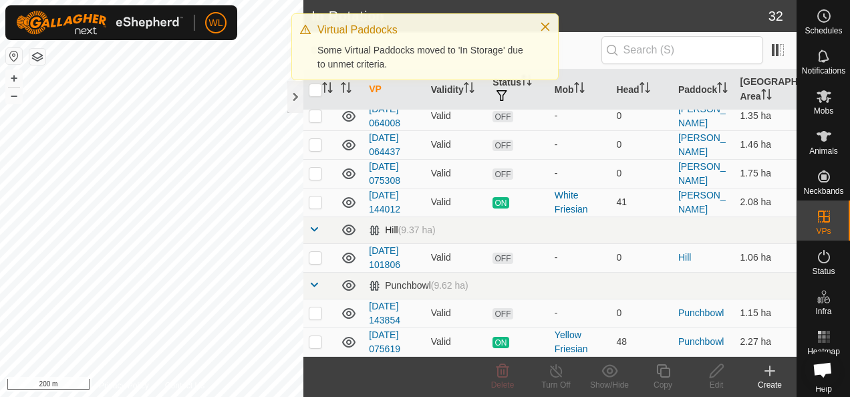
scroll to position [745, 0]
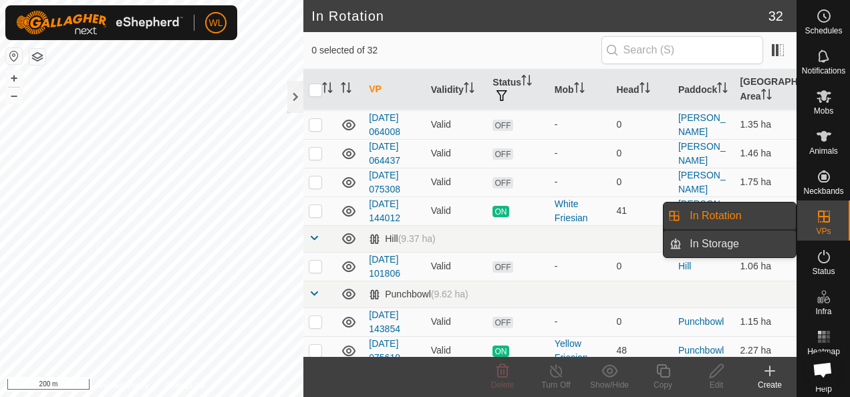
click at [759, 246] on link "In Storage" at bounding box center [739, 244] width 114 height 27
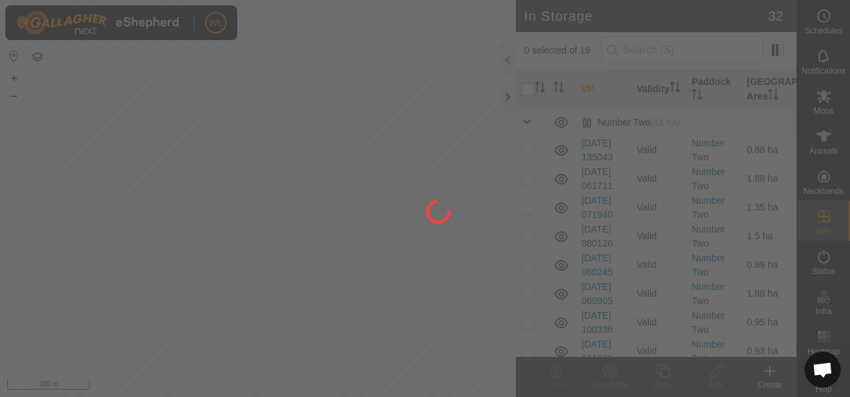
click at [527, 87] on div "WL Schedules Notifications Mobs Animals Neckbands VPs Status Infra Heatmap Help…" at bounding box center [425, 198] width 850 height 397
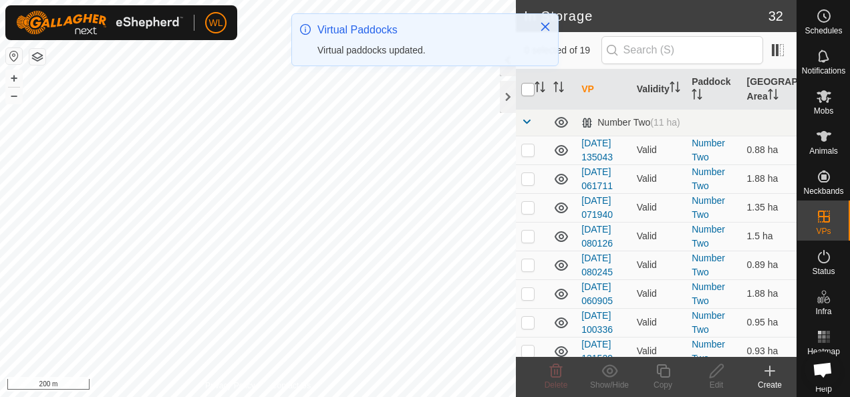
click at [533, 88] on input "checkbox" at bounding box center [527, 89] width 13 height 13
checkbox input "true"
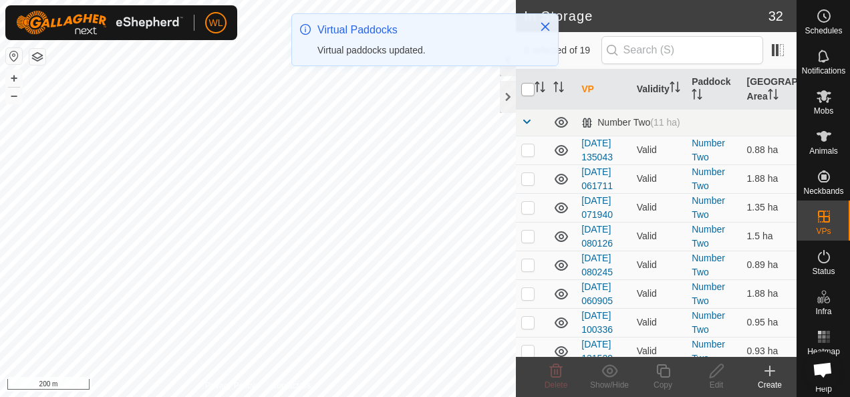
checkbox input "true"
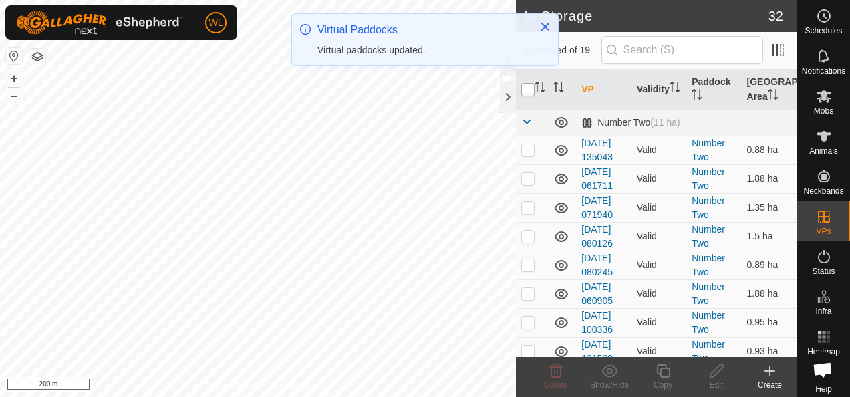
checkbox input "true"
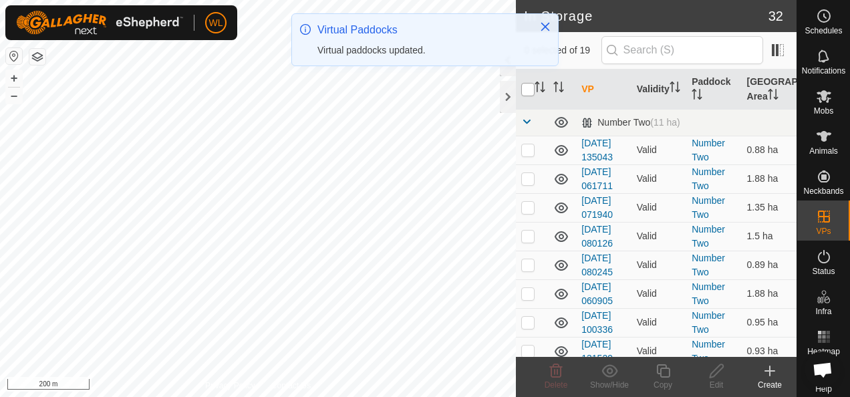
checkbox input "true"
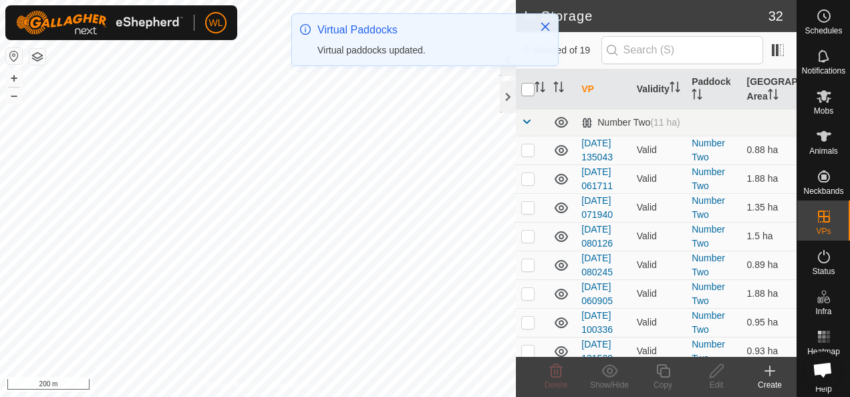
checkbox input "true"
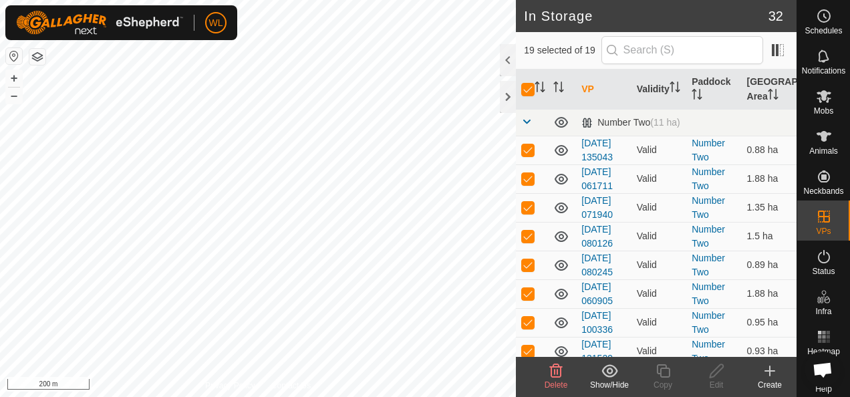
click at [549, 374] on icon at bounding box center [556, 371] width 16 height 16
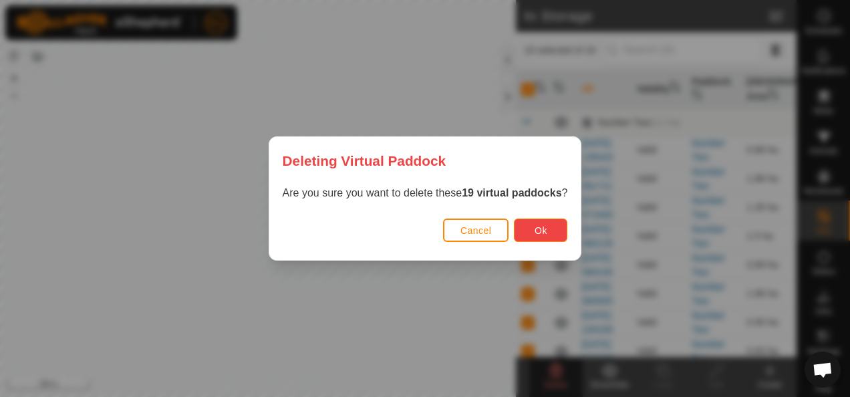
click at [526, 235] on button "Ok" at bounding box center [540, 230] width 53 height 23
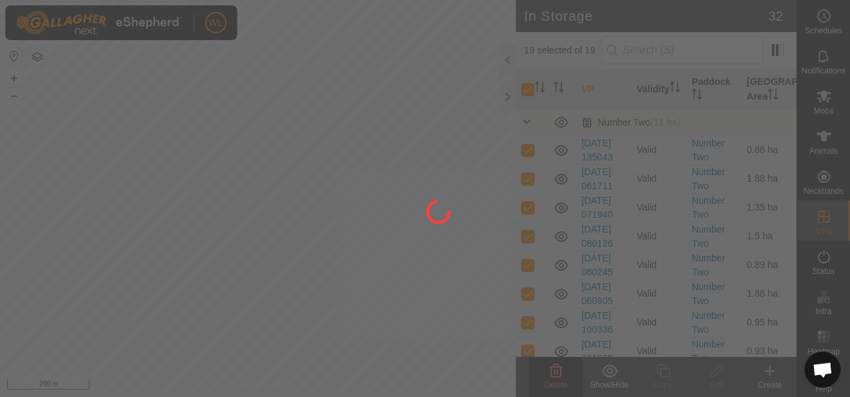
checkbox input "false"
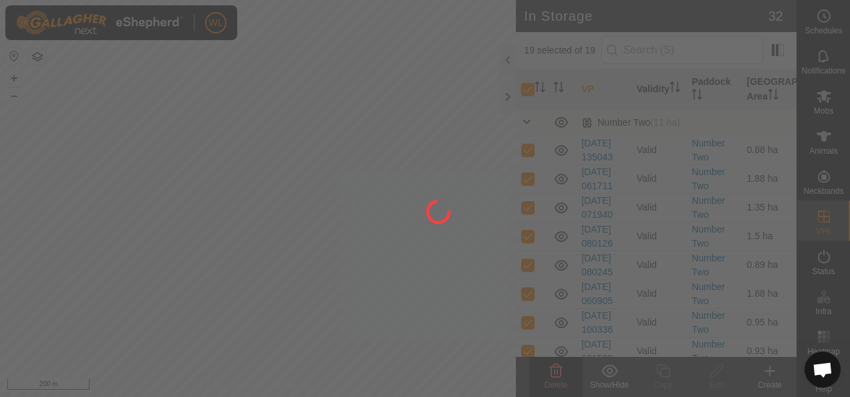
checkbox input "false"
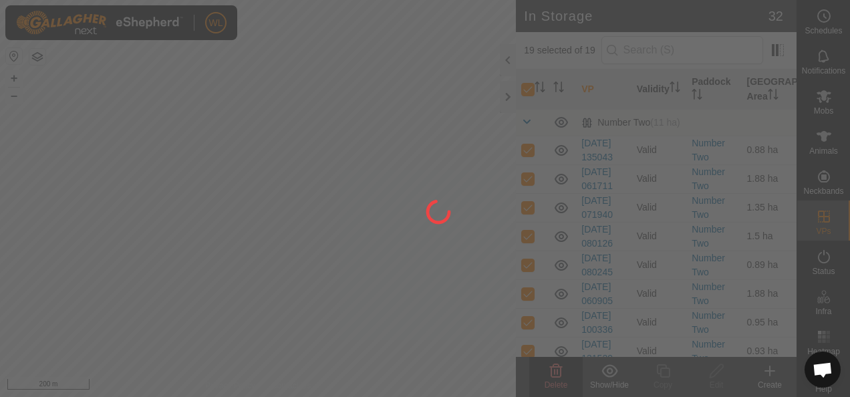
checkbox input "false"
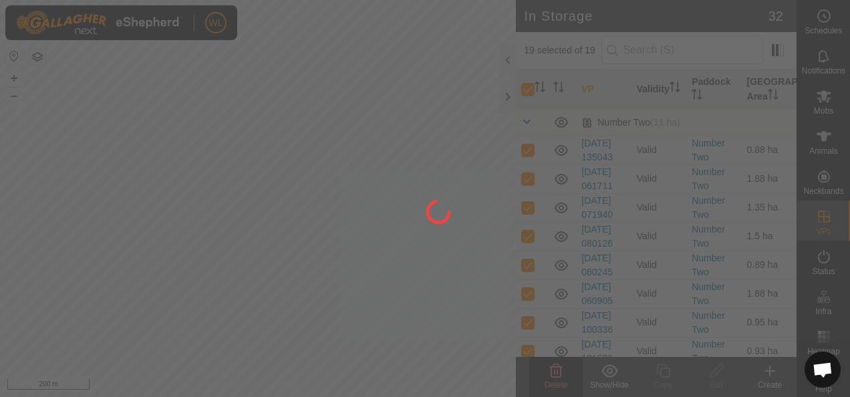
checkbox input "false"
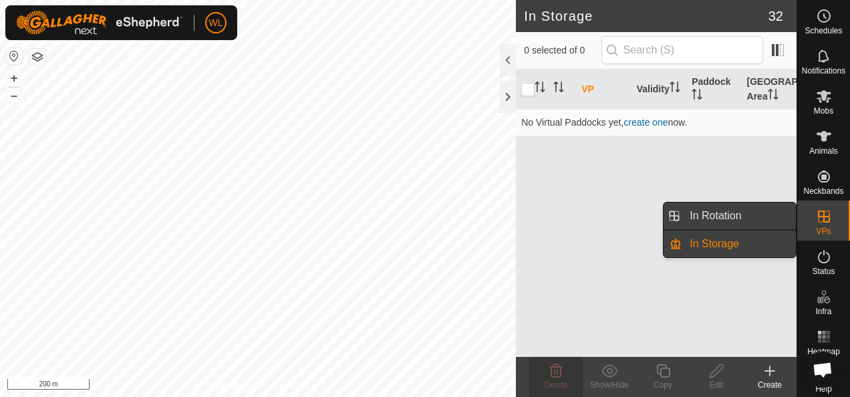
click at [770, 209] on link "In Rotation" at bounding box center [739, 216] width 114 height 27
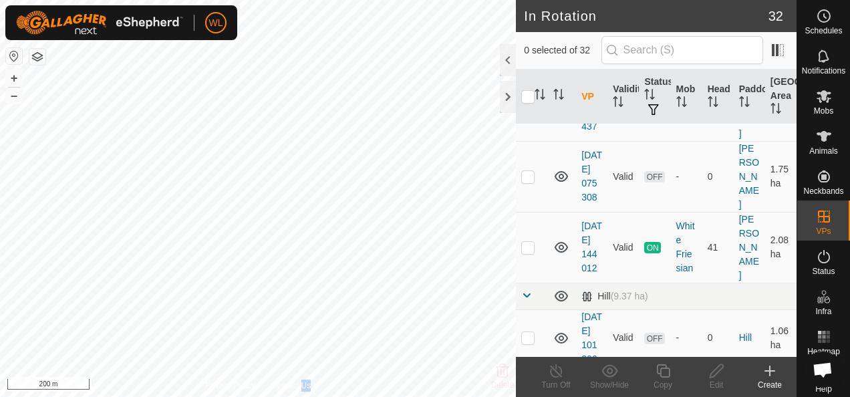
scroll to position [1938, 0]
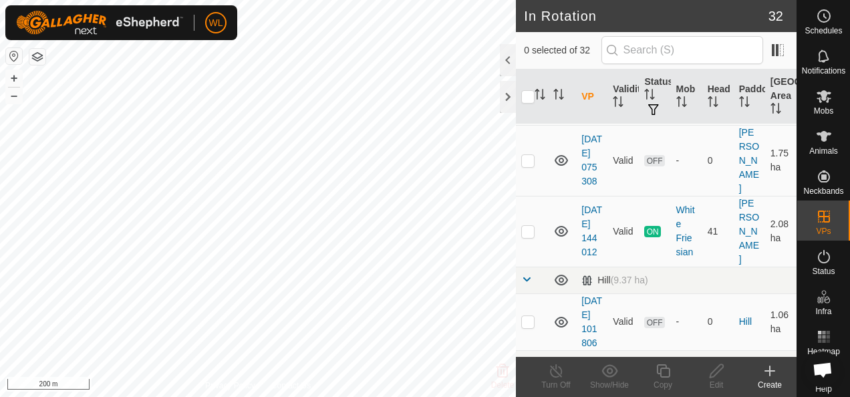
checkbox input "false"
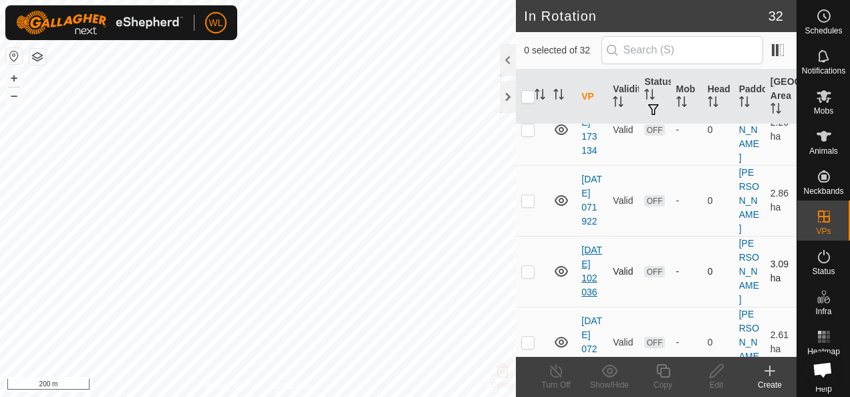
scroll to position [0, 0]
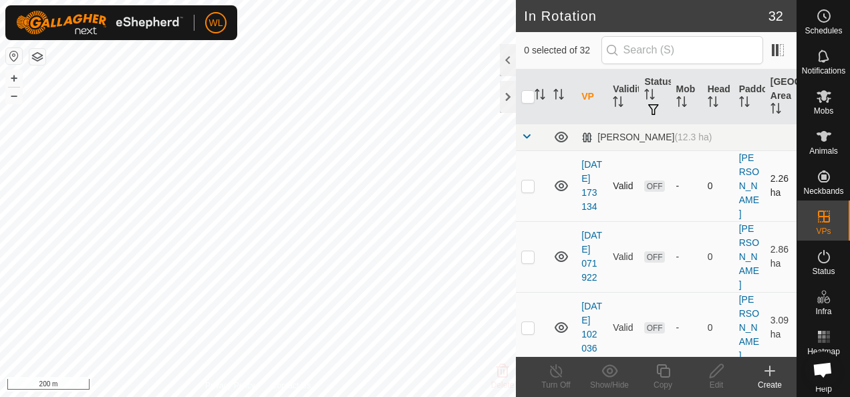
click at [528, 191] on p-checkbox at bounding box center [527, 185] width 13 height 11
checkbox input "false"
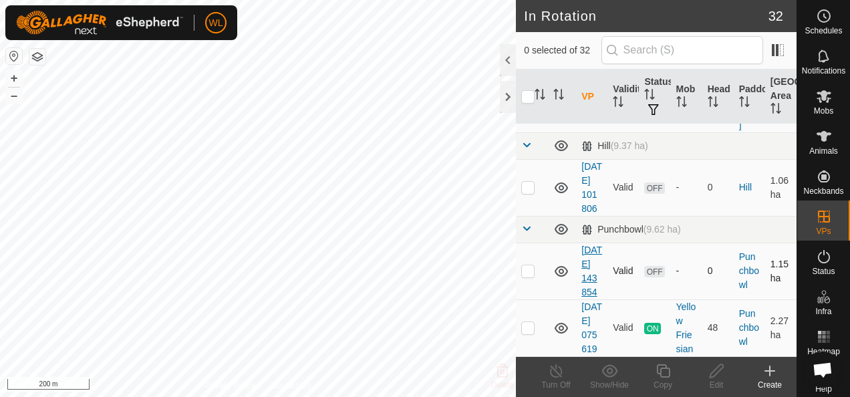
scroll to position [2421, 0]
click at [529, 192] on p-checkbox at bounding box center [527, 187] width 13 height 11
click at [507, 61] on div at bounding box center [508, 60] width 16 height 32
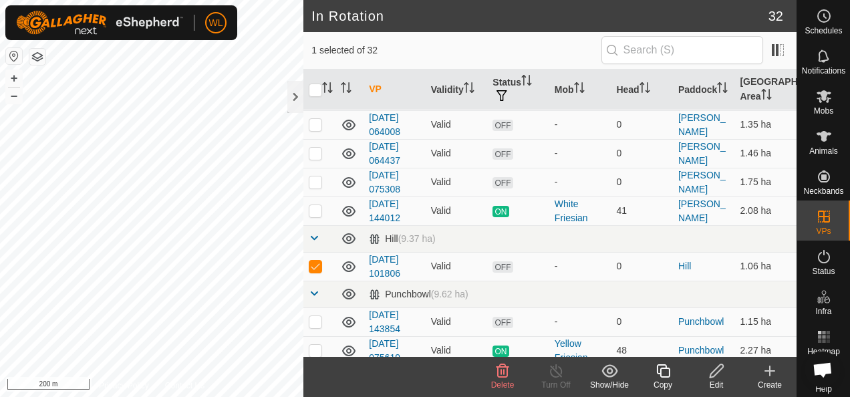
click at [503, 372] on icon at bounding box center [503, 371] width 16 height 16
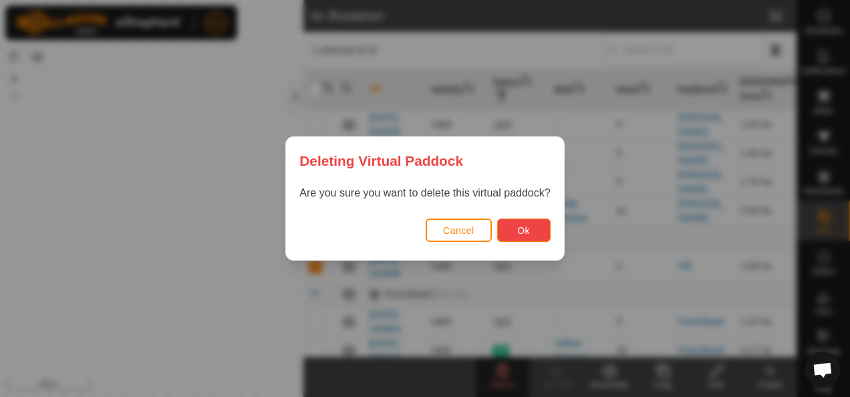
click at [533, 226] on button "Ok" at bounding box center [523, 230] width 53 height 23
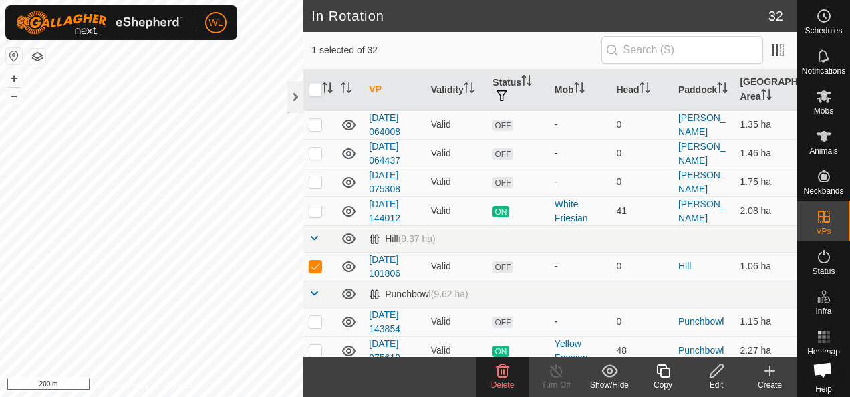
click at [616, 379] on div "Show/Hide" at bounding box center [609, 385] width 53 height 12
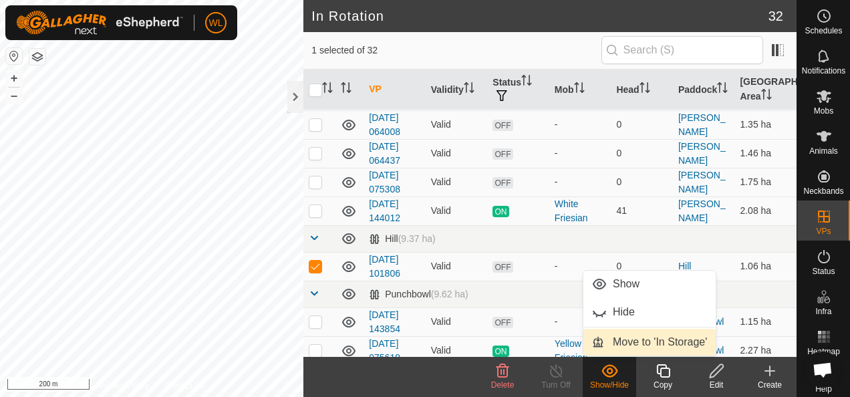
click at [605, 340] on link "Move to 'In Storage'" at bounding box center [649, 342] width 132 height 27
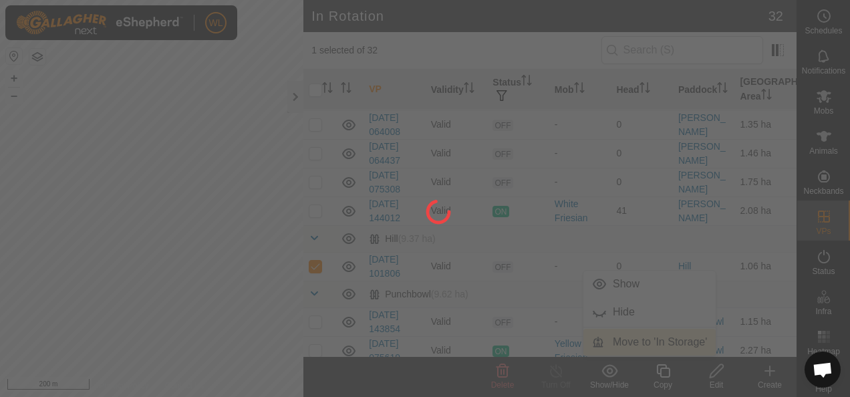
checkbox input "false"
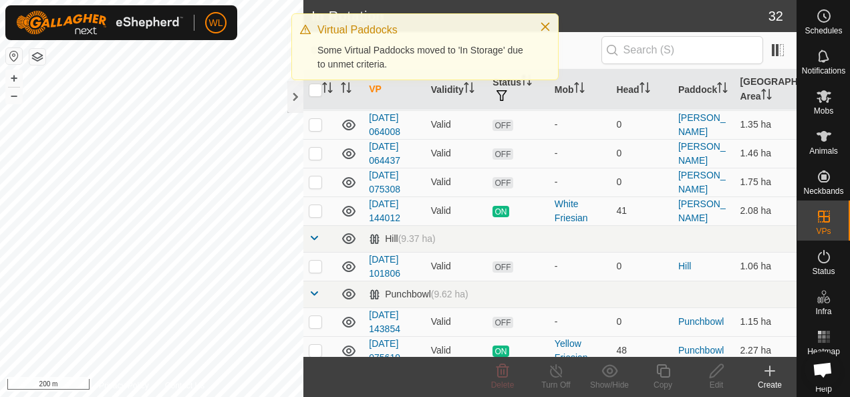
scroll to position [0, 0]
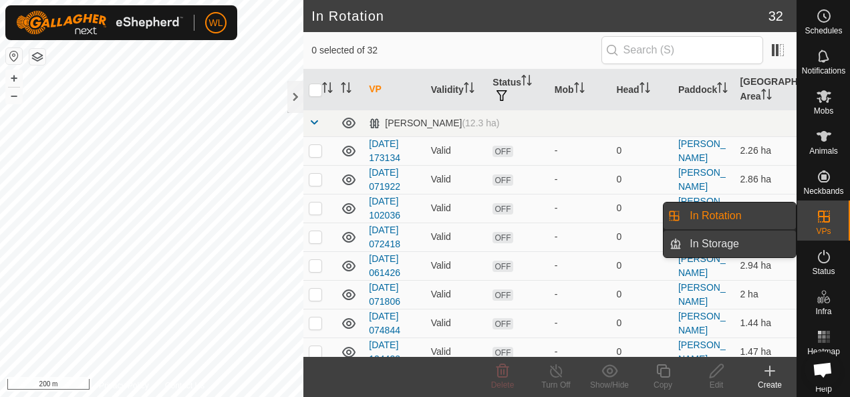
click at [761, 235] on link "In Storage" at bounding box center [739, 244] width 114 height 27
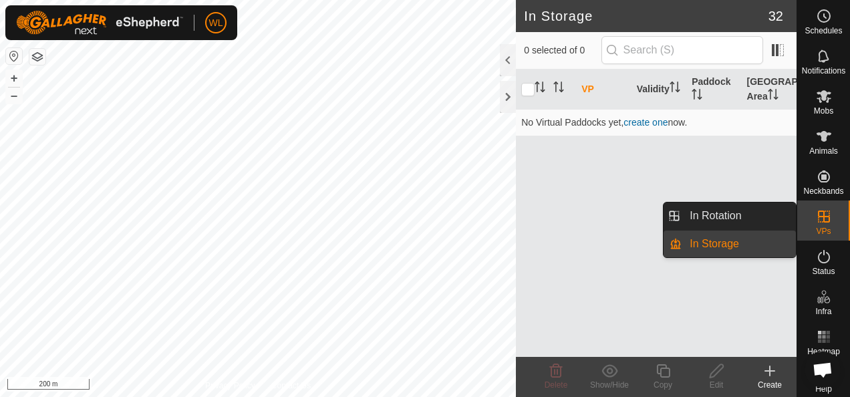
click at [762, 211] on link "In Rotation" at bounding box center [739, 216] width 114 height 27
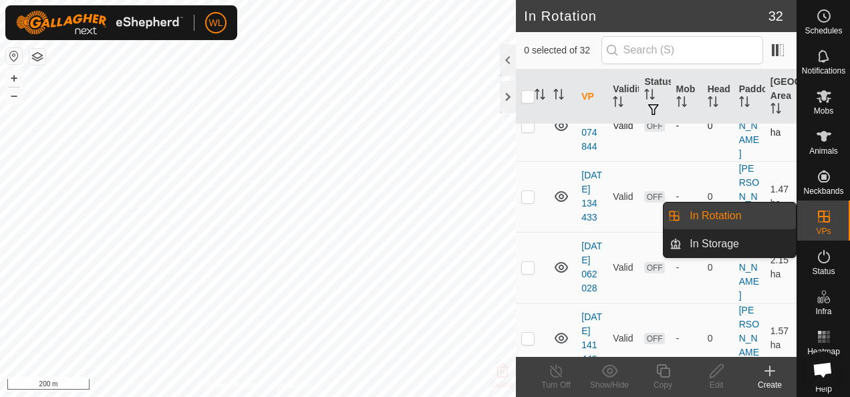
scroll to position [535, 0]
